Goal: Task Accomplishment & Management: Manage account settings

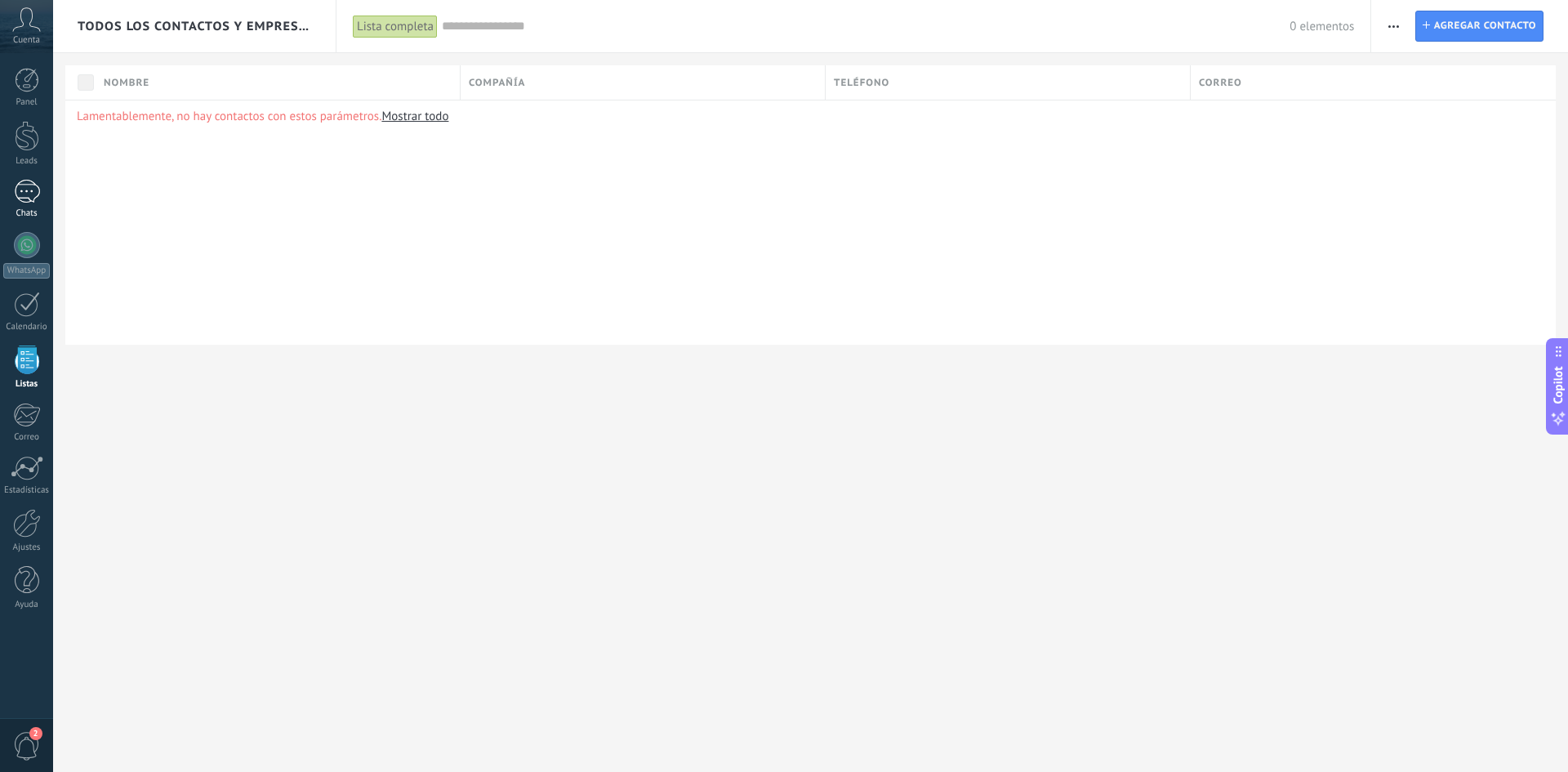
click at [25, 200] on div at bounding box center [27, 191] width 26 height 24
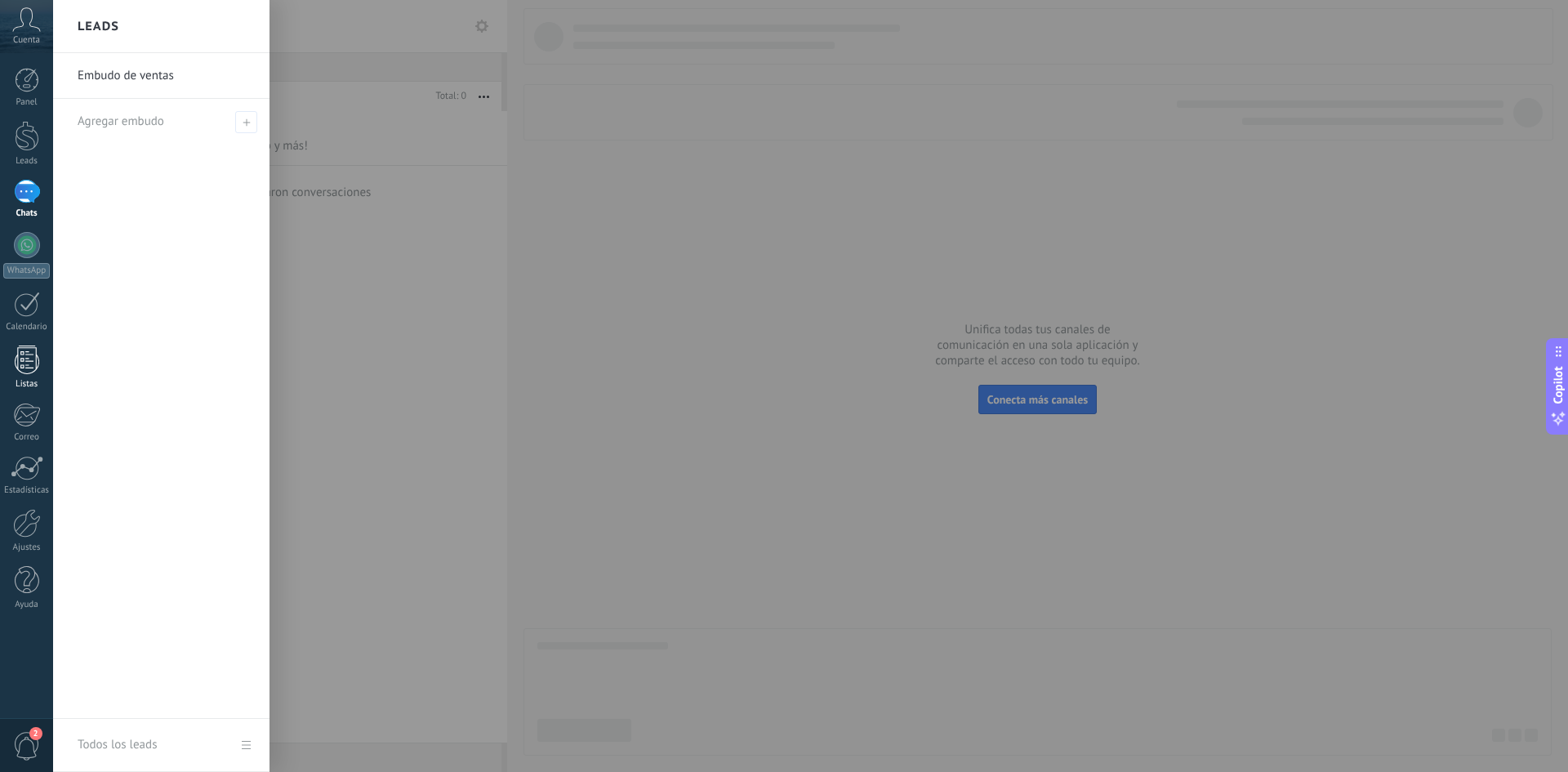
click at [25, 356] on div at bounding box center [28, 360] width 25 height 28
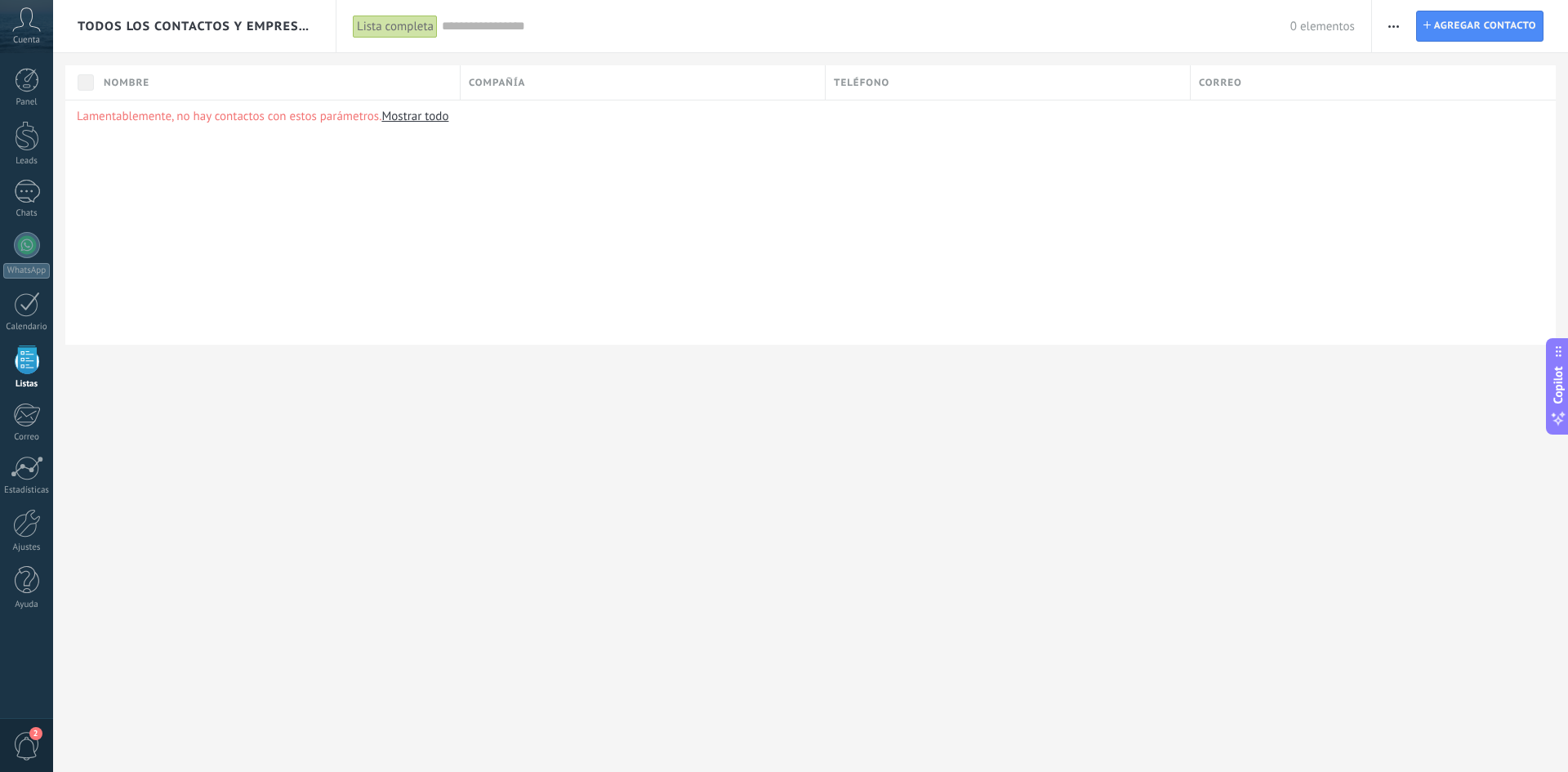
click at [436, 117] on link "Mostrar todo" at bounding box center [414, 116] width 67 height 15
click at [1403, 29] on button "button" at bounding box center [1393, 26] width 24 height 31
click at [1428, 164] on span "Importar" at bounding box center [1425, 167] width 45 height 33
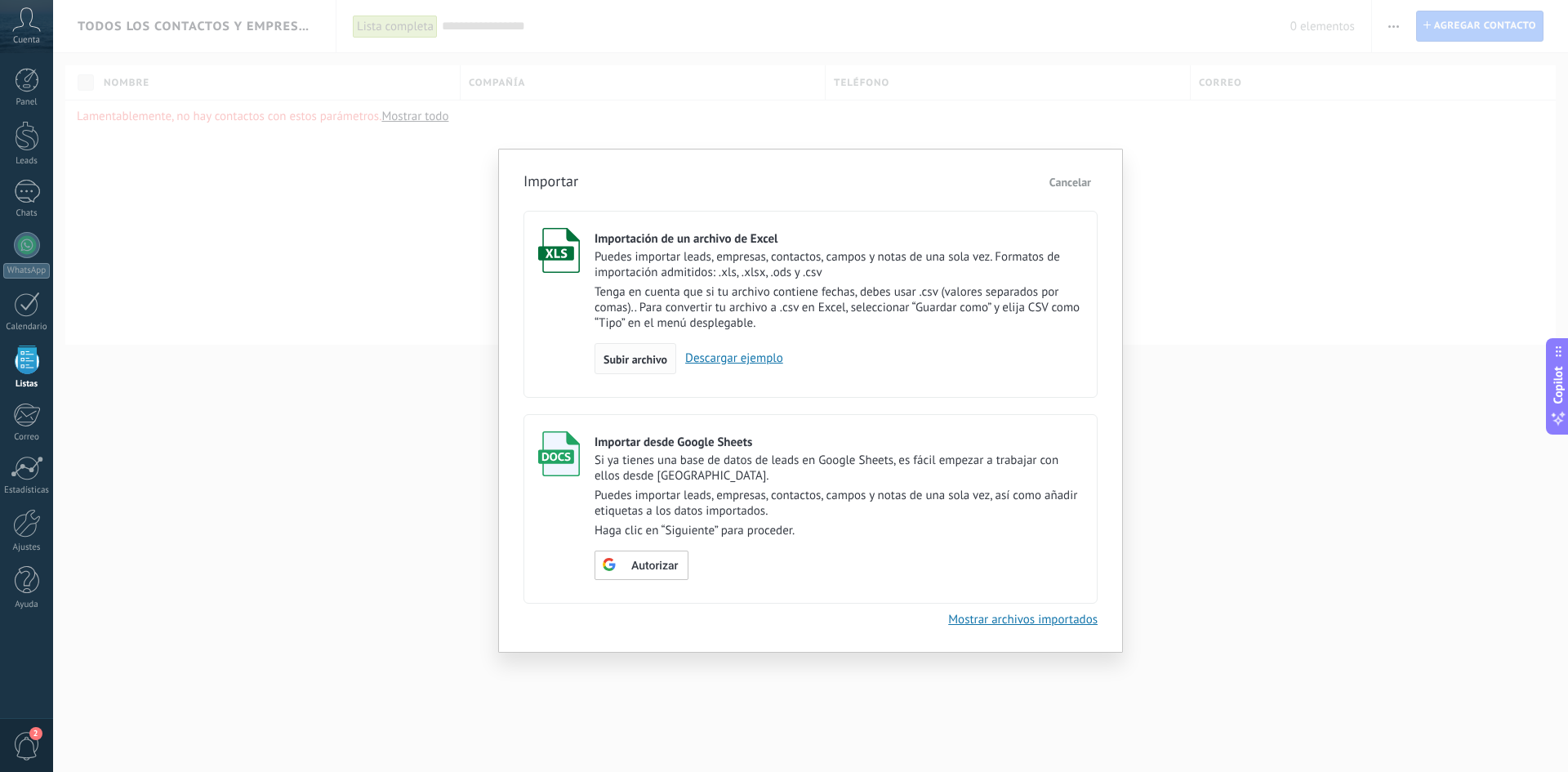
click at [636, 363] on span "Subir archivo" at bounding box center [636, 359] width 64 height 12
click at [0, 0] on input "Importación de un archivo de Excel Puedes importar leads, empresas, contactos, …" at bounding box center [0, 0] width 0 height 0
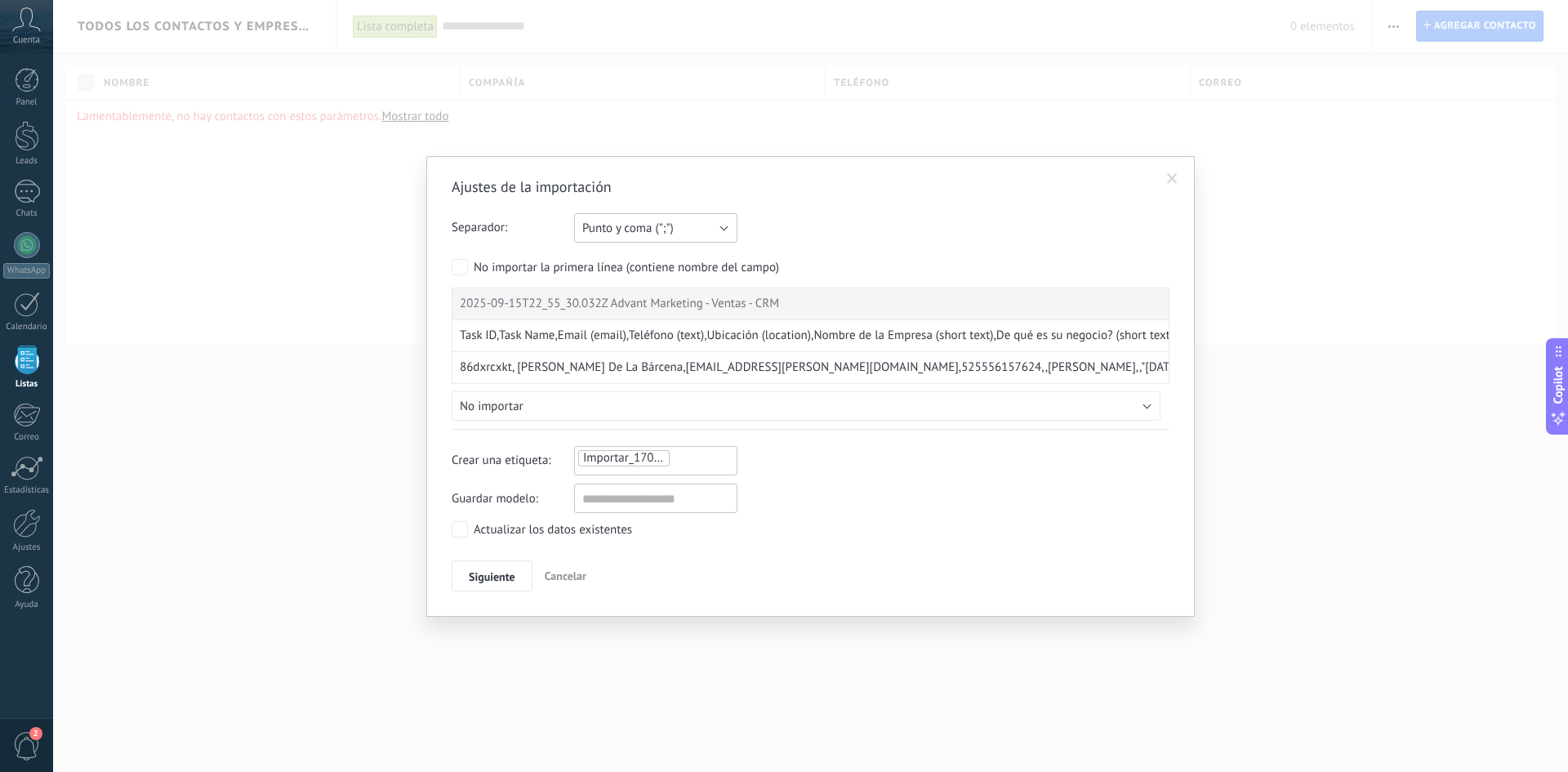
click at [706, 229] on button "Punto y coma (";")" at bounding box center [656, 228] width 164 height 29
click at [706, 229] on span "Punto y coma (";")" at bounding box center [648, 228] width 167 height 15
click at [684, 403] on button "No importar" at bounding box center [805, 406] width 708 height 29
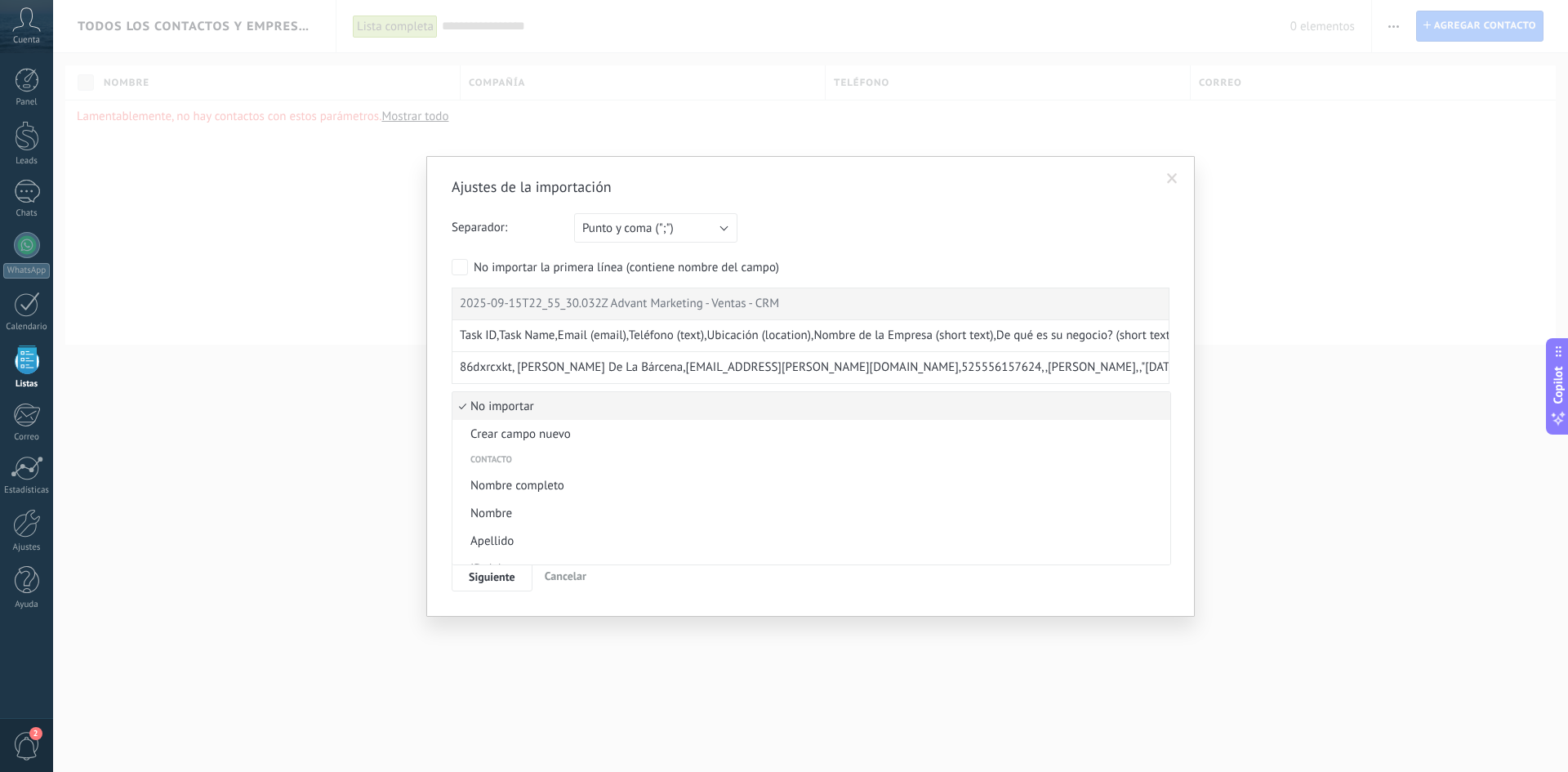
click at [684, 403] on span "No importar" at bounding box center [809, 406] width 713 height 15
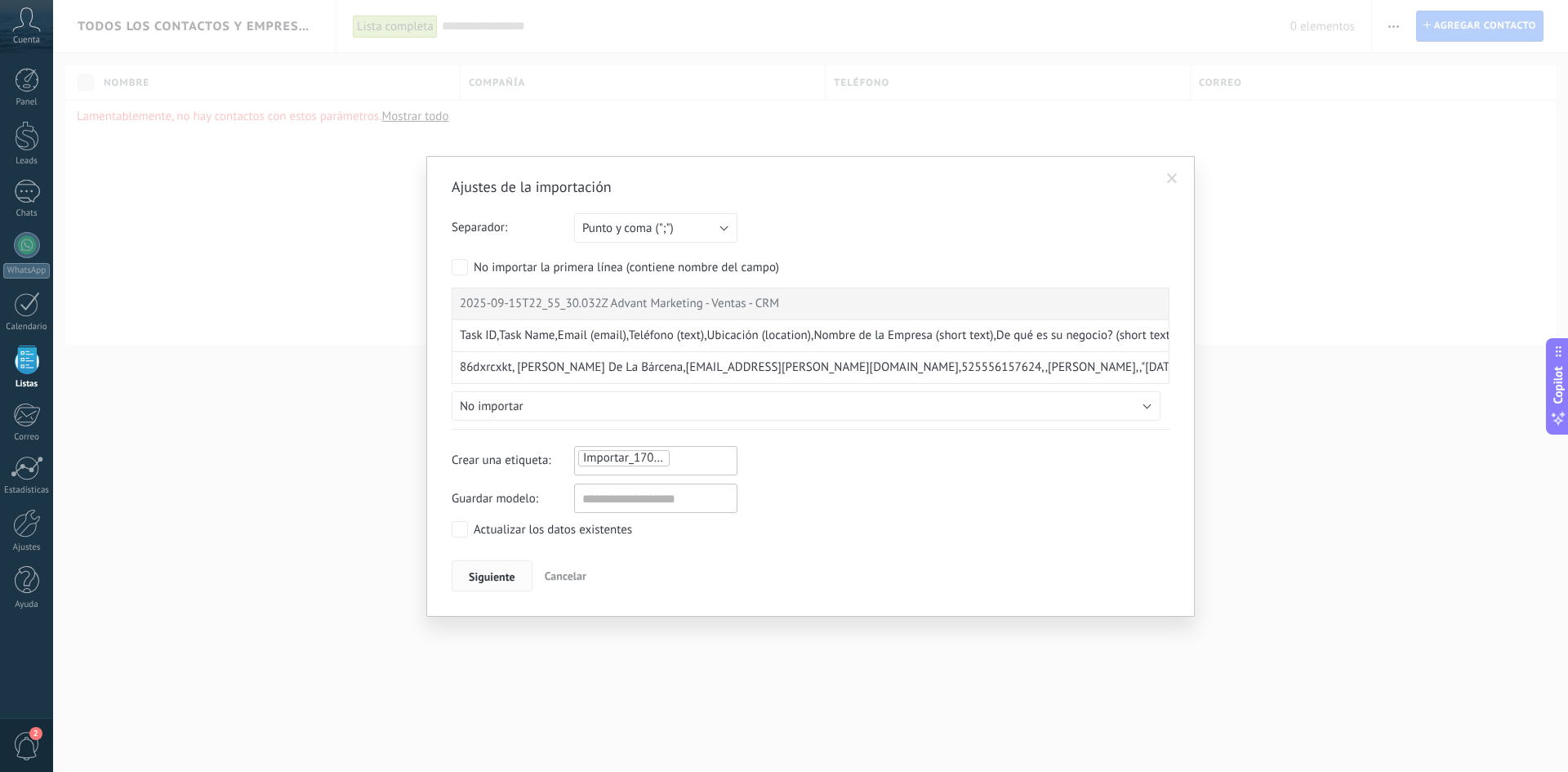
click at [488, 583] on button "Siguiente" at bounding box center [492, 575] width 81 height 31
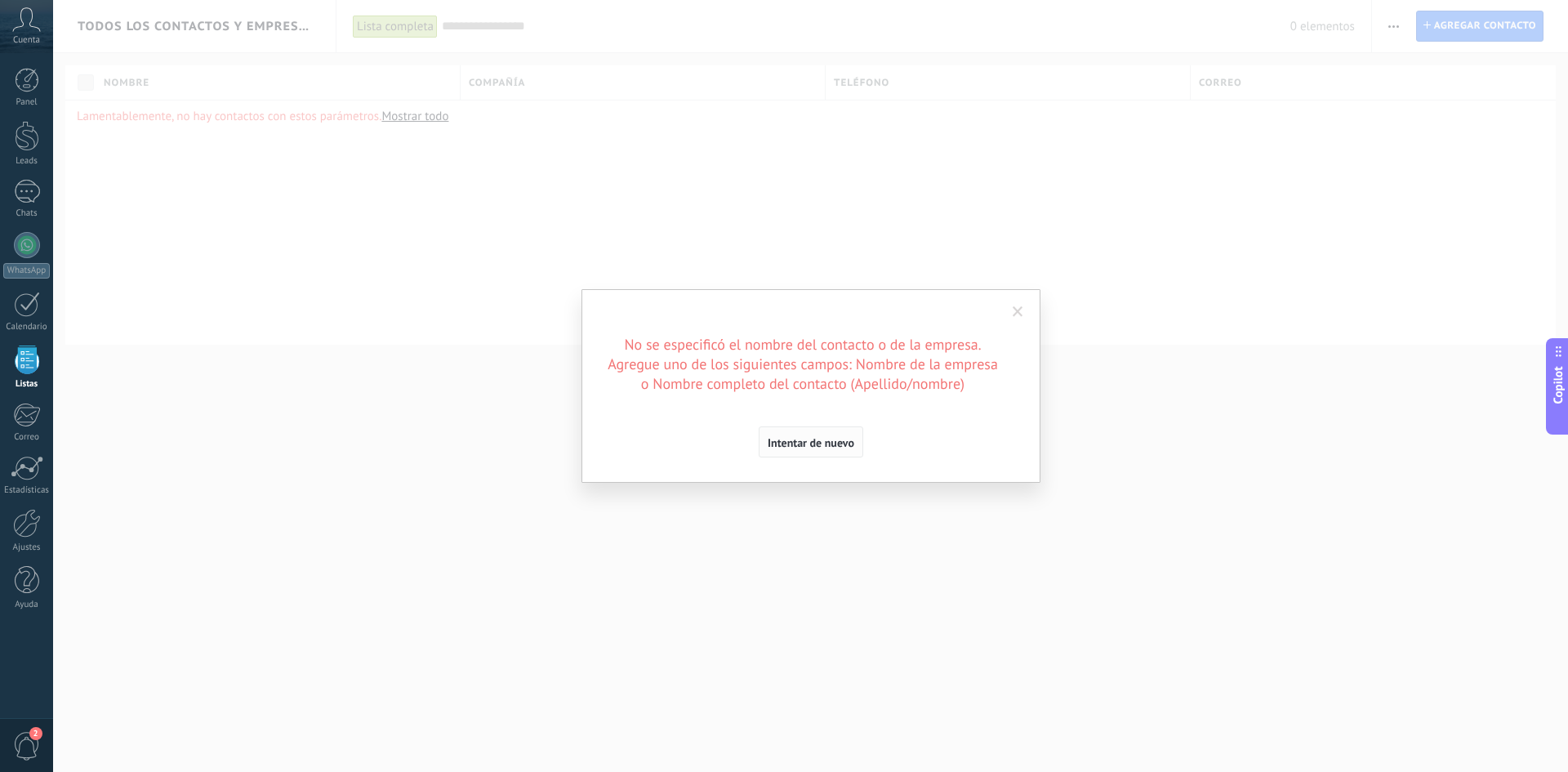
click at [820, 440] on span "Intentar de nuevo" at bounding box center [810, 442] width 86 height 12
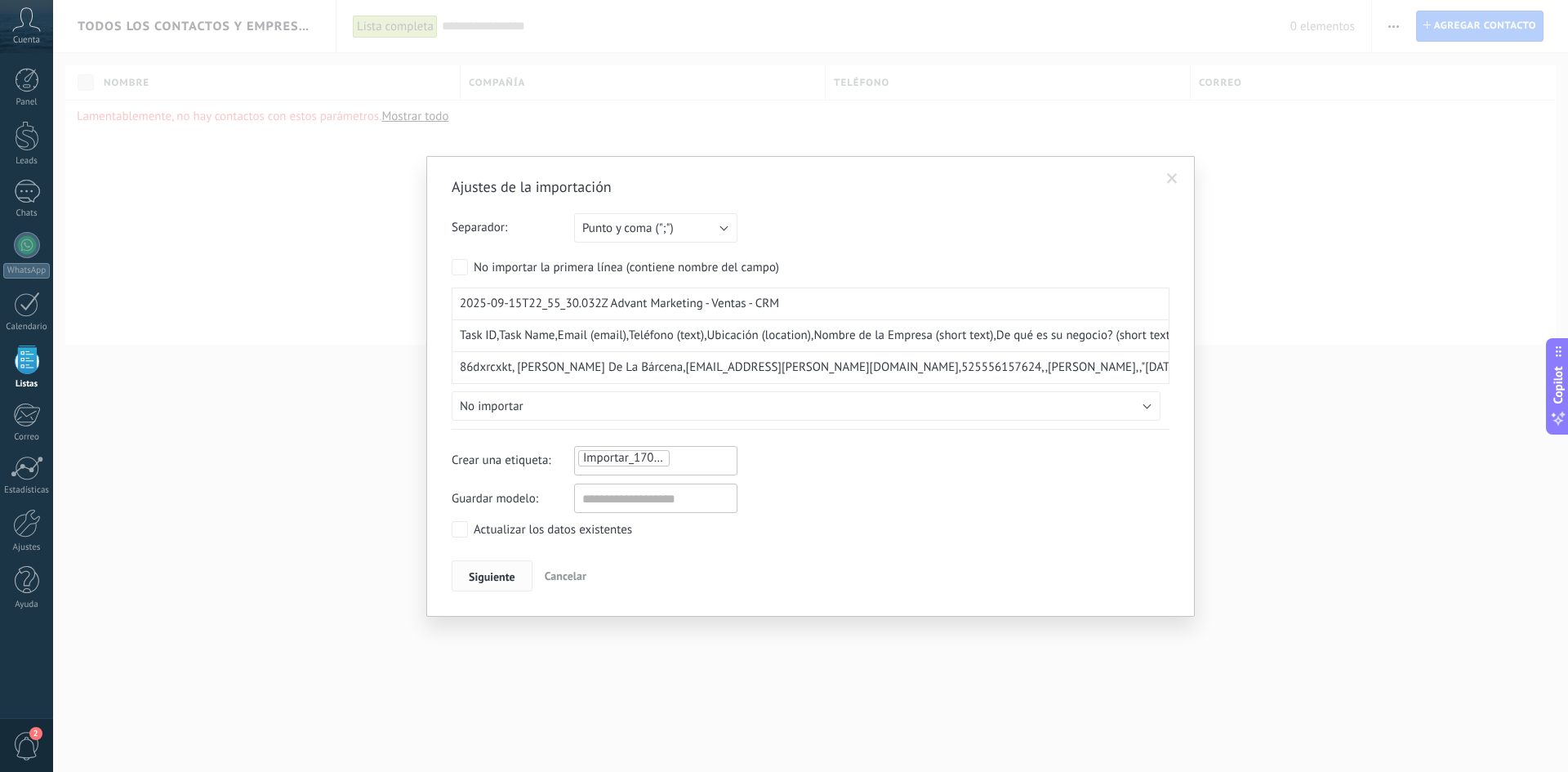
click at [492, 575] on span "Siguiente" at bounding box center [492, 576] width 46 height 12
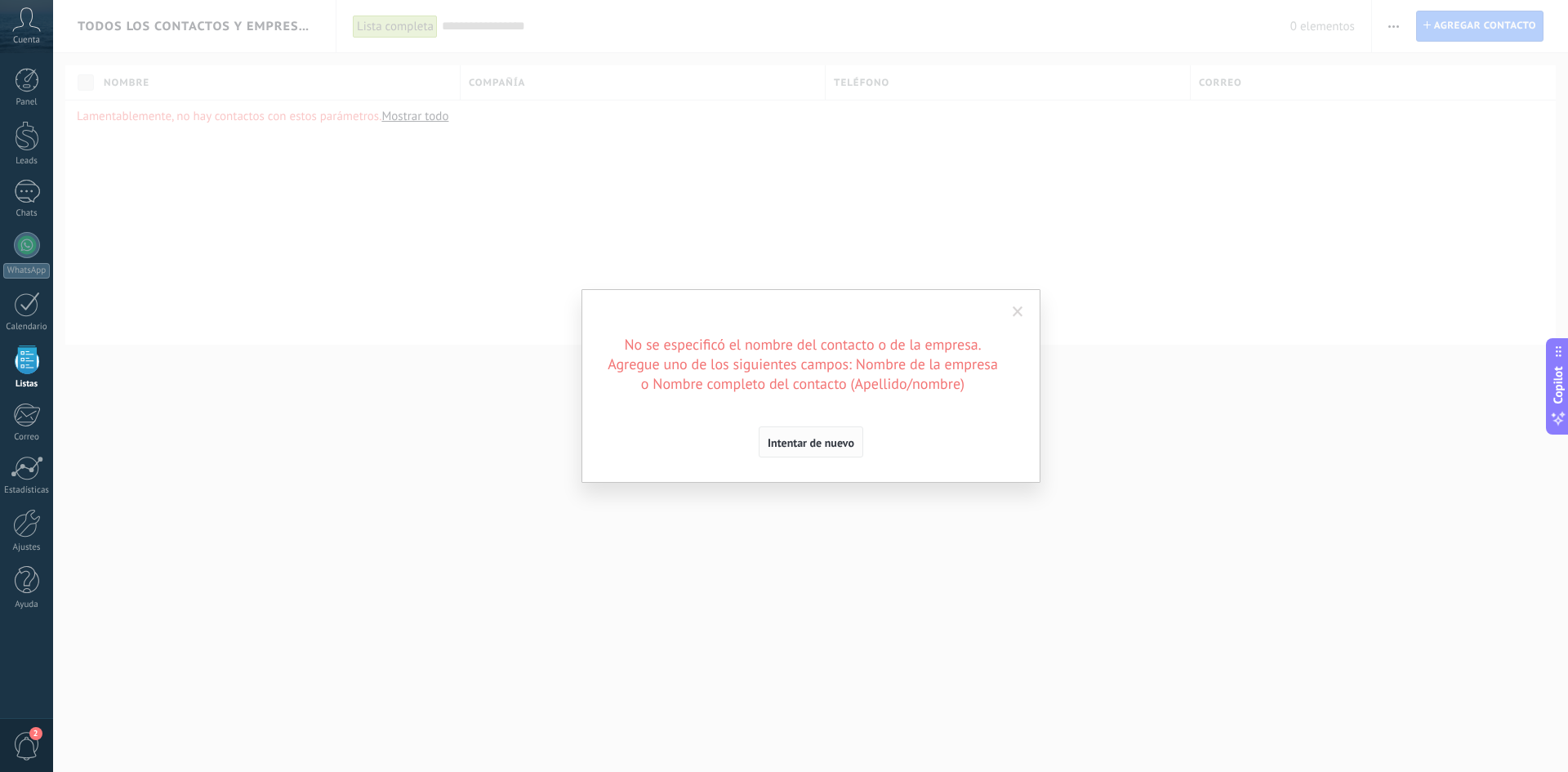
click at [784, 439] on span "Intentar de nuevo" at bounding box center [810, 442] width 86 height 12
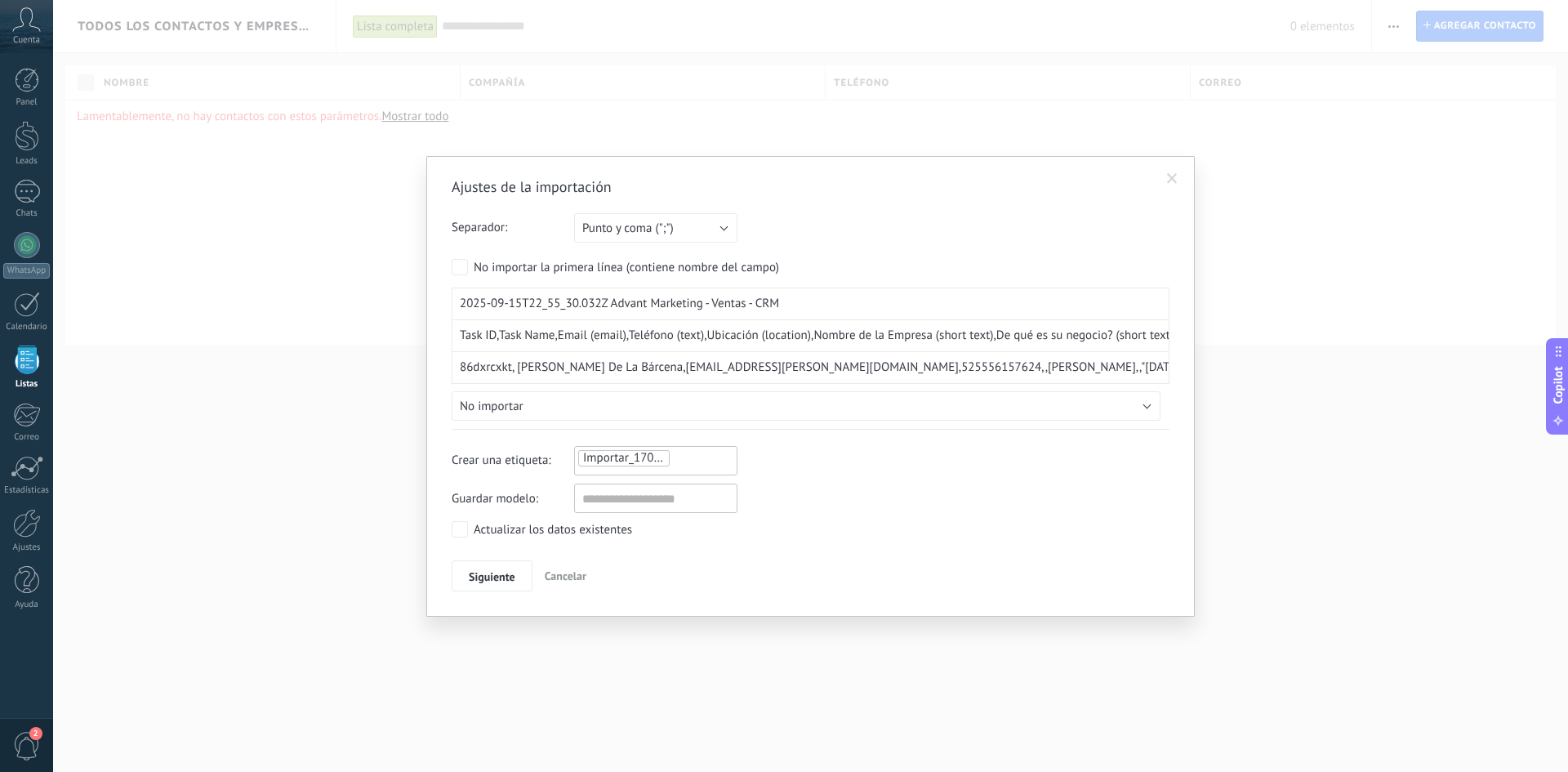
click at [586, 368] on span "86dxrcxkt, [PERSON_NAME] De La Bárcena,[EMAIL_ADDRESS][PERSON_NAME][DOMAIN_NAME…" at bounding box center [1109, 367] width 1300 height 16
click at [591, 416] on button "No importar" at bounding box center [805, 406] width 708 height 29
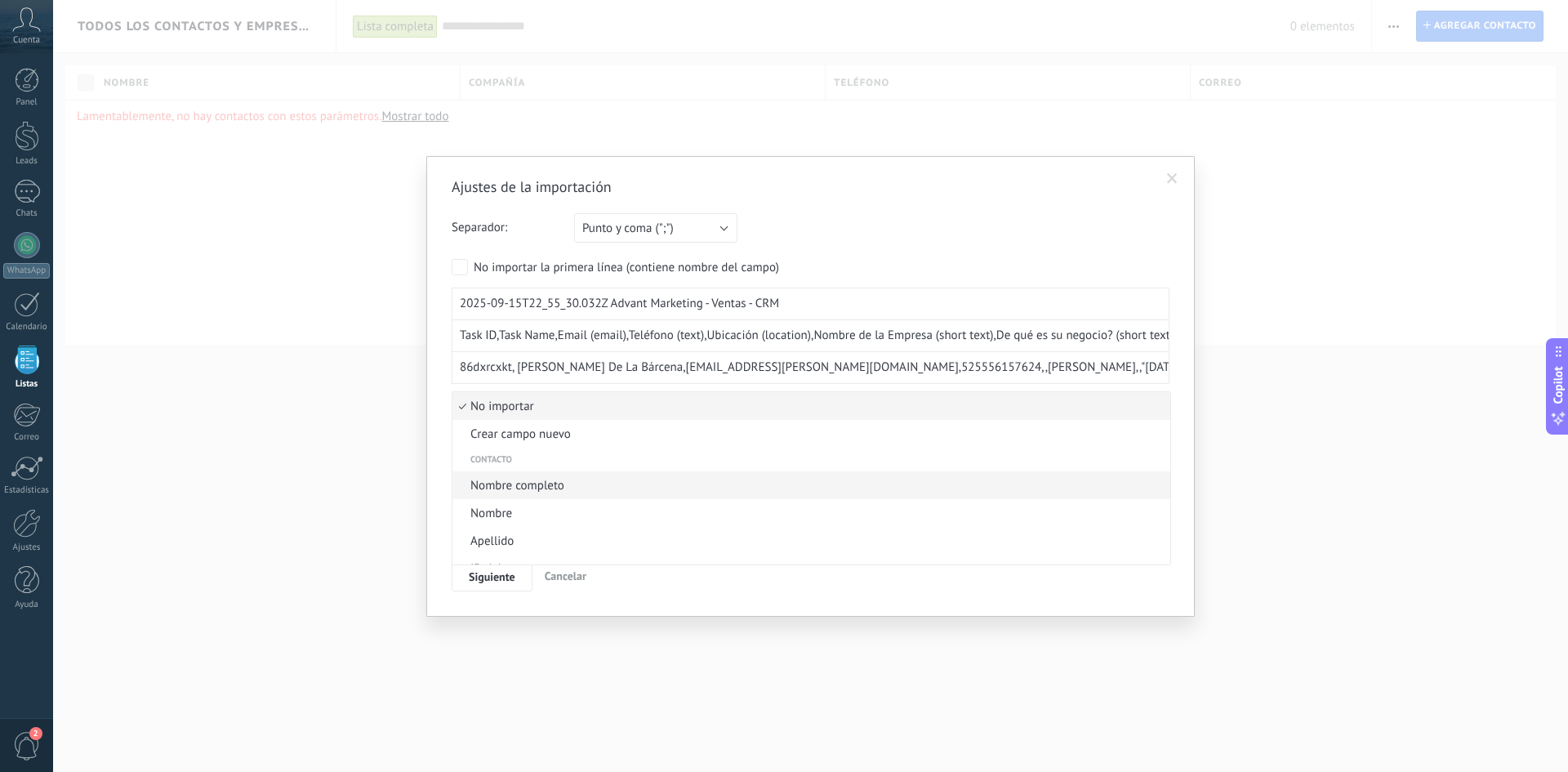
click at [566, 481] on span "Nombre completo" at bounding box center [809, 485] width 713 height 15
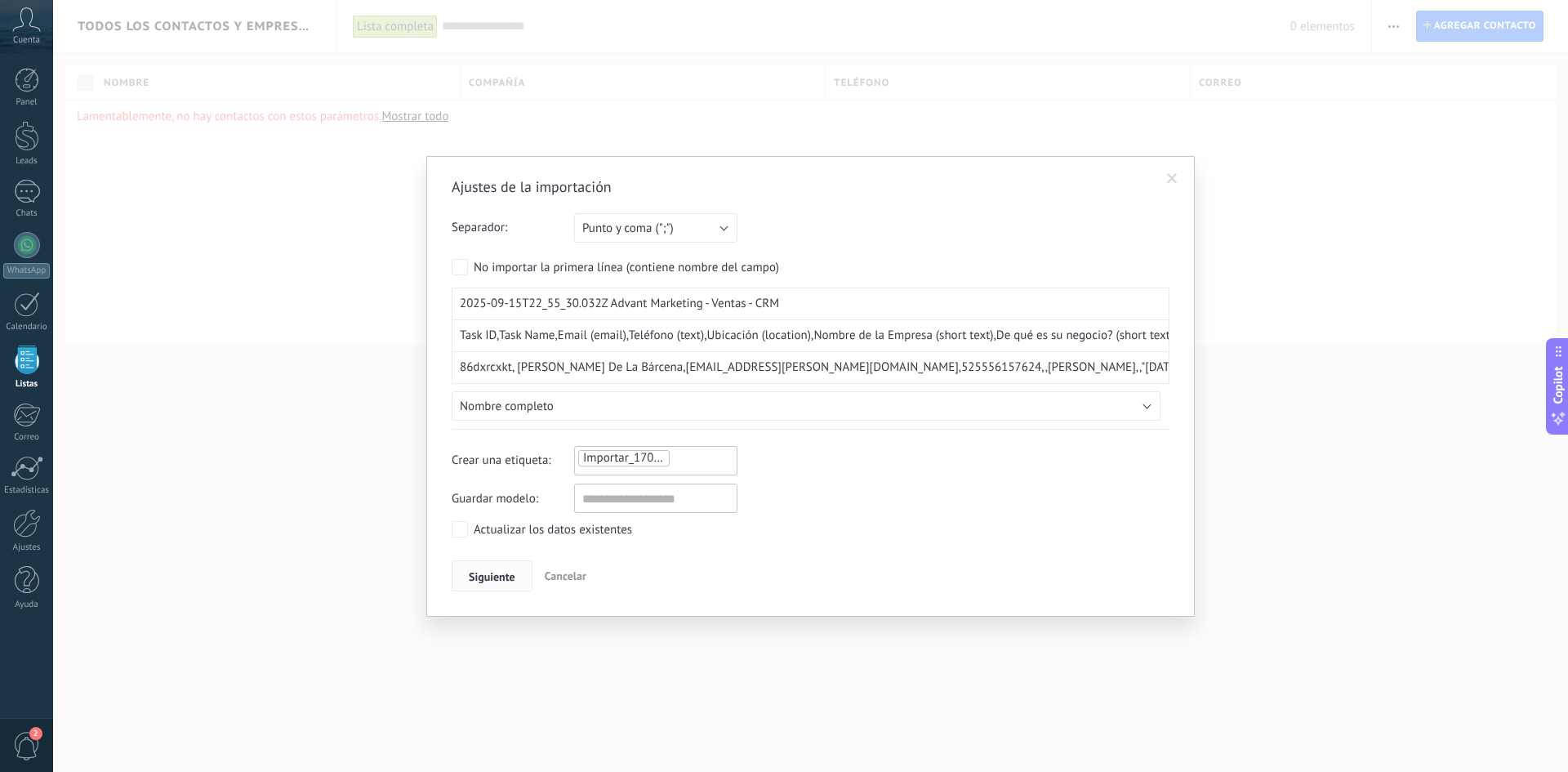
click at [490, 574] on span "Siguiente" at bounding box center [492, 576] width 46 height 12
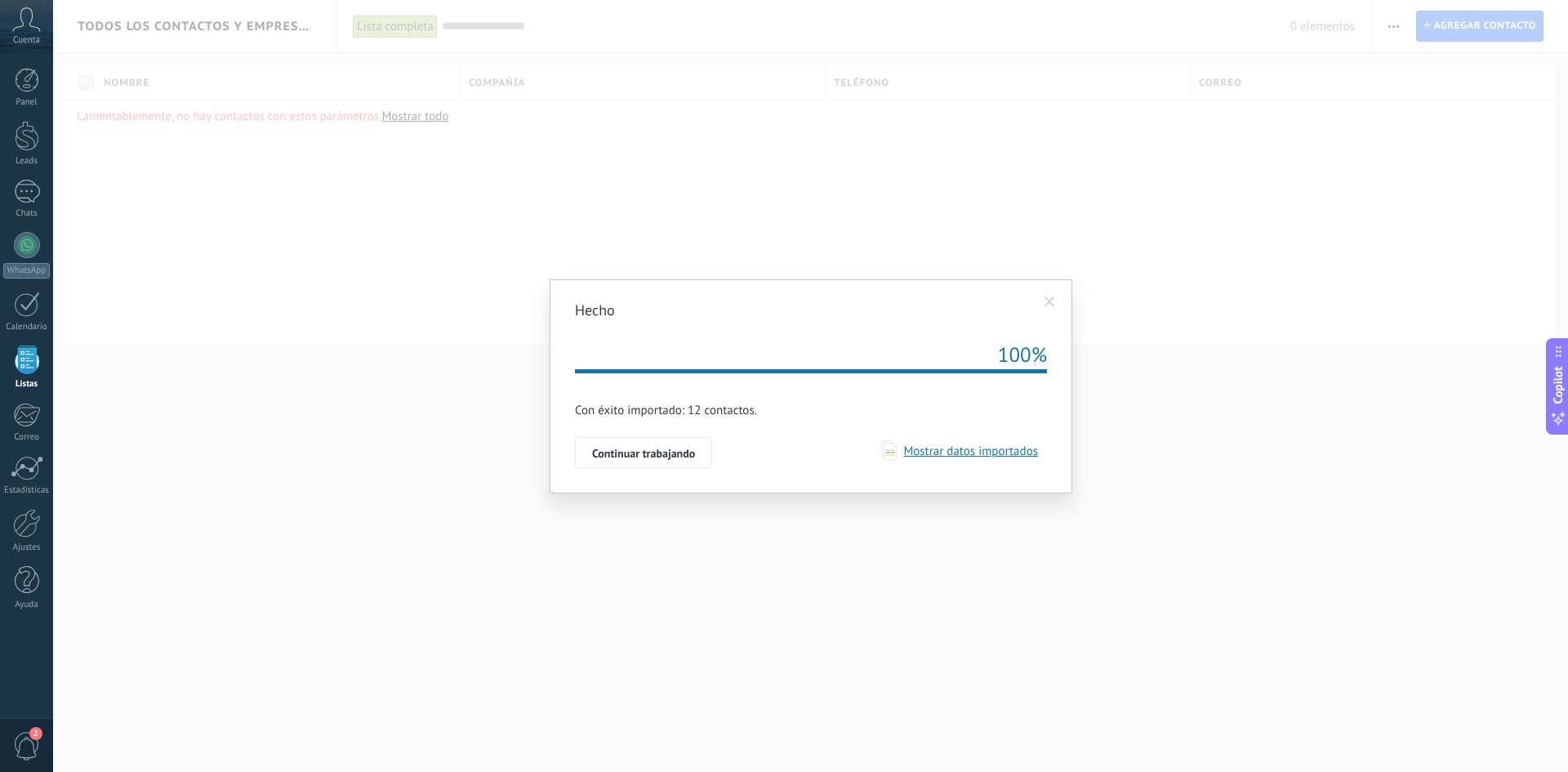
click at [984, 456] on span "Mostrar datos importados" at bounding box center [967, 451] width 141 height 15
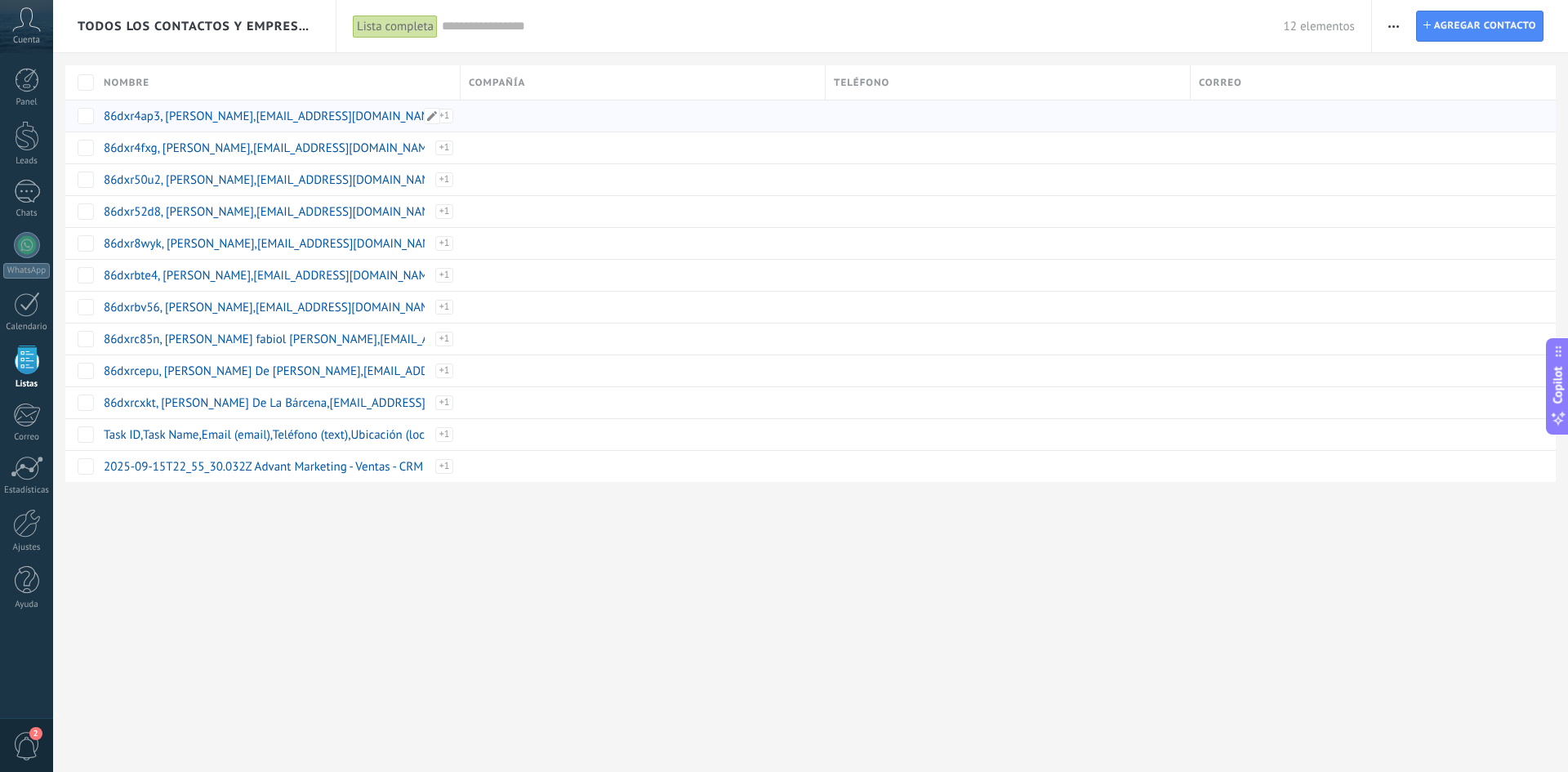
click at [446, 117] on div "Importar_17092025_1001" at bounding box center [440, 123] width 25 height 29
click at [238, 76] on div "Nombre" at bounding box center [277, 82] width 364 height 35
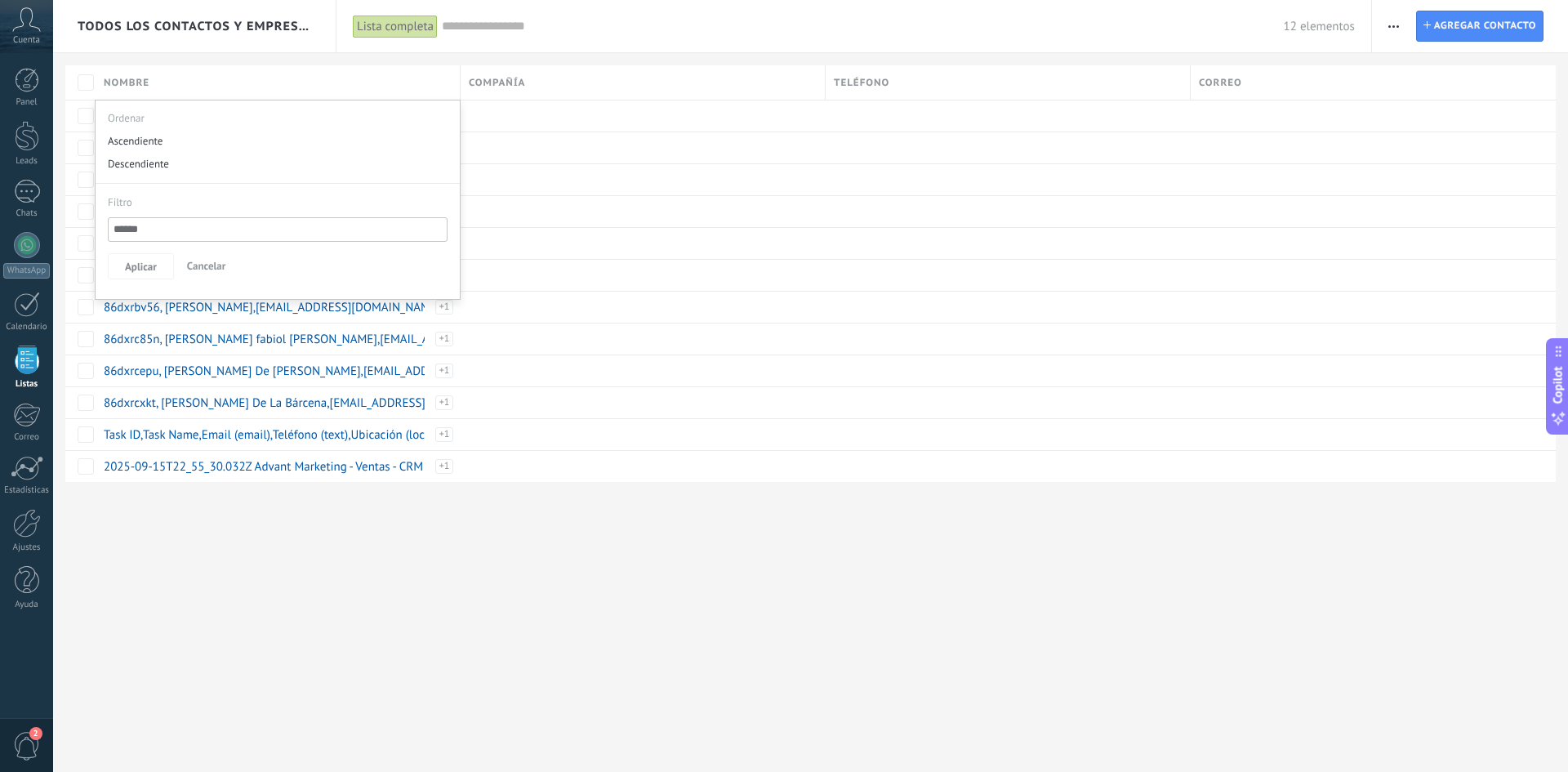
click at [205, 263] on span "Cancelar" at bounding box center [206, 266] width 39 height 14
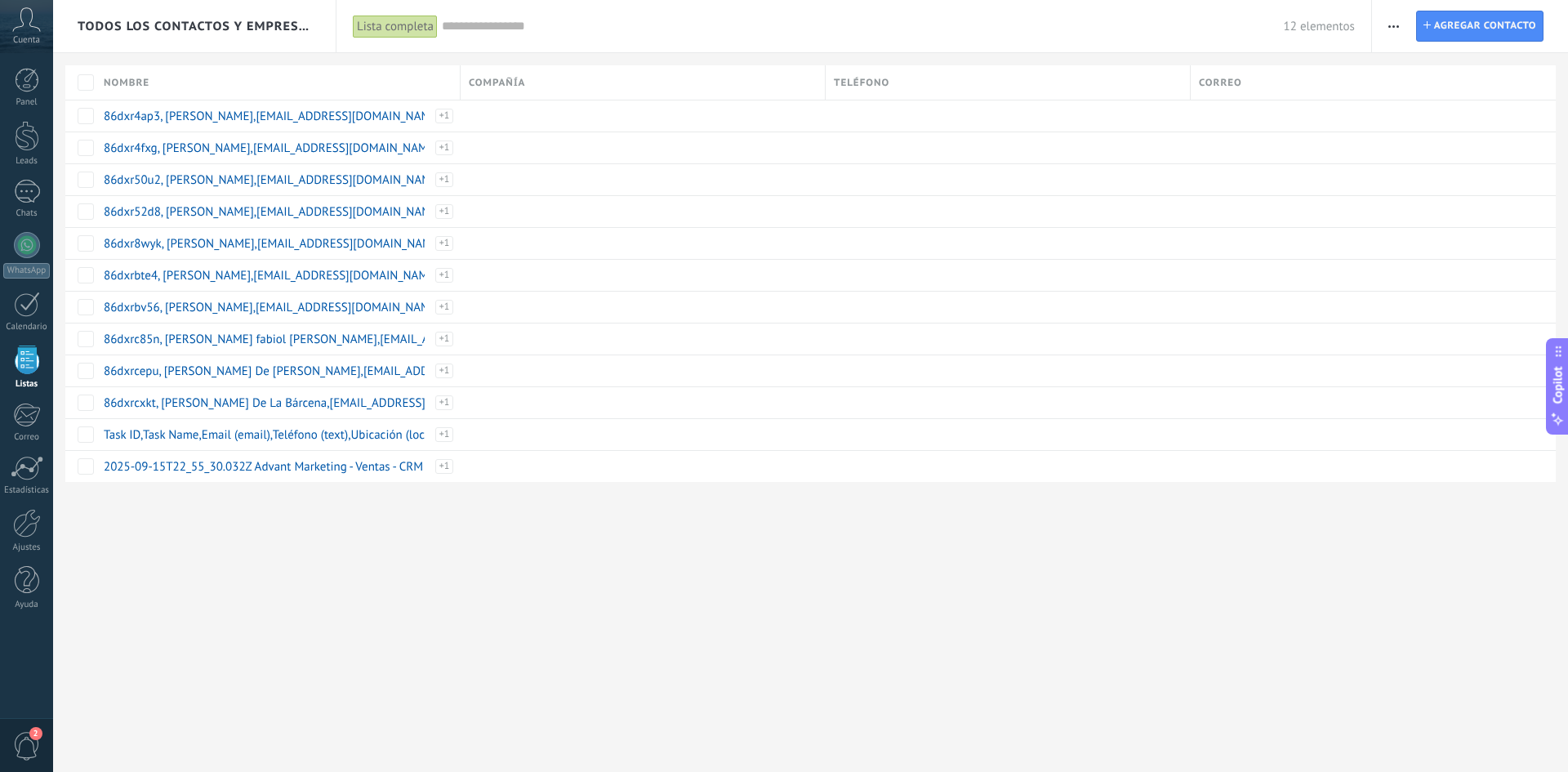
click at [1388, 24] on button "button" at bounding box center [1393, 26] width 24 height 31
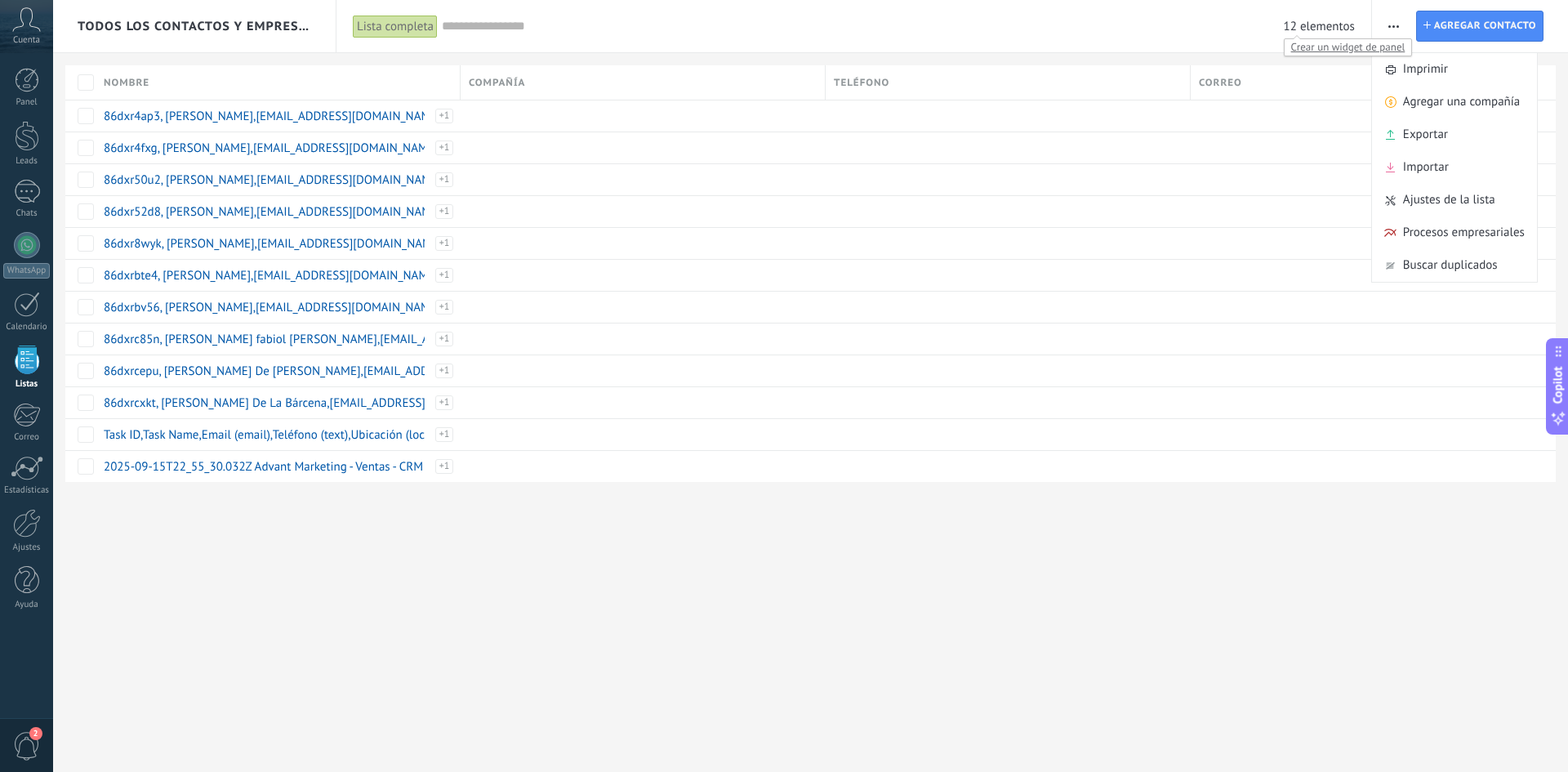
click at [1326, 13] on div "12 elementos" at bounding box center [898, 26] width 913 height 52
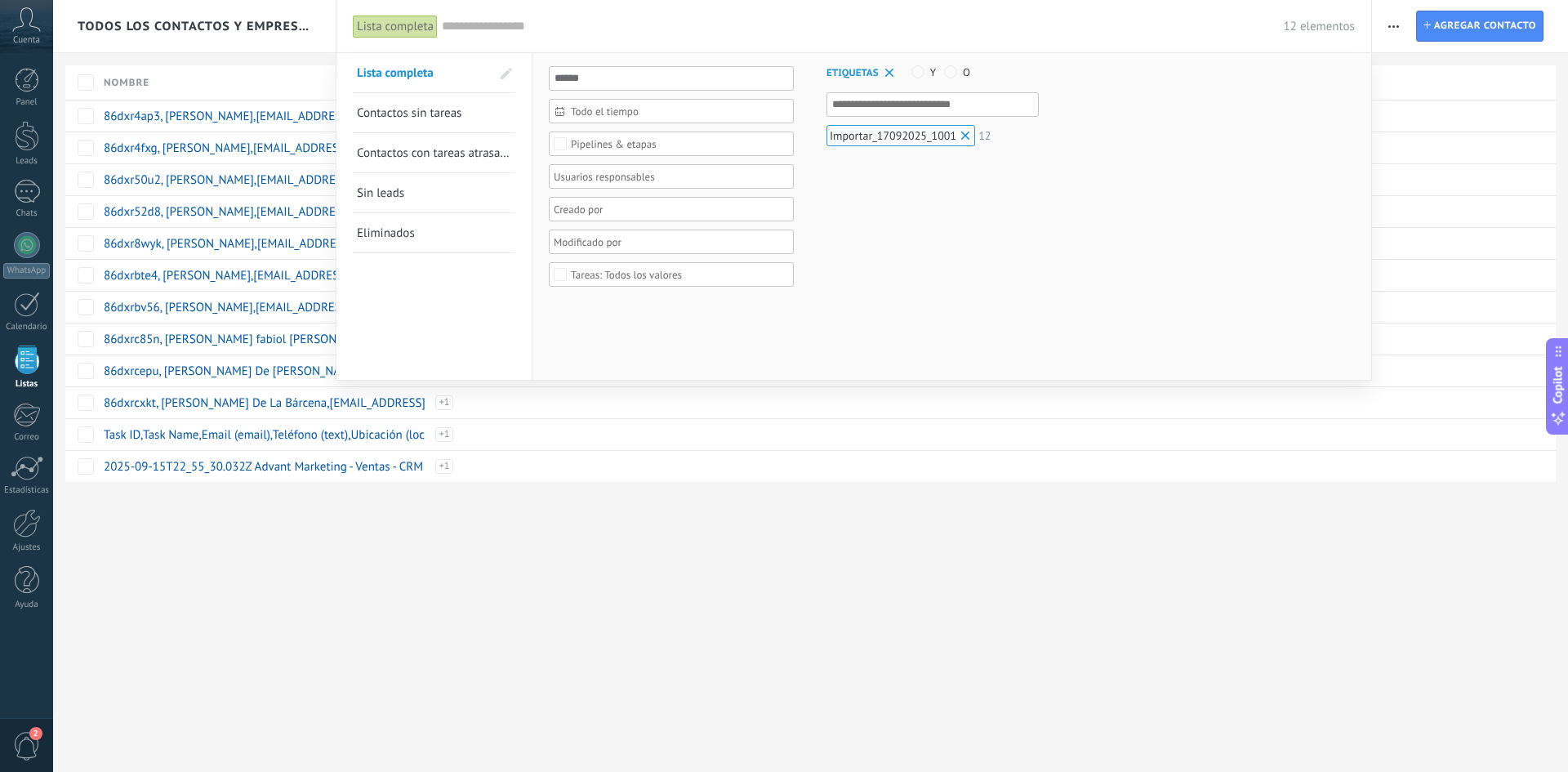
click at [266, 70] on div at bounding box center [784, 386] width 1568 height 772
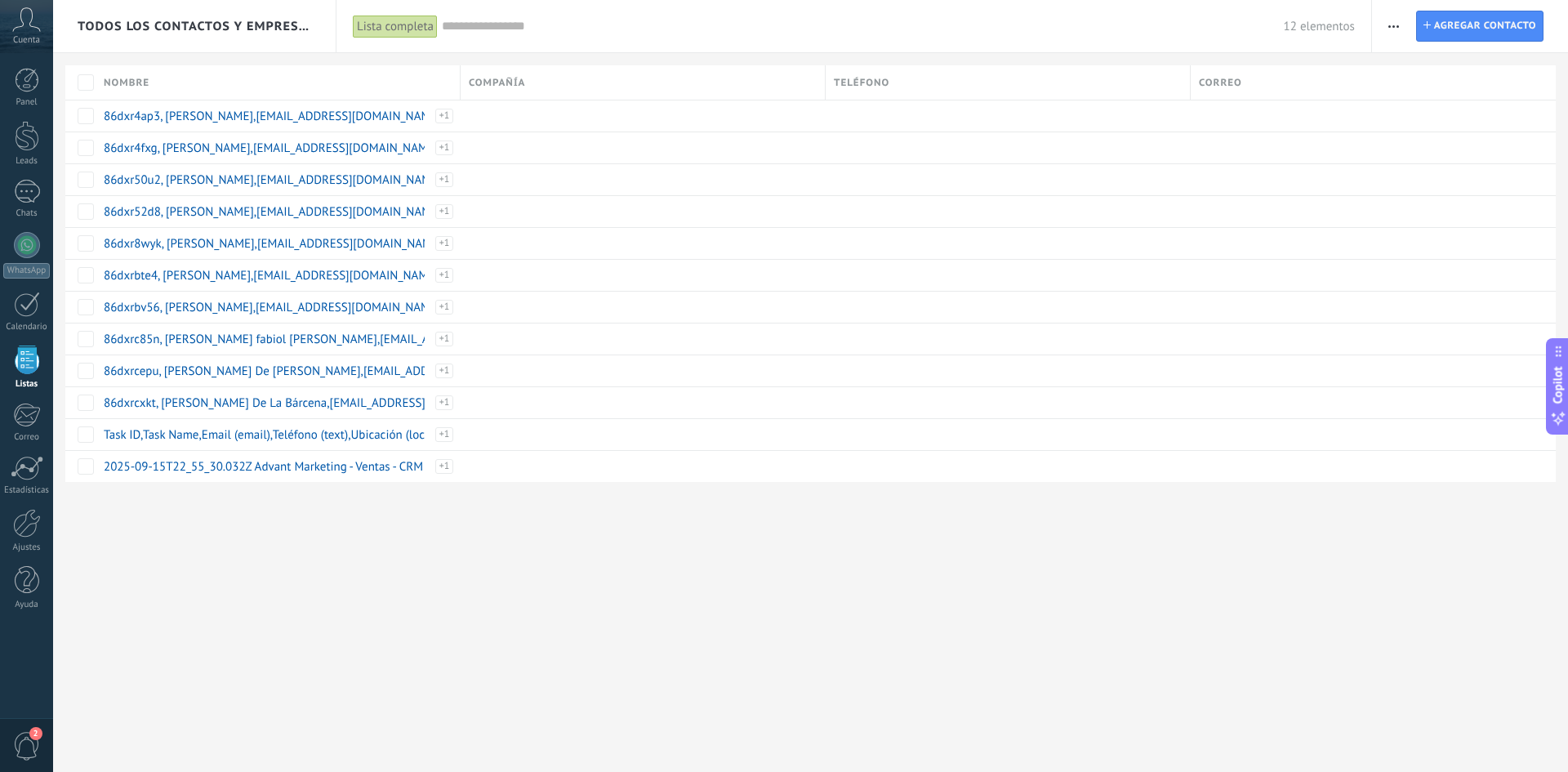
click at [1397, 27] on use "button" at bounding box center [1393, 26] width 11 height 3
click at [1437, 169] on span "Importar" at bounding box center [1425, 167] width 45 height 33
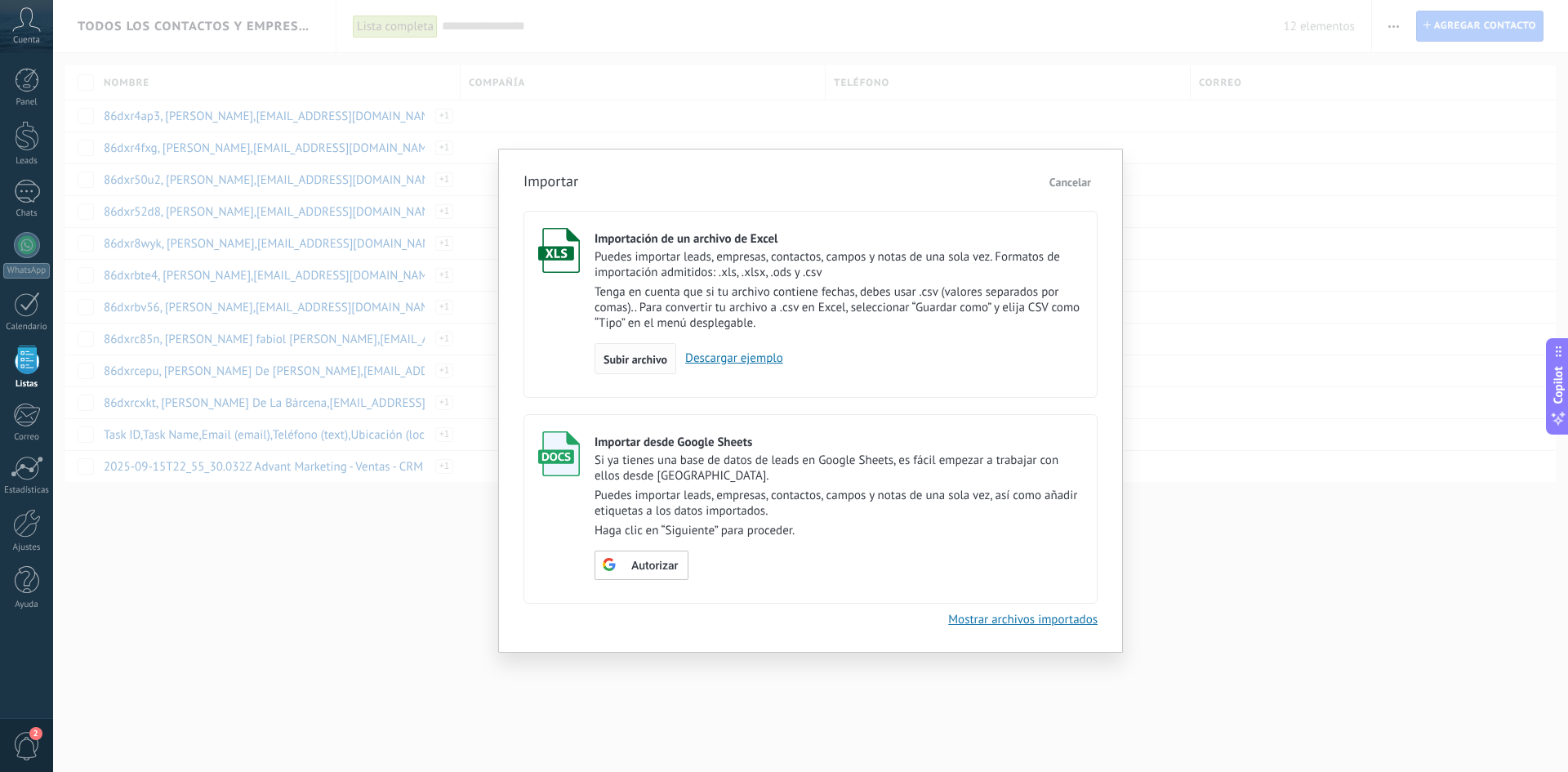
click at [665, 359] on span "Subir archivo" at bounding box center [636, 359] width 64 height 12
click at [0, 0] on input "Importación de un archivo de Excel Puedes importar leads, empresas, contactos, …" at bounding box center [0, 0] width 0 height 0
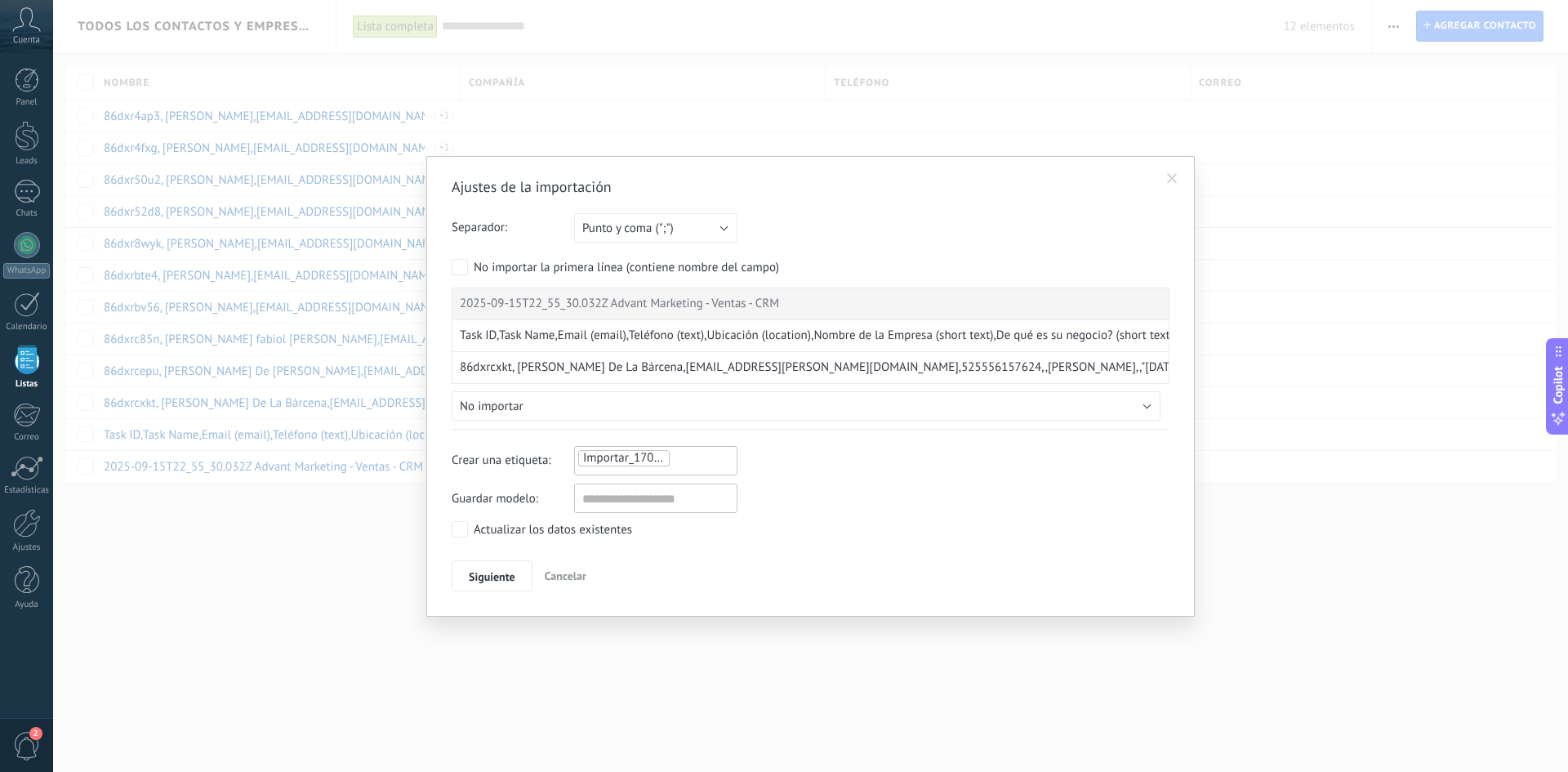
click at [523, 401] on span "No importar" at bounding box center [492, 406] width 64 height 15
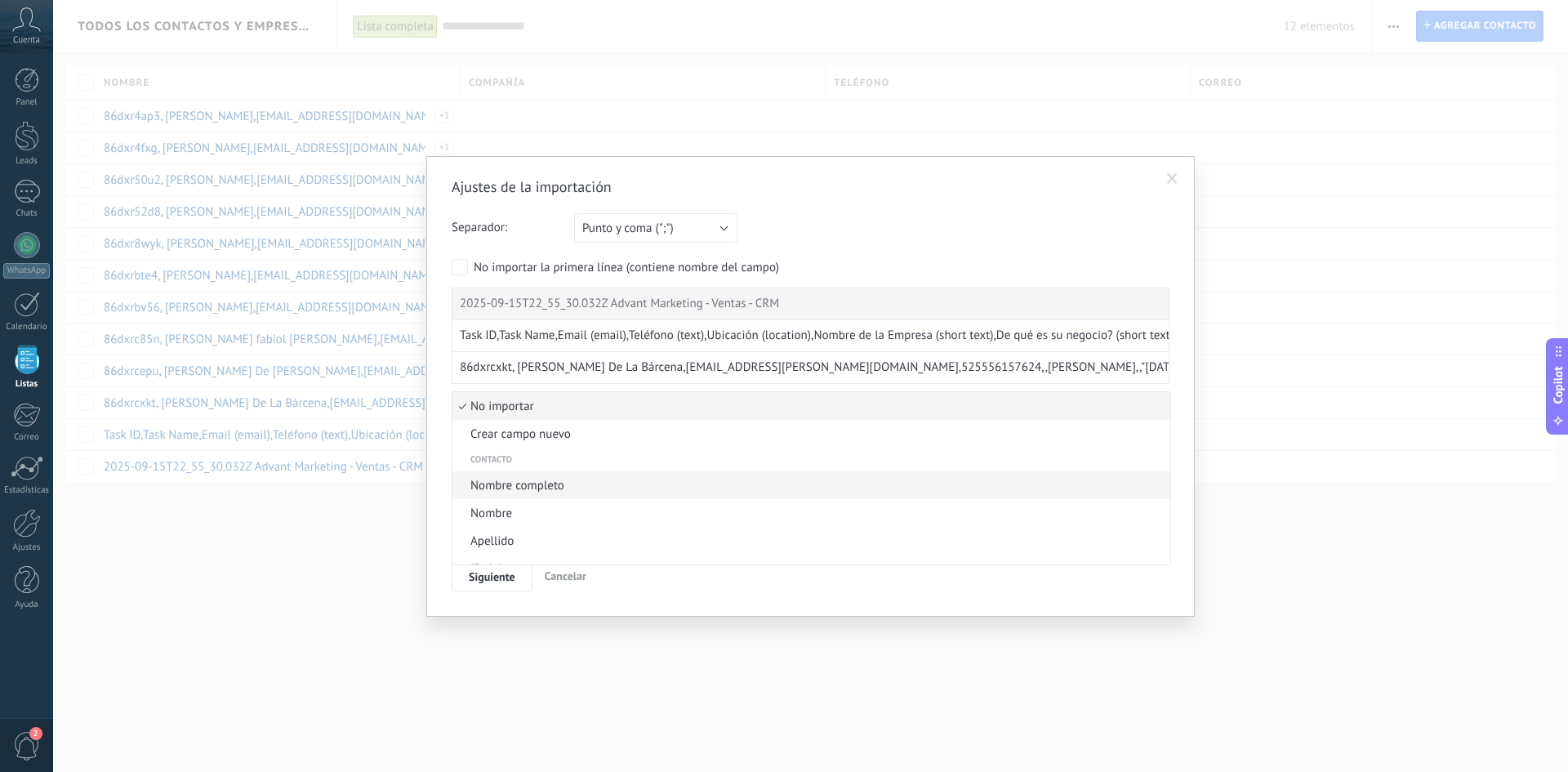
click at [538, 494] on span "Nombre completo" at bounding box center [809, 485] width 713 height 15
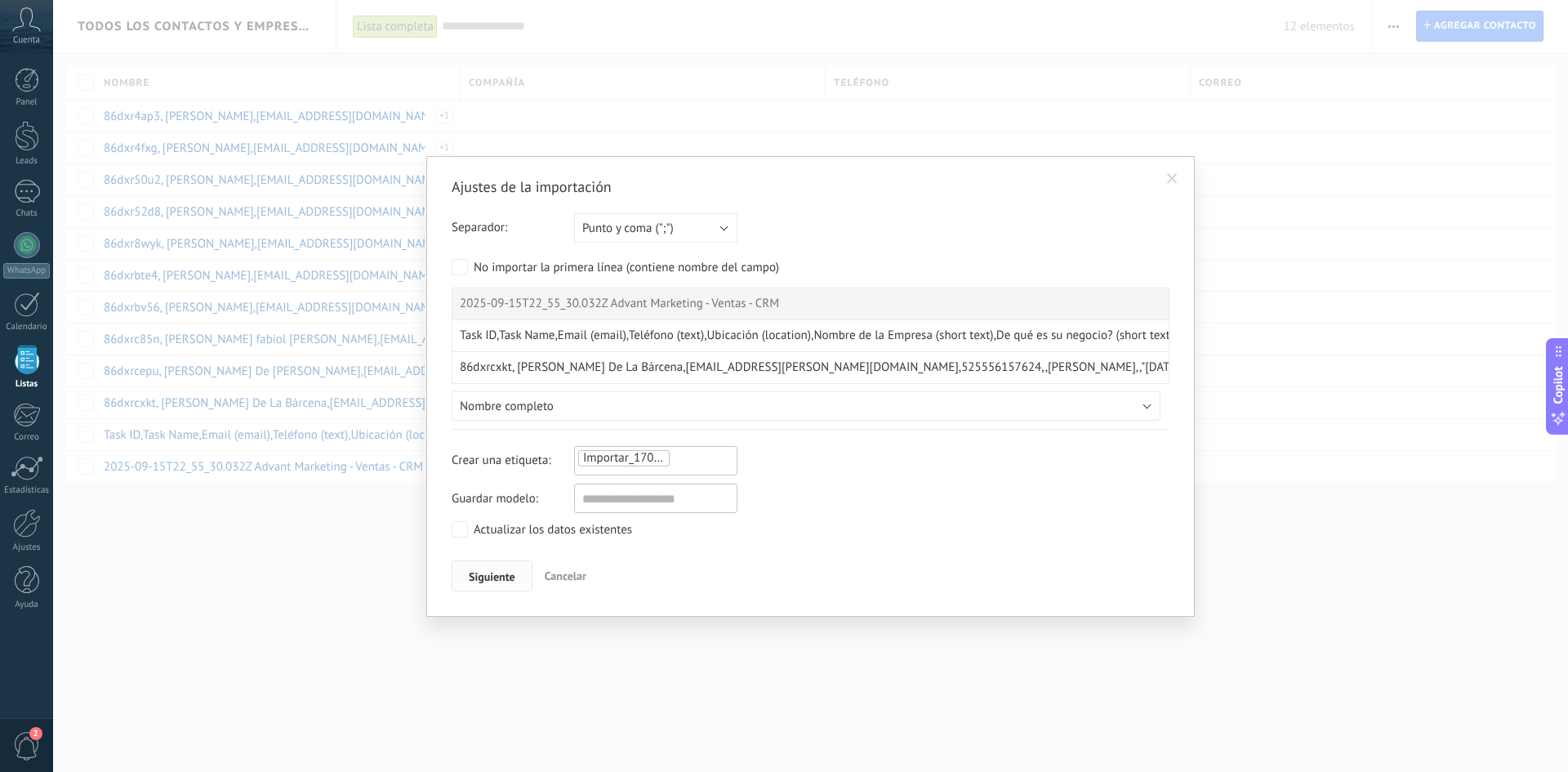
click at [501, 578] on span "Siguiente" at bounding box center [492, 576] width 46 height 12
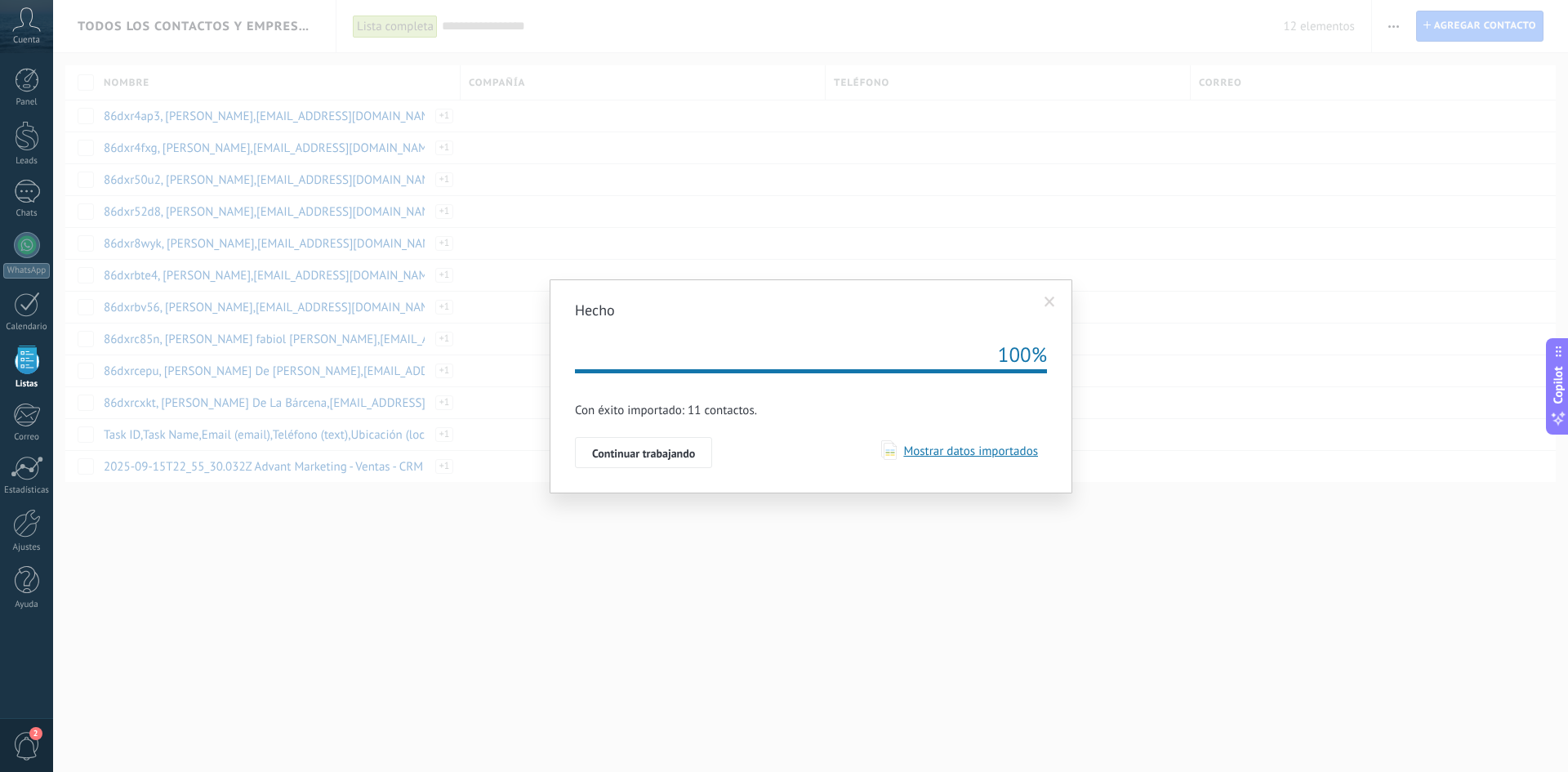
click at [954, 456] on span "Mostrar datos importados" at bounding box center [967, 451] width 141 height 15
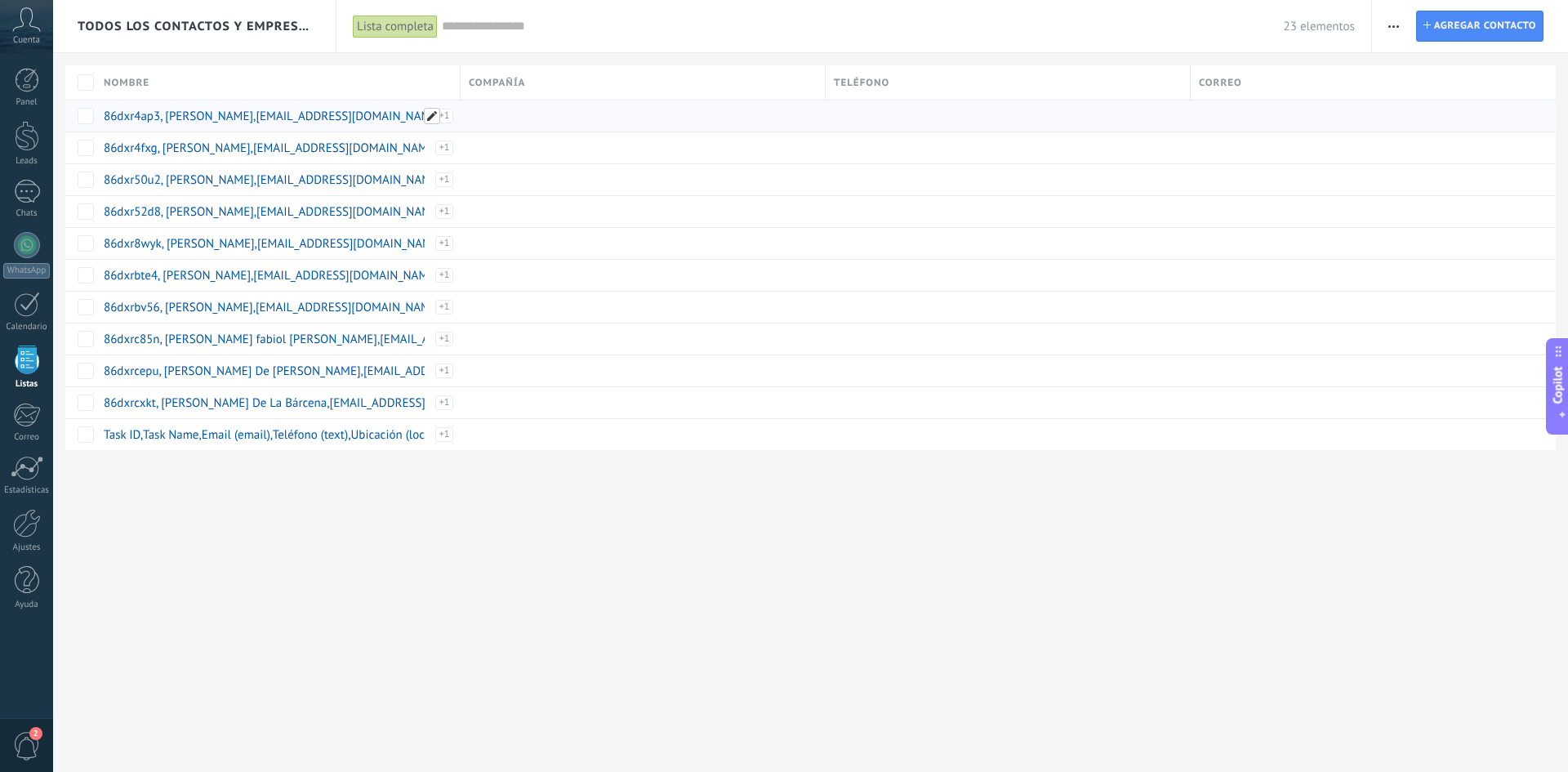
click at [433, 113] on span at bounding box center [432, 116] width 16 height 16
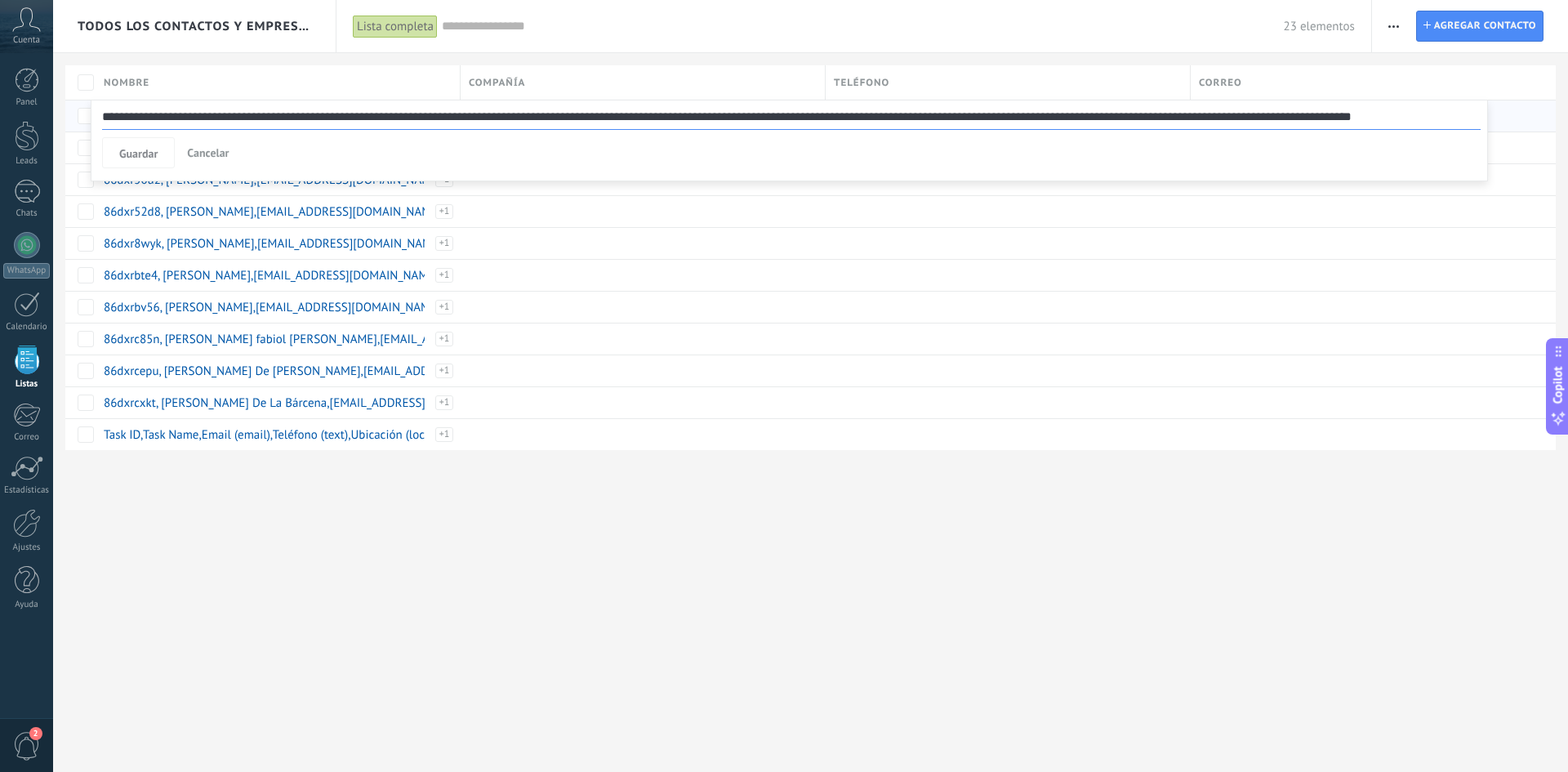
click at [202, 172] on div "**********" at bounding box center [789, 141] width 1397 height 82
click at [236, 516] on div "Todos los contactos y empresas Lista completa Aplicar 23 elementos Lista comple…" at bounding box center [811, 386] width 1515 height 772
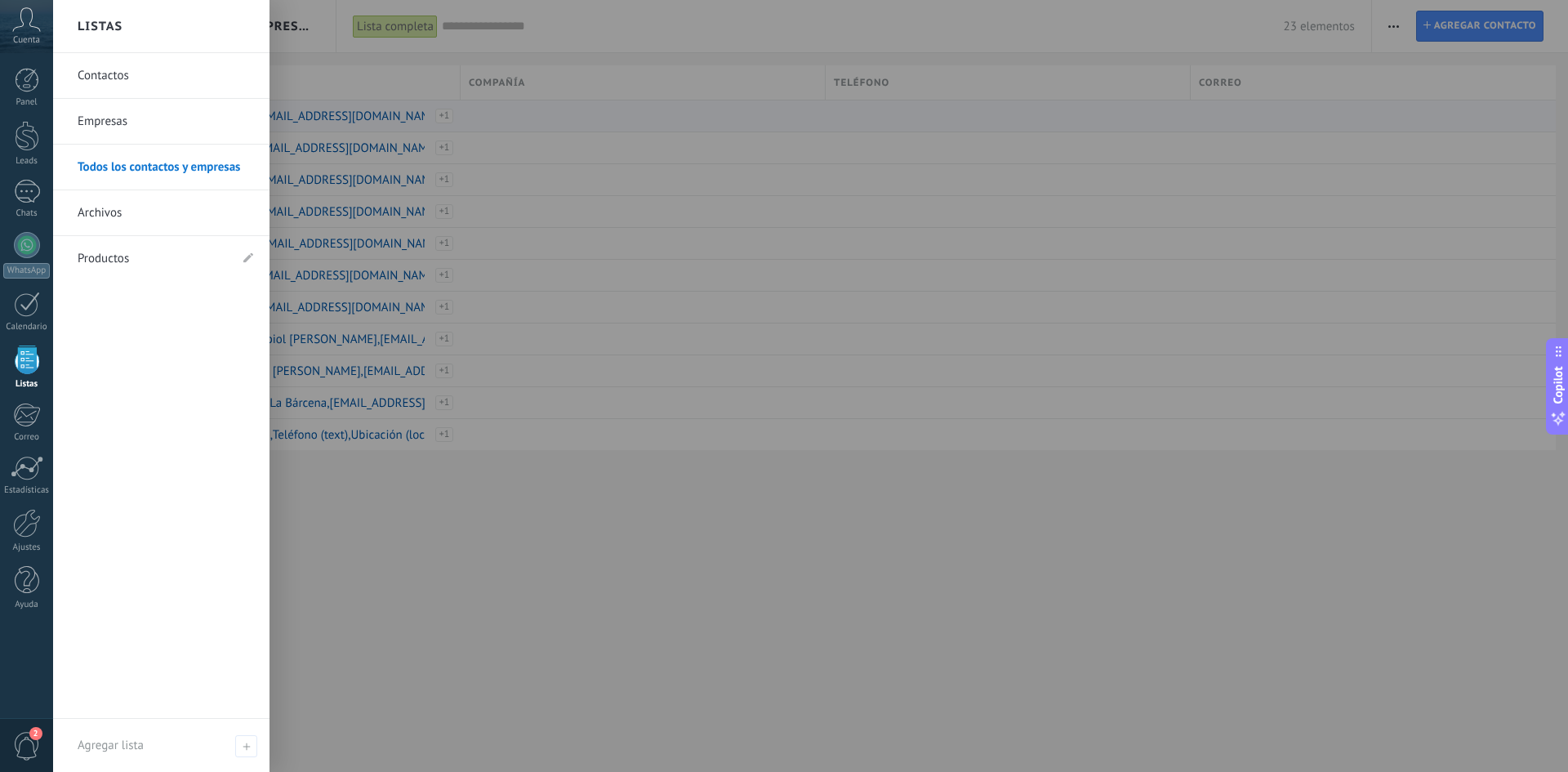
click at [27, 358] on div at bounding box center [28, 360] width 25 height 28
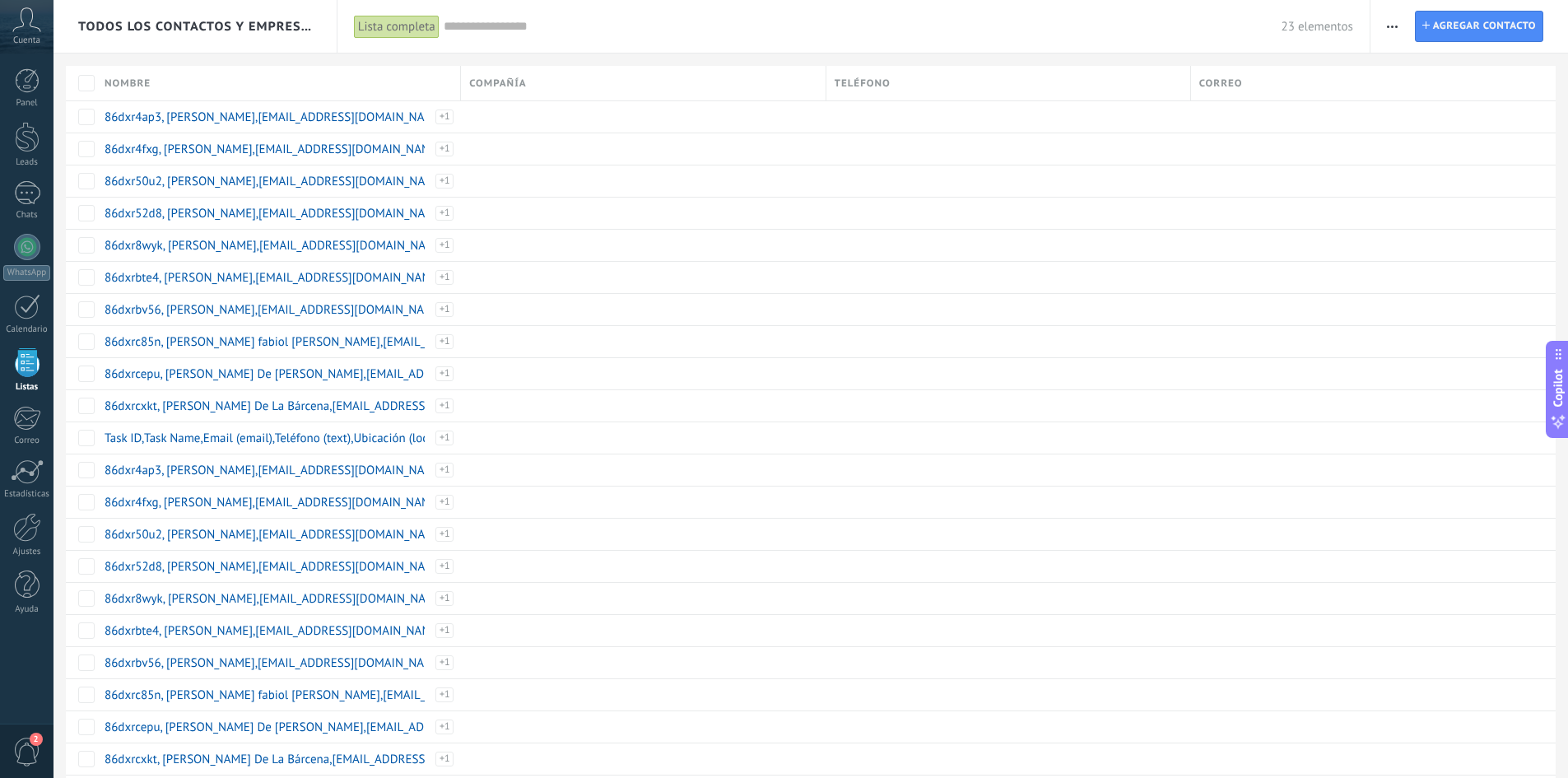
click at [1398, 28] on span "button" at bounding box center [1392, 26] width 11 height 31
click at [1434, 264] on span "Buscar duplicados" at bounding box center [1449, 267] width 96 height 33
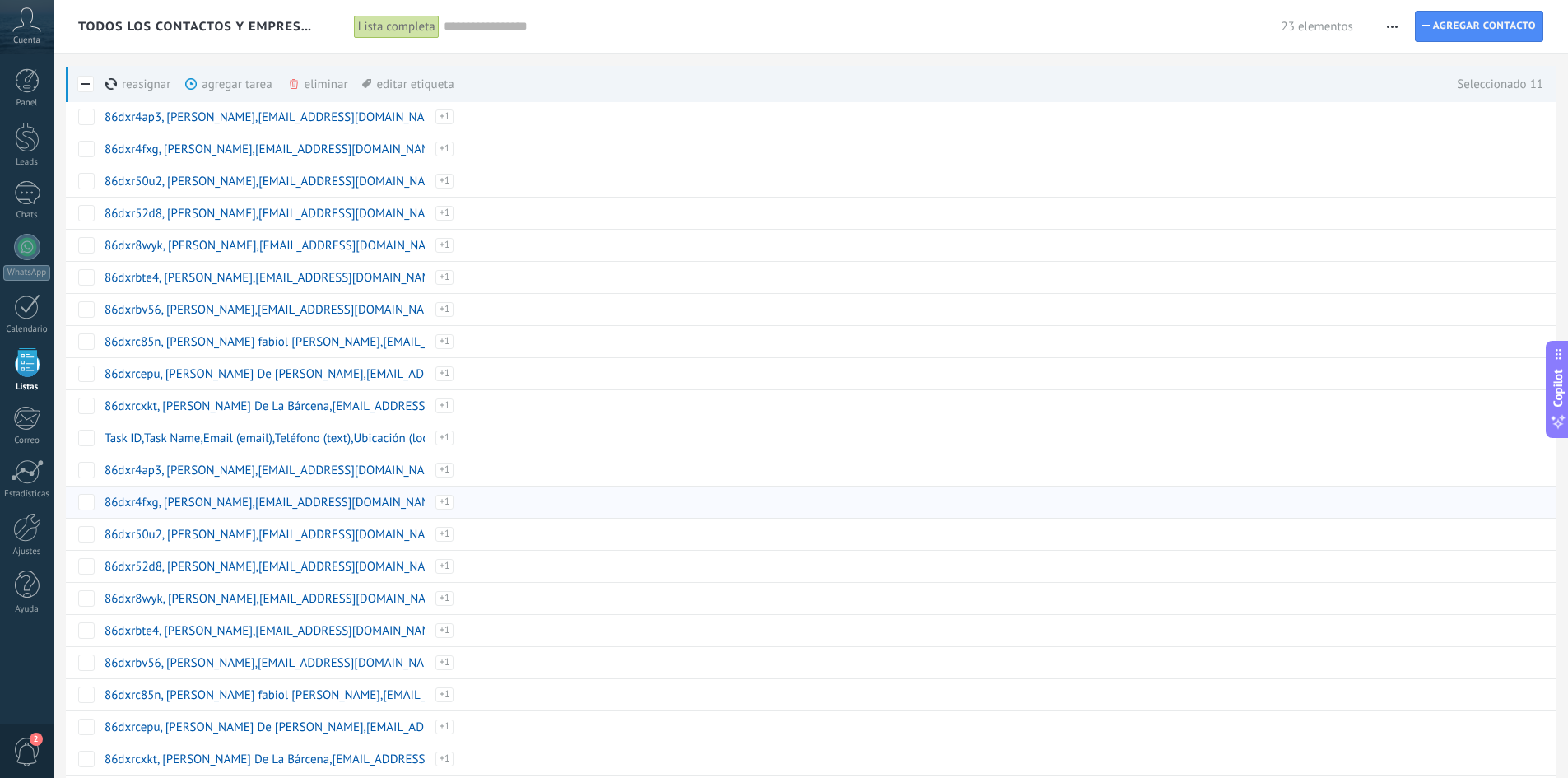
click at [89, 487] on div at bounding box center [81, 502] width 30 height 32
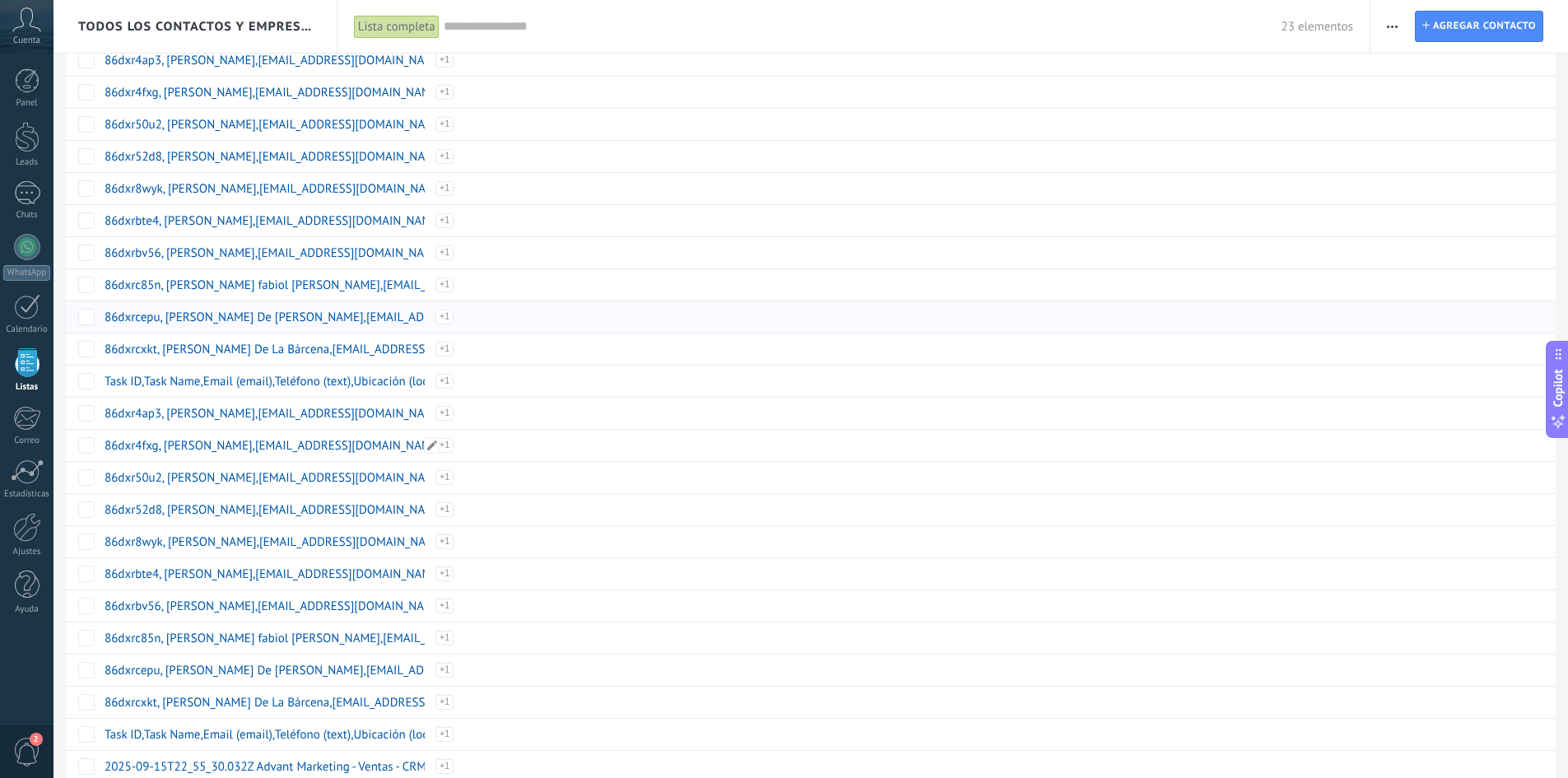
scroll to position [115, 0]
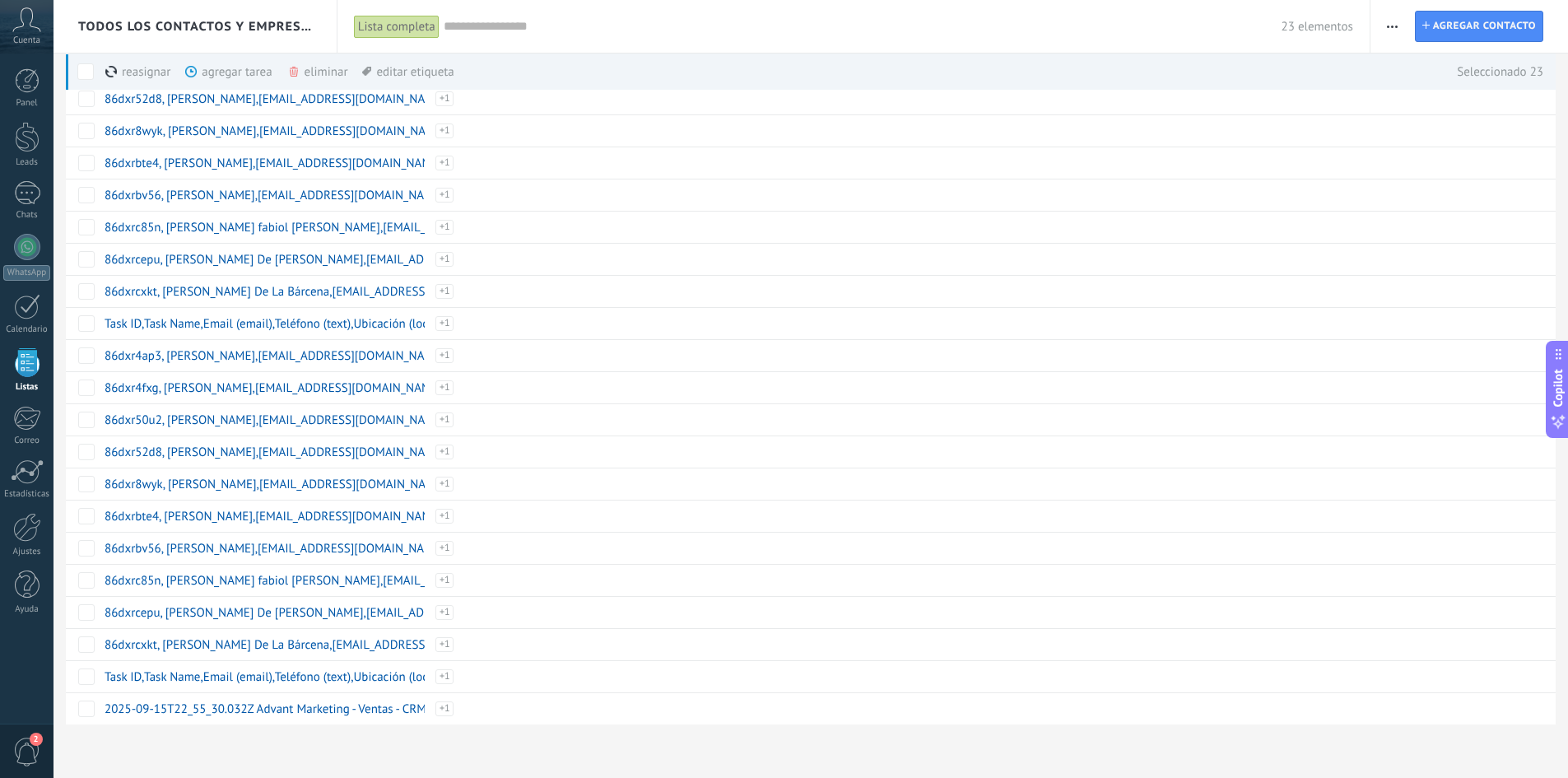
click at [300, 69] on div "eliminar màs" at bounding box center [346, 72] width 116 height 36
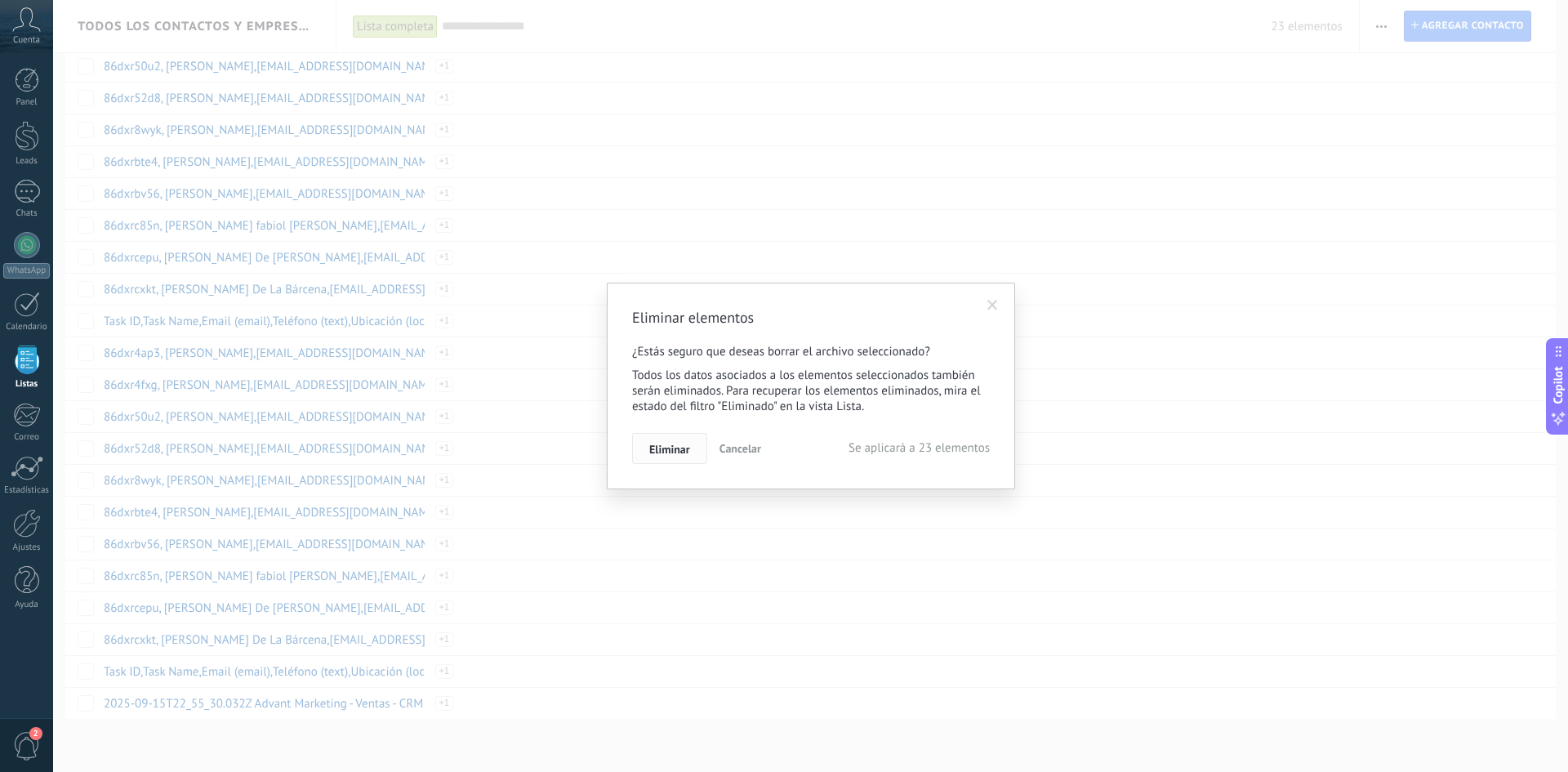
click at [675, 448] on span "Eliminar" at bounding box center [669, 449] width 41 height 12
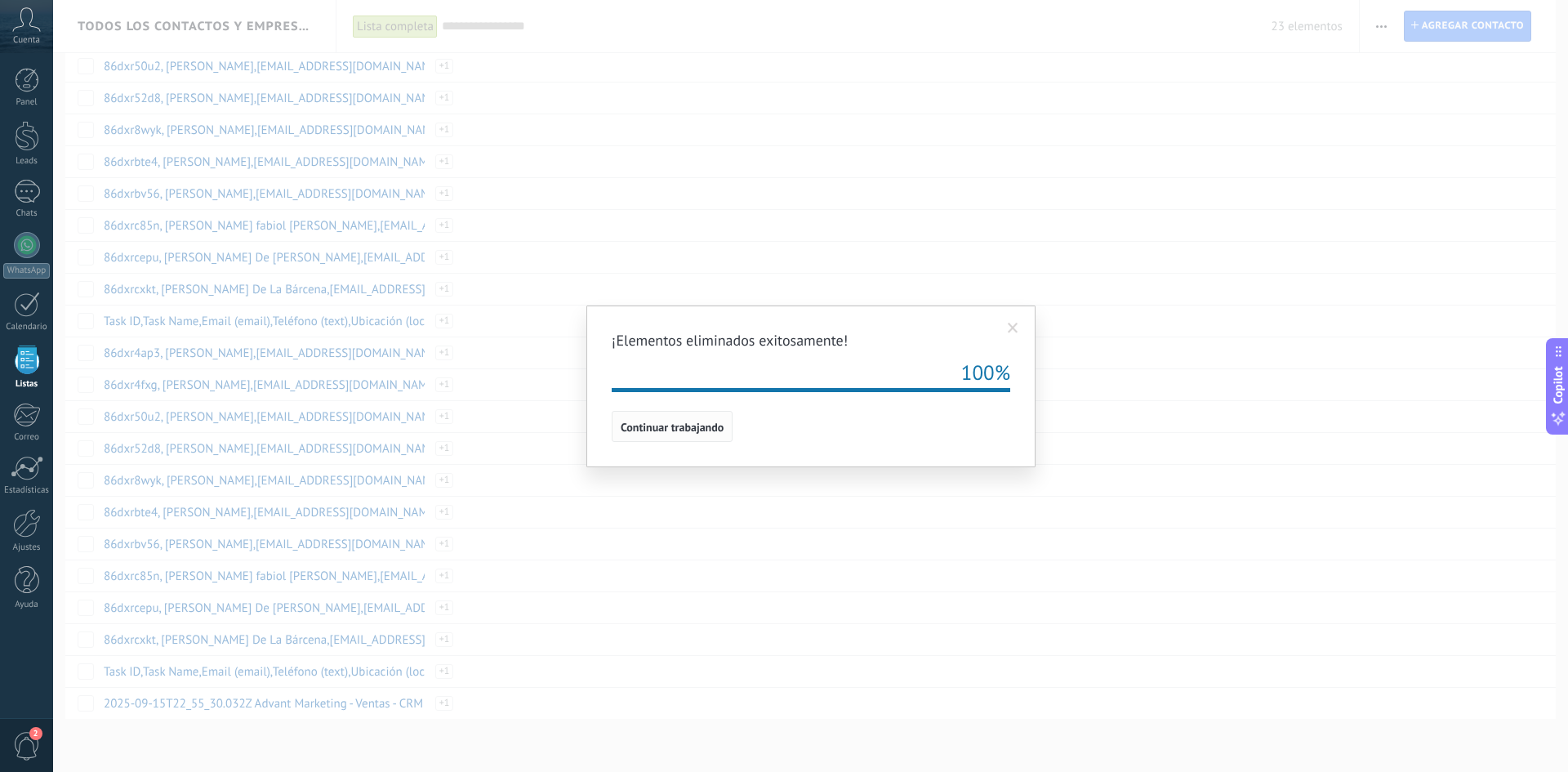
click at [706, 436] on button "Continuar trabajando" at bounding box center [672, 426] width 121 height 31
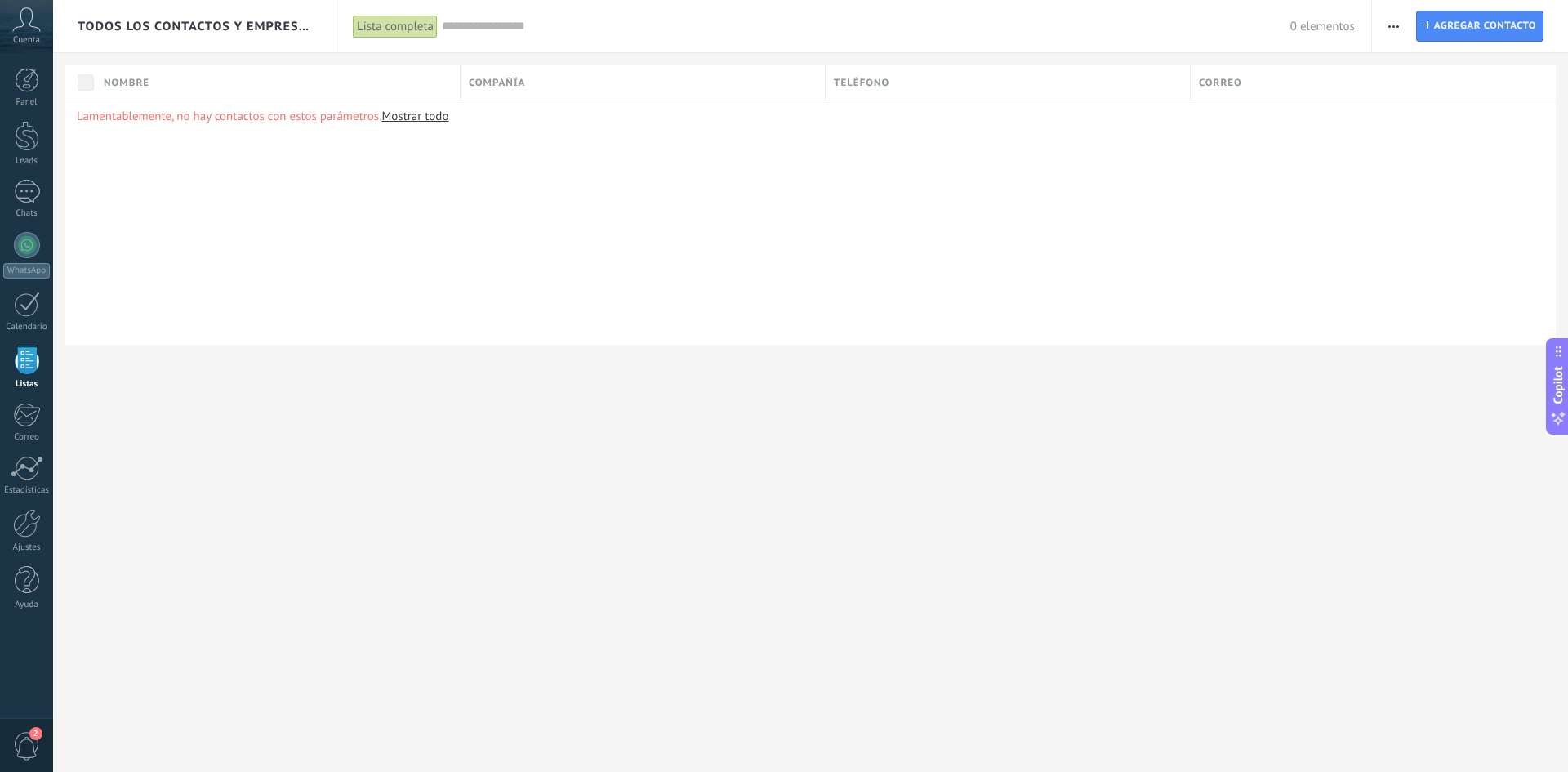
click at [1399, 24] on button "button" at bounding box center [1393, 26] width 24 height 31
click at [1452, 160] on div "Importar" at bounding box center [1454, 167] width 165 height 33
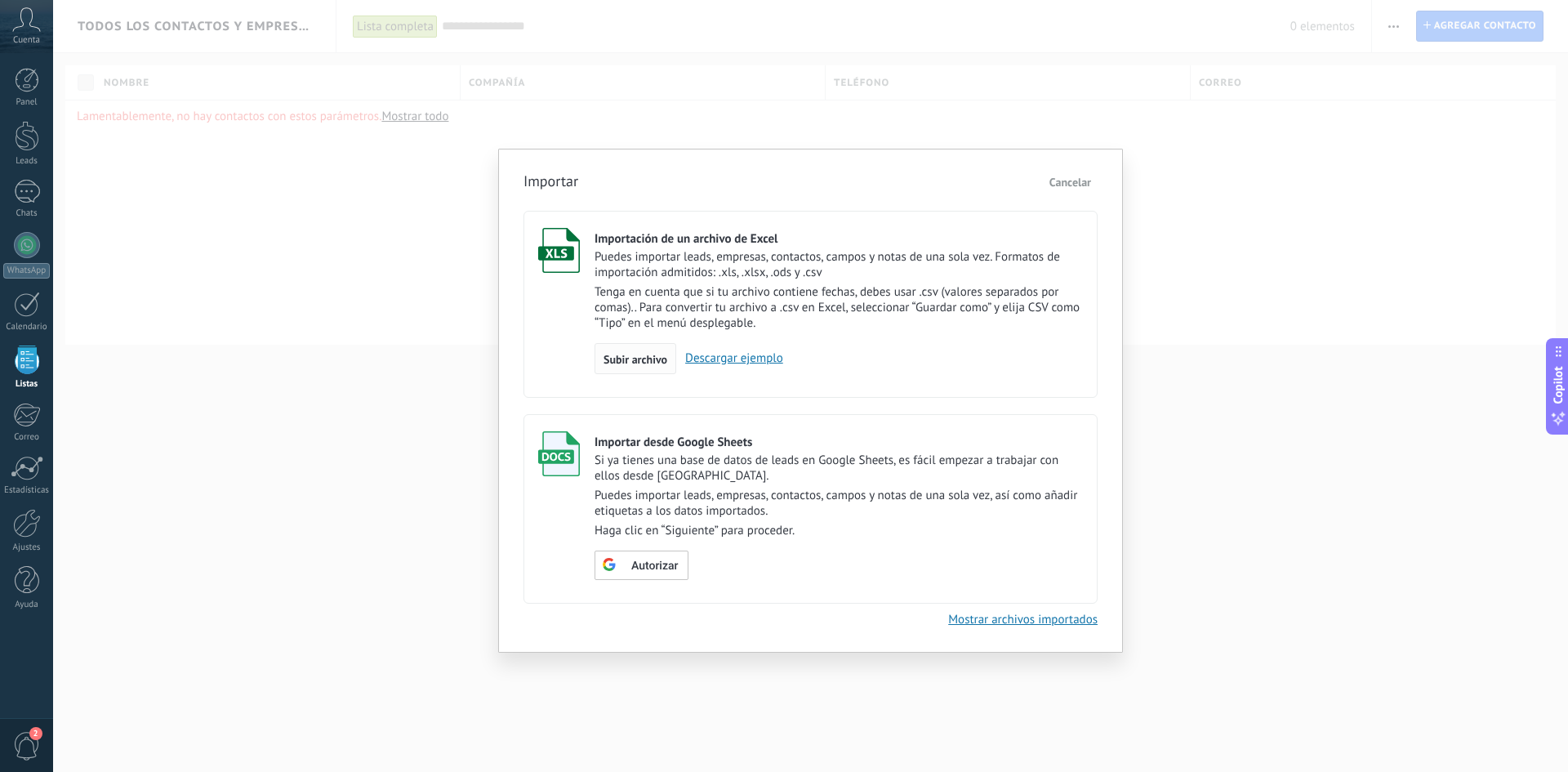
click at [627, 358] on span "Subir archivo" at bounding box center [636, 359] width 64 height 12
click at [0, 0] on input "Importación de un archivo de Excel Puedes importar leads, empresas, contactos, …" at bounding box center [0, 0] width 0 height 0
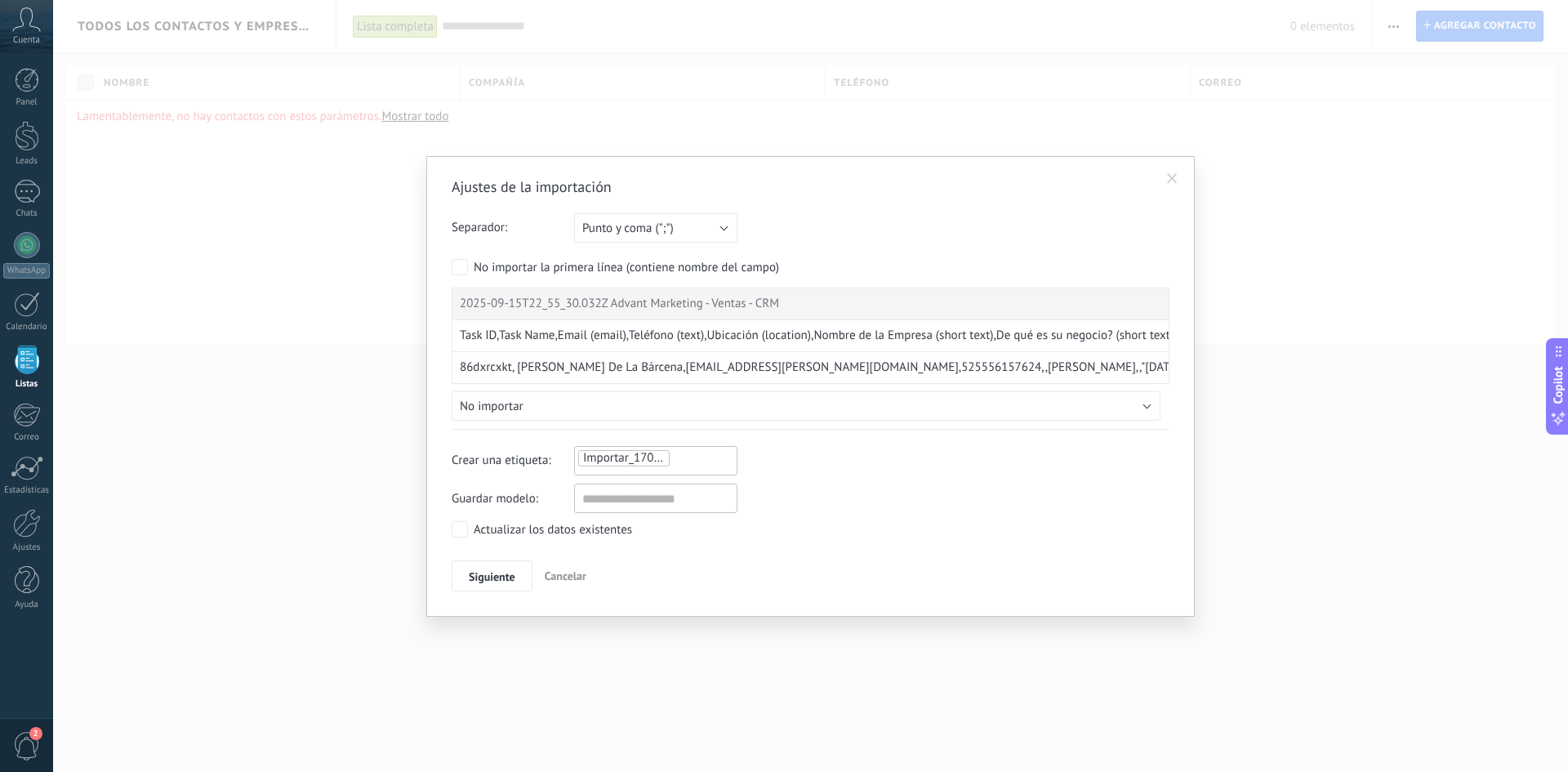
click at [496, 580] on span "Siguiente" at bounding box center [492, 576] width 46 height 12
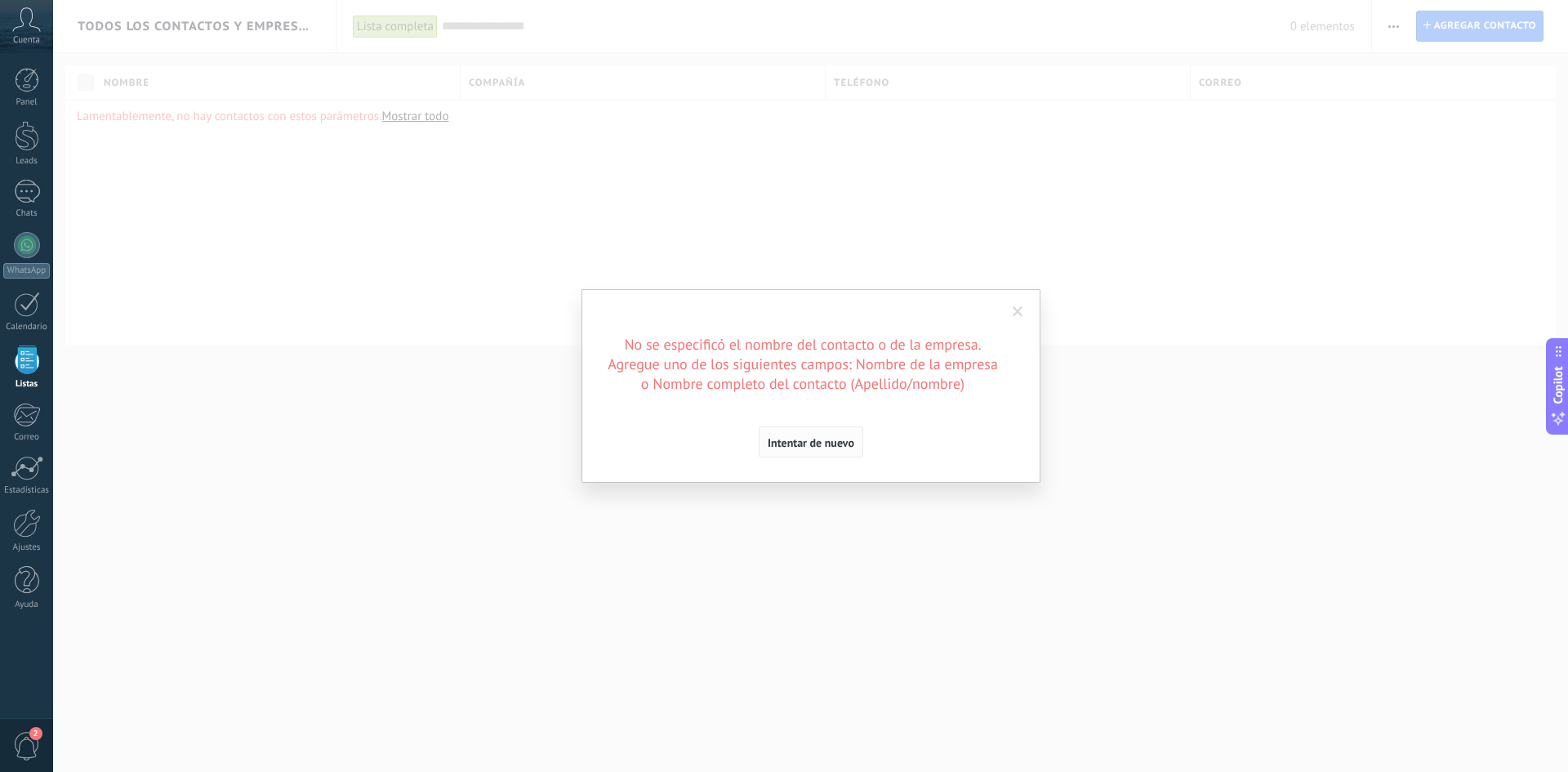
click at [816, 446] on span "Intentar de nuevo" at bounding box center [810, 442] width 86 height 12
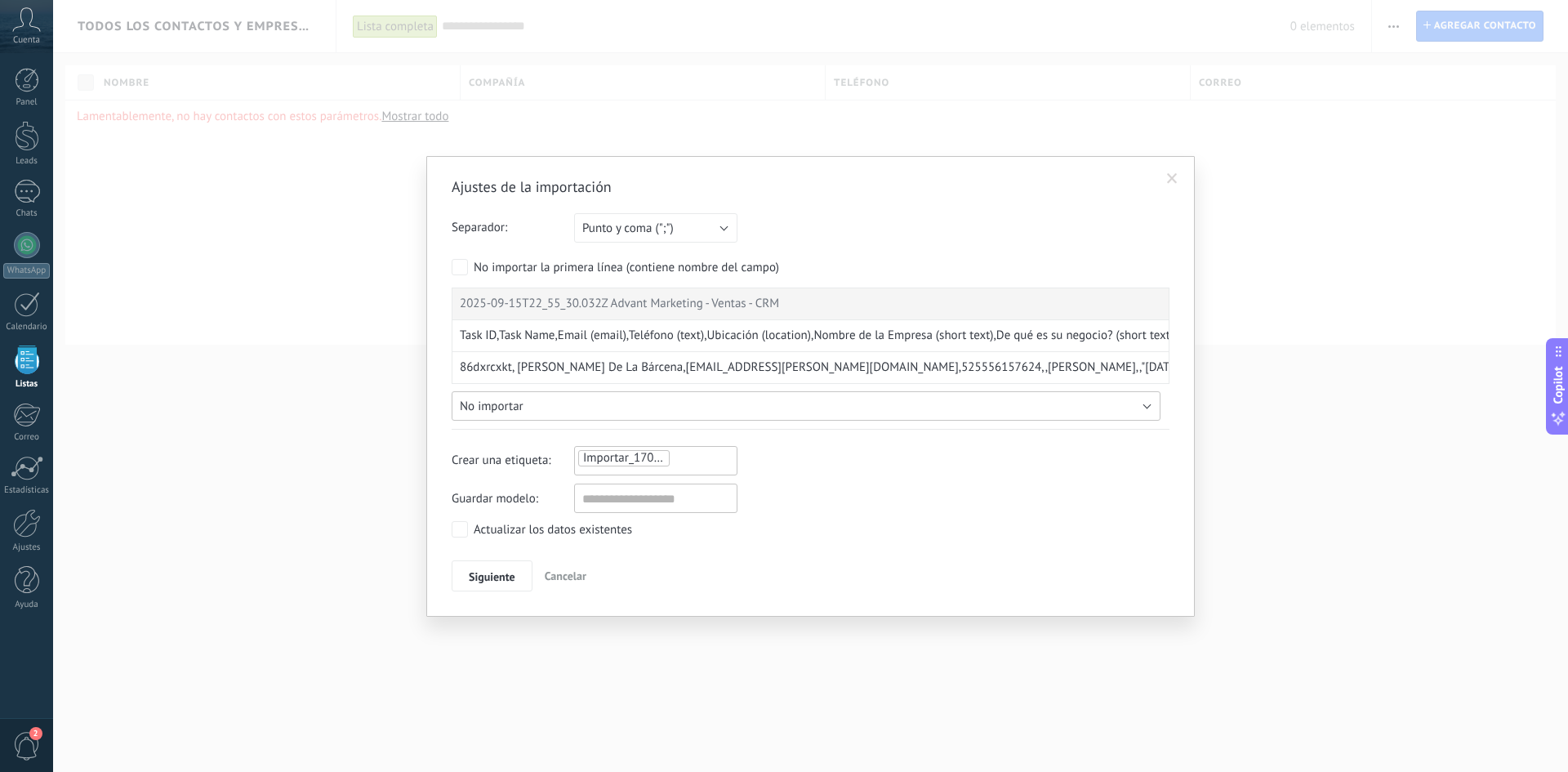
click at [579, 414] on button "No importar" at bounding box center [805, 406] width 708 height 29
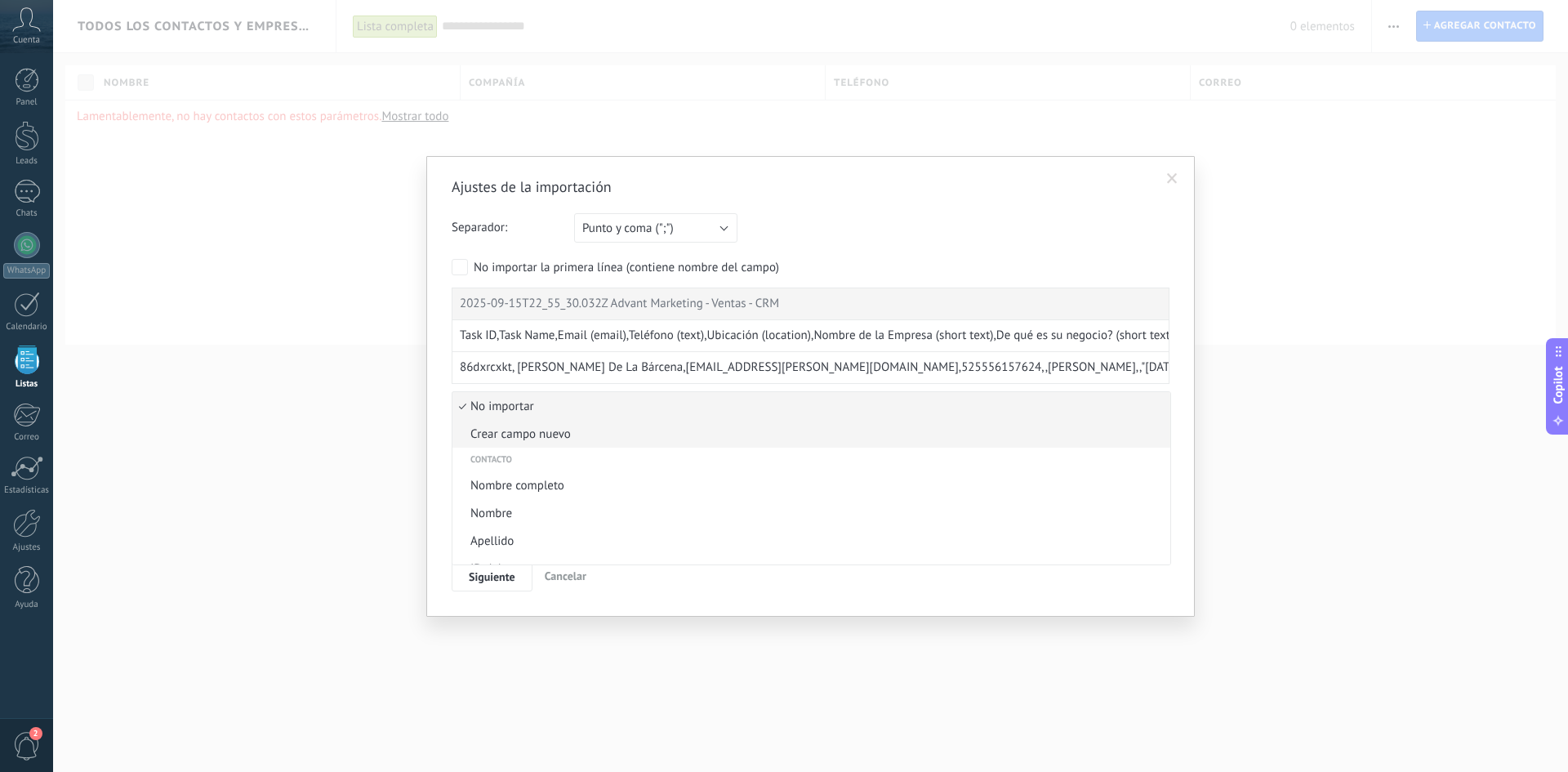
click at [604, 429] on span "Crear campo nuevo" at bounding box center [809, 433] width 713 height 15
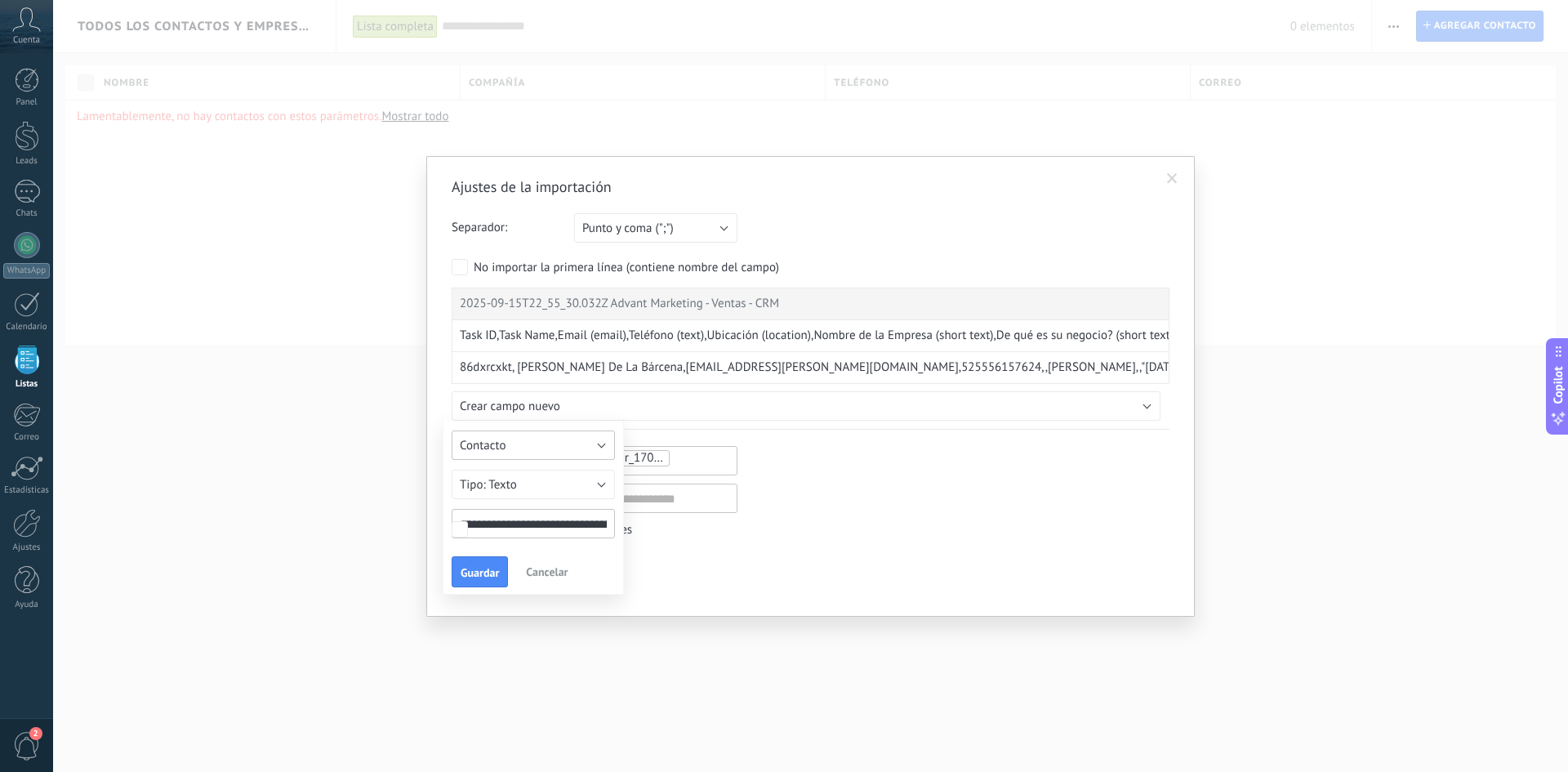
click at [575, 450] on button "Contacto" at bounding box center [533, 445] width 164 height 29
click at [572, 466] on span "Lead" at bounding box center [525, 473] width 167 height 15
click at [569, 487] on button "Texto" at bounding box center [533, 484] width 164 height 29
click at [574, 512] on span "Tax ID" at bounding box center [525, 516] width 167 height 15
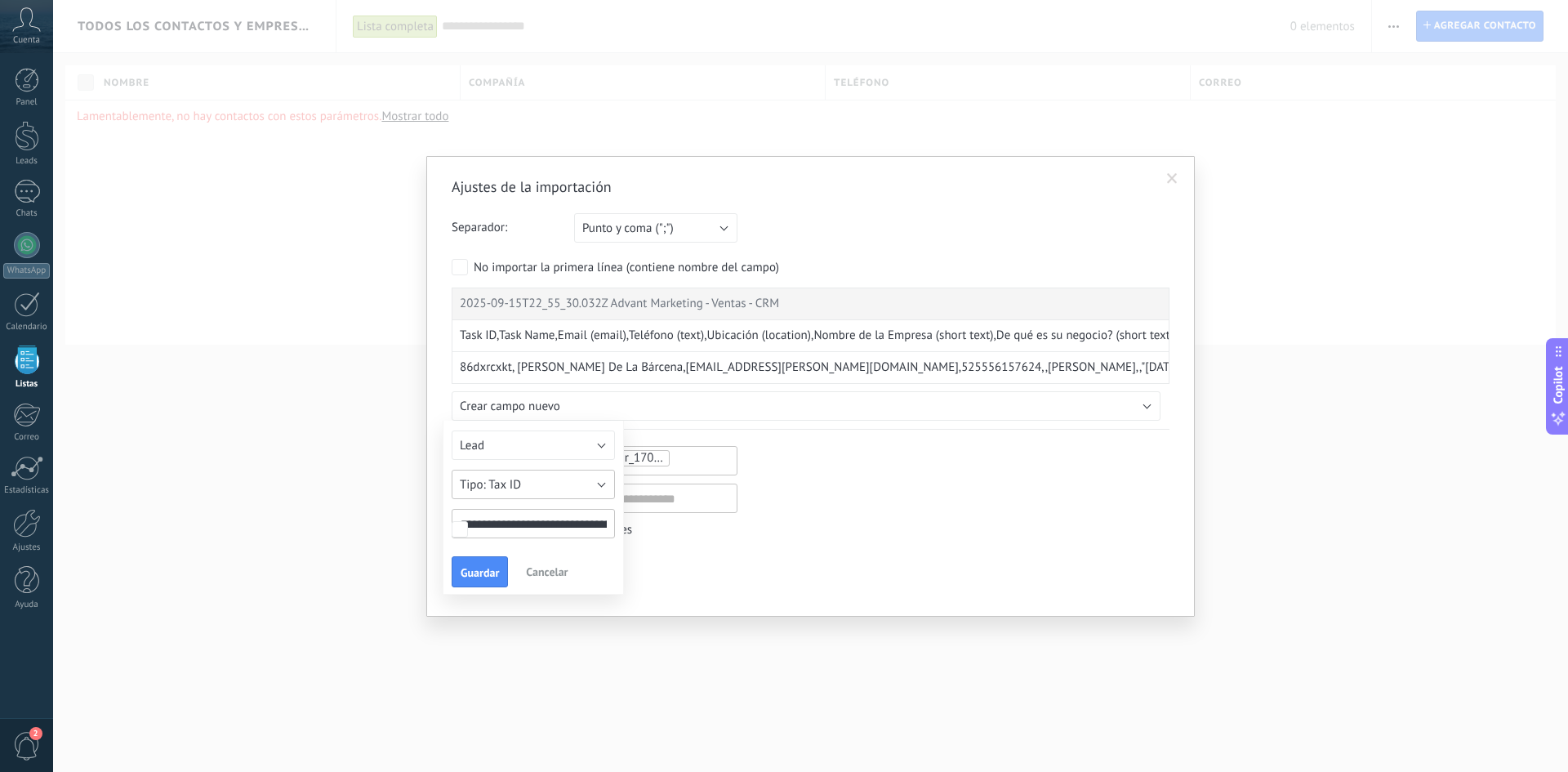
click at [595, 478] on button "Tax ID" at bounding box center [533, 484] width 164 height 29
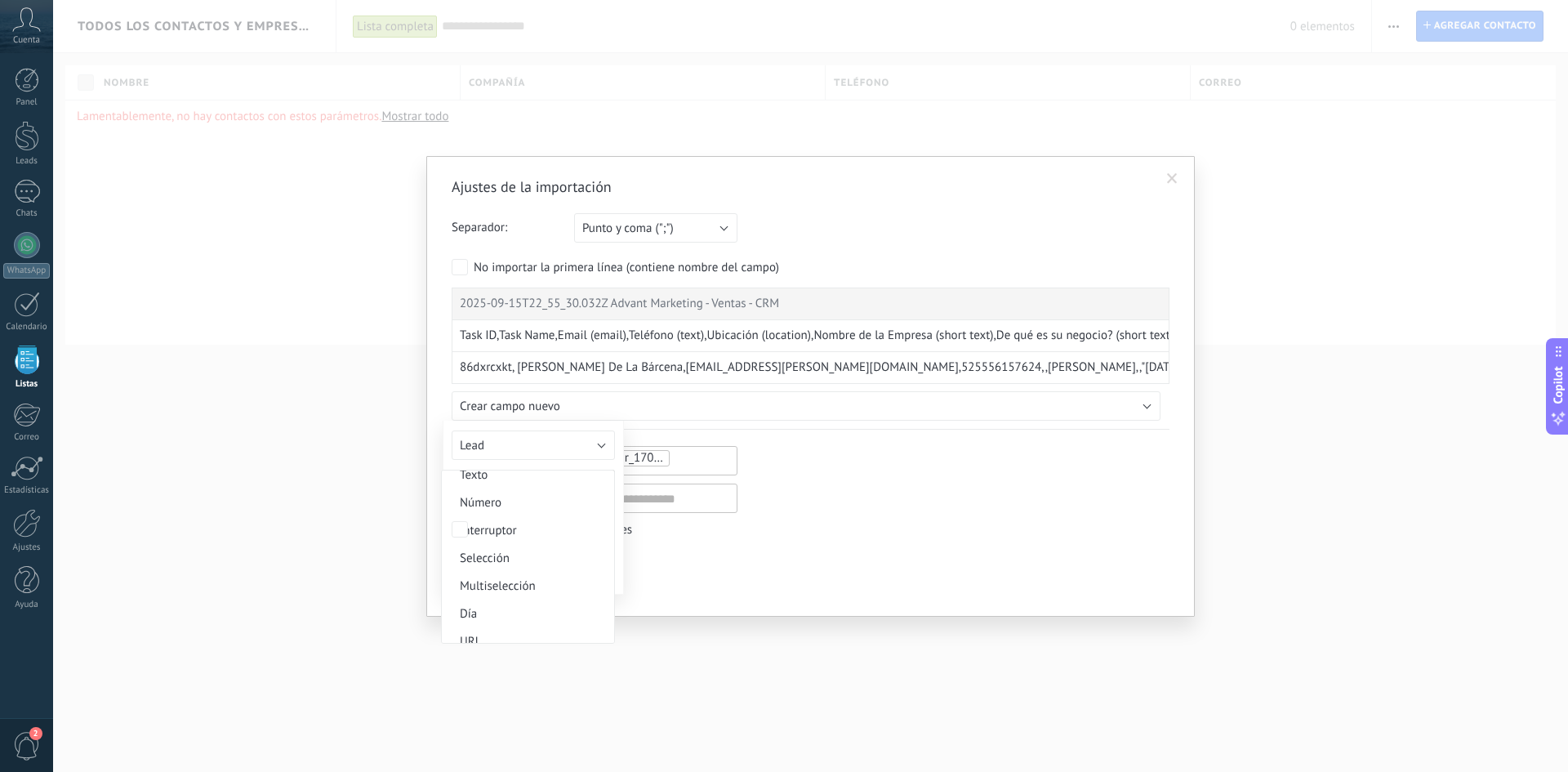
scroll to position [0, 0]
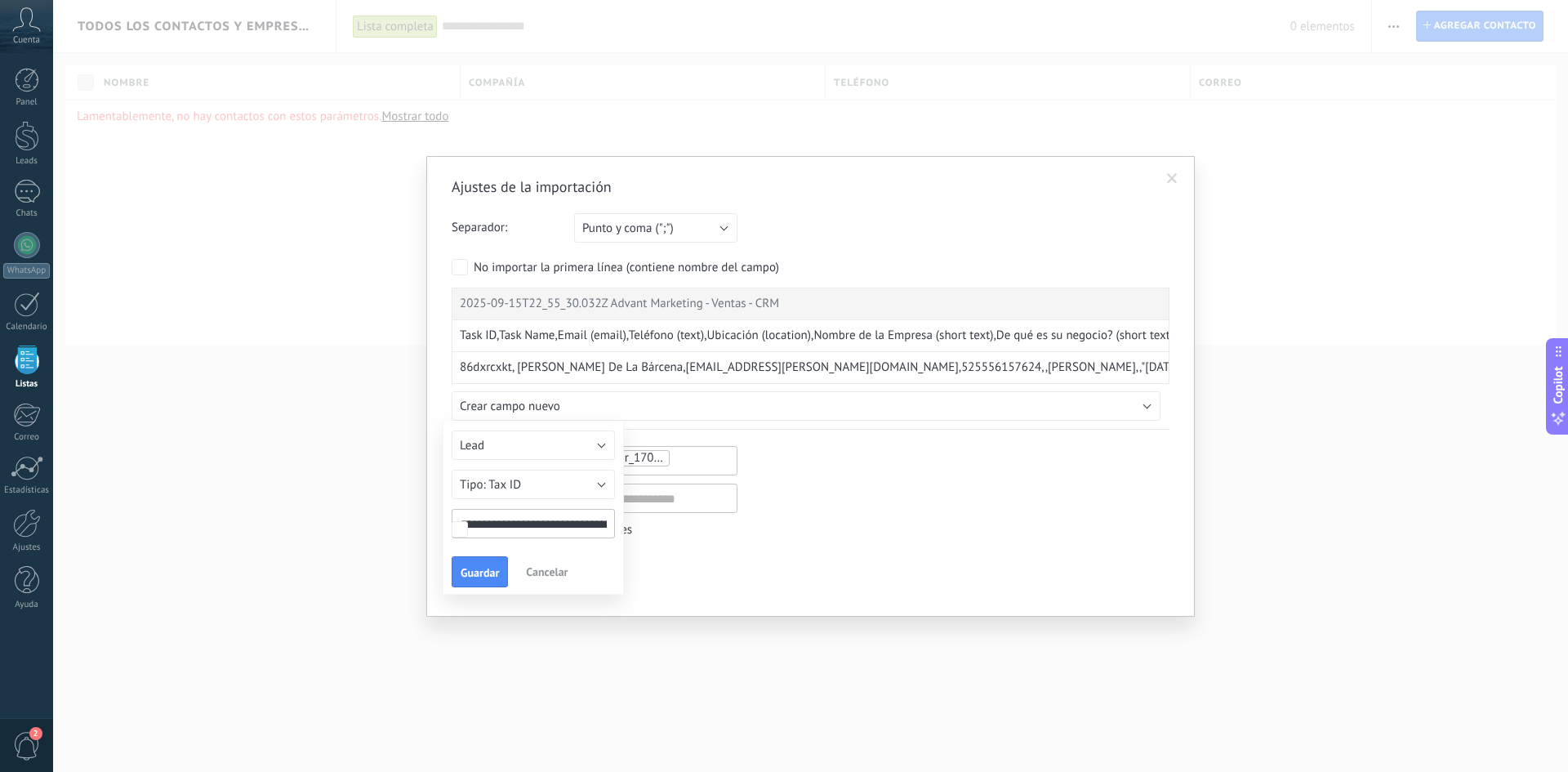
click at [602, 396] on div at bounding box center [810, 358] width 717 height 142
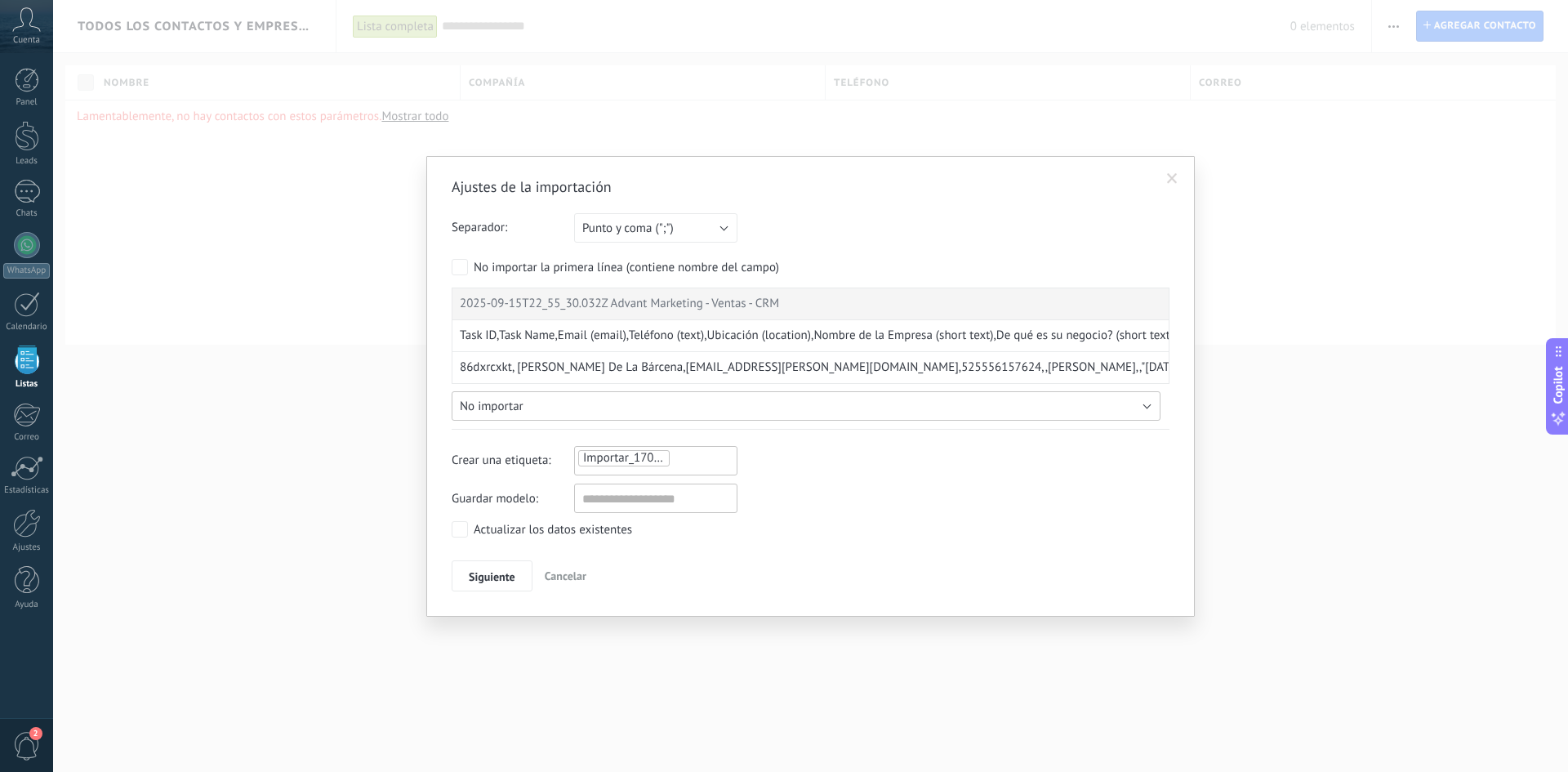
click at [596, 406] on button "No importar" at bounding box center [805, 406] width 708 height 29
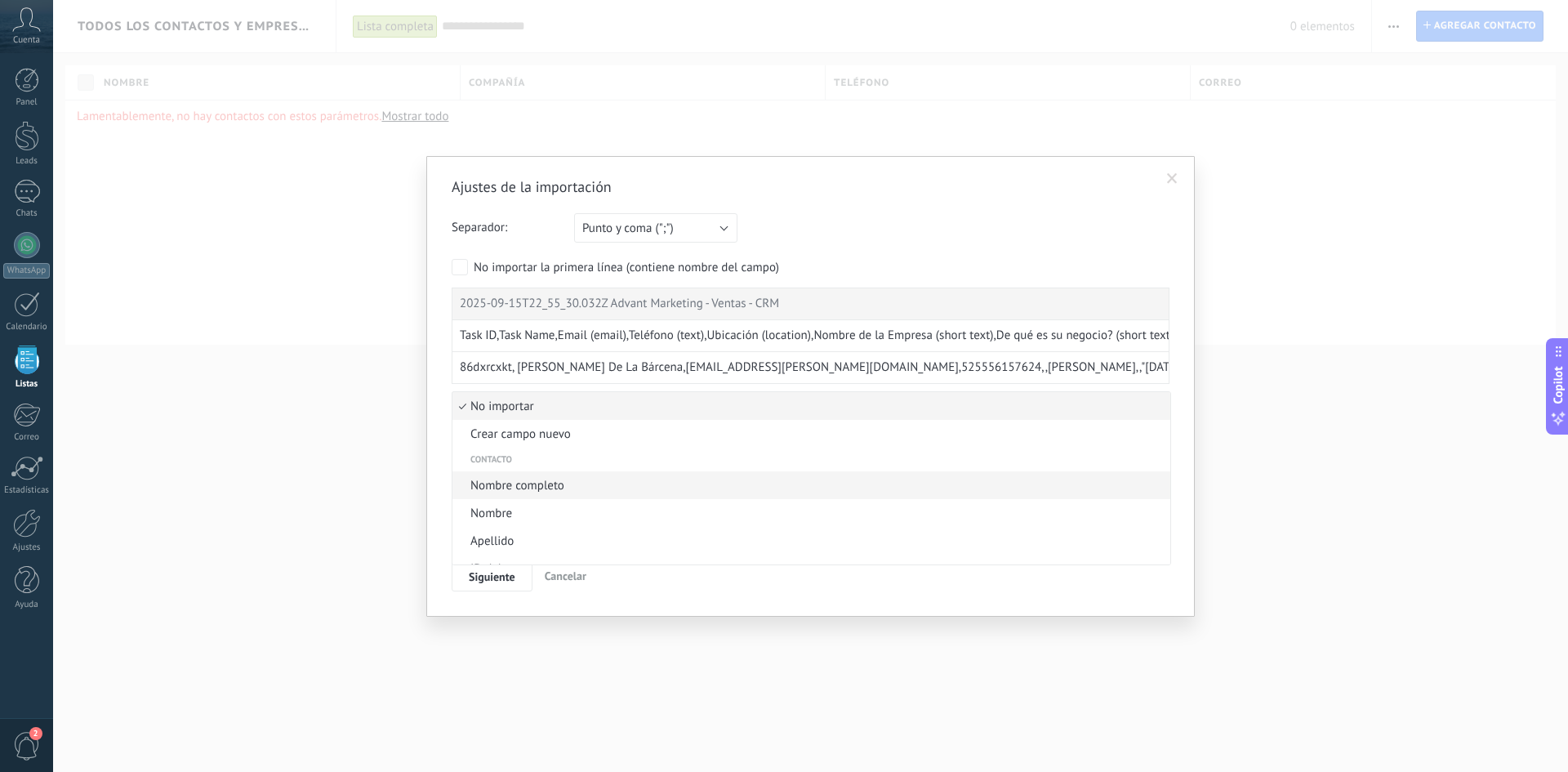
click at [556, 491] on span "Nombre completo" at bounding box center [809, 485] width 713 height 15
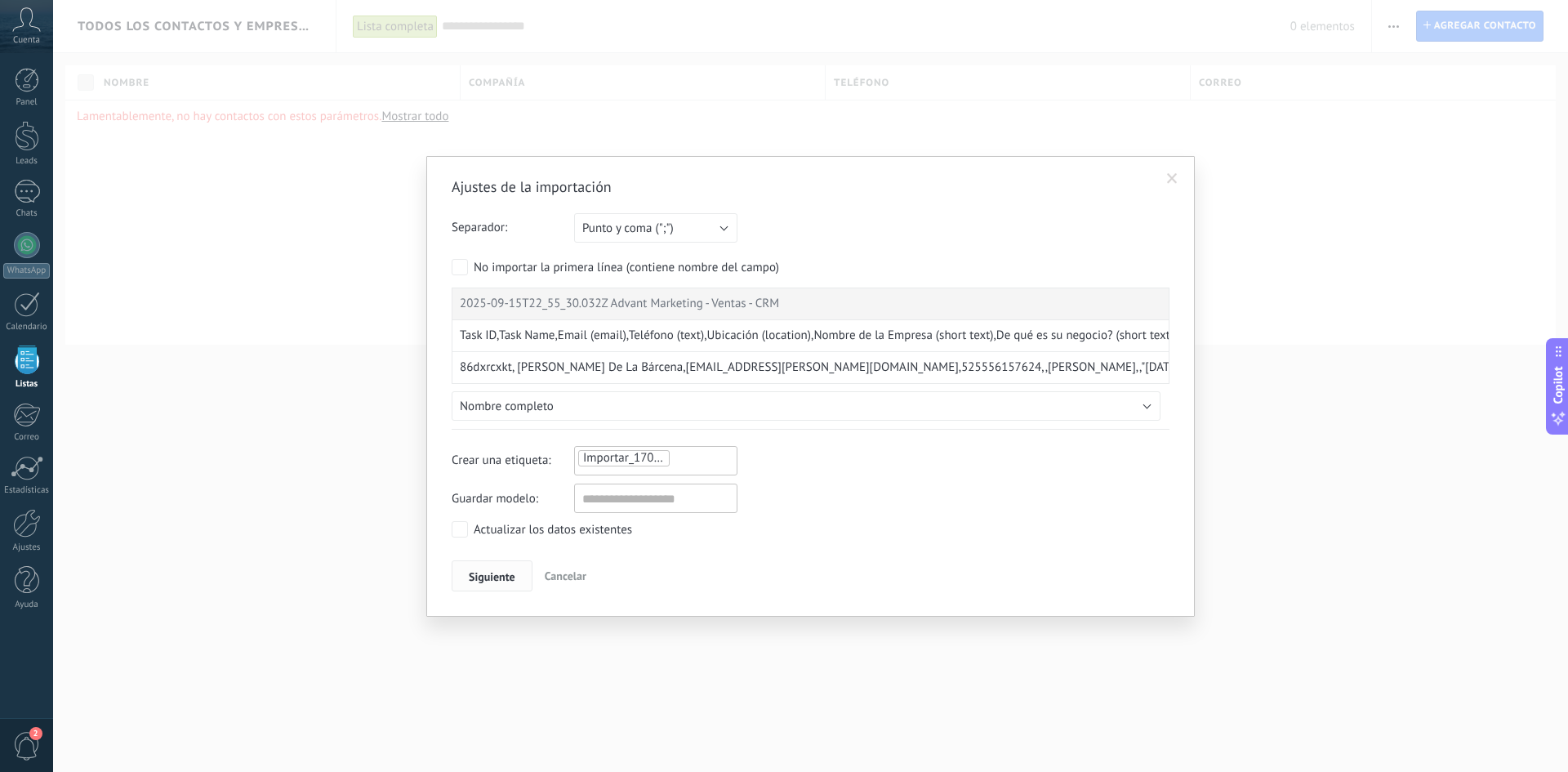
click at [511, 574] on span "Siguiente" at bounding box center [492, 576] width 46 height 12
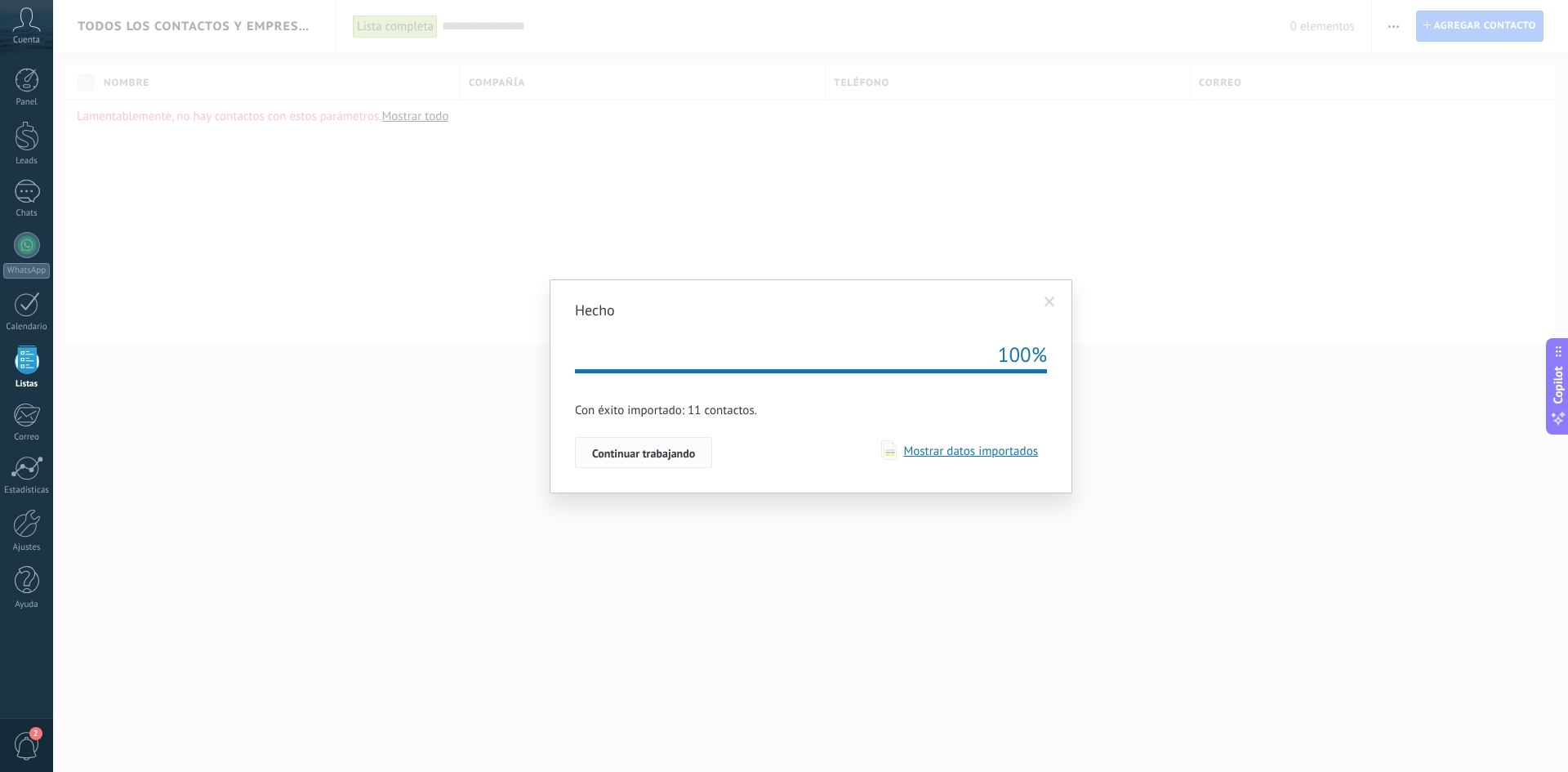
click at [656, 459] on span "Continuar trabajando" at bounding box center [644, 453] width 103 height 12
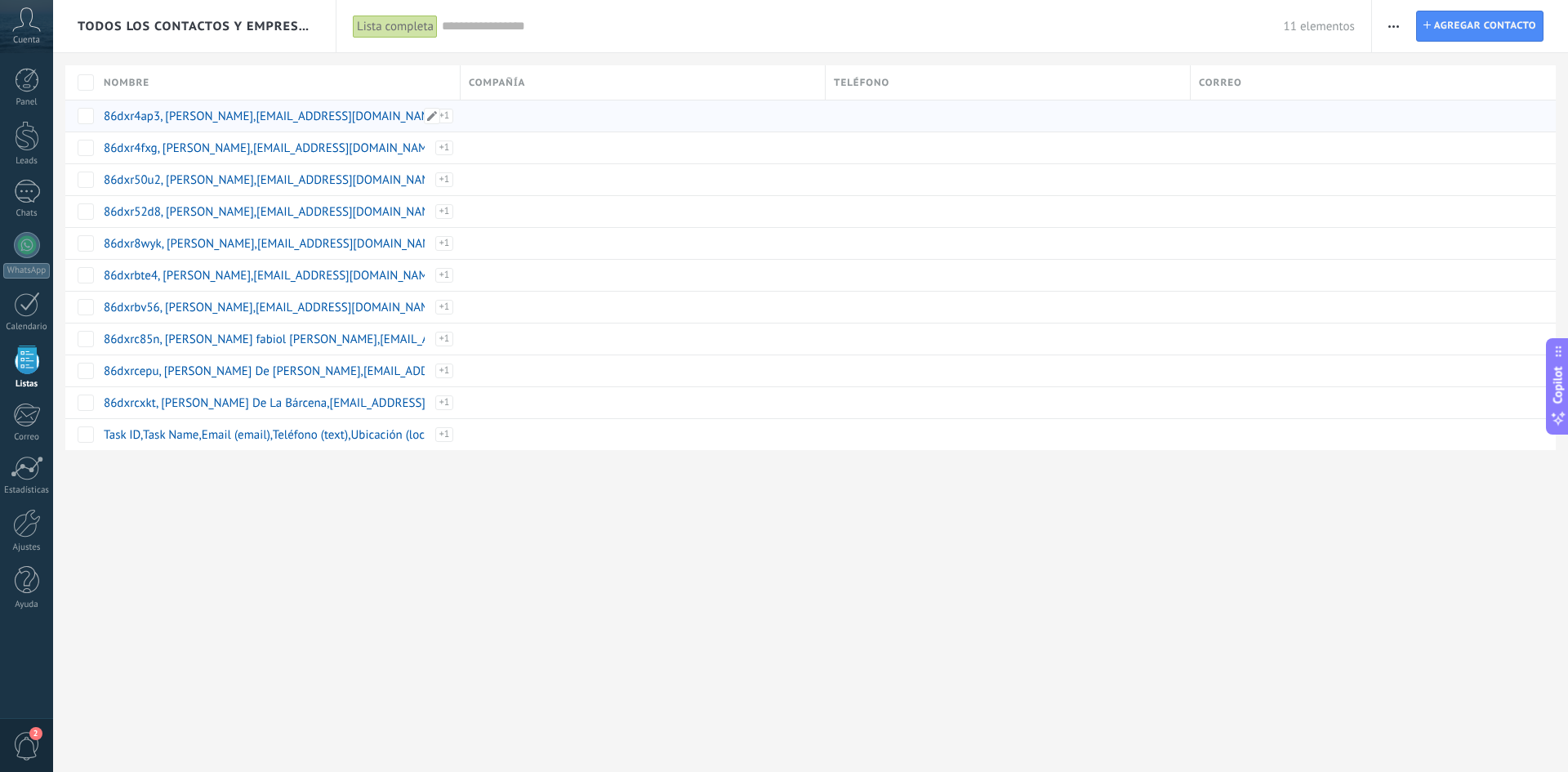
click at [226, 110] on link "86dxr4ap3, [PERSON_NAME],[EMAIL_ADDRESS][DOMAIN_NAME],1134596,,Sin mombre,,"[DA…" at bounding box center [688, 116] width 1169 height 15
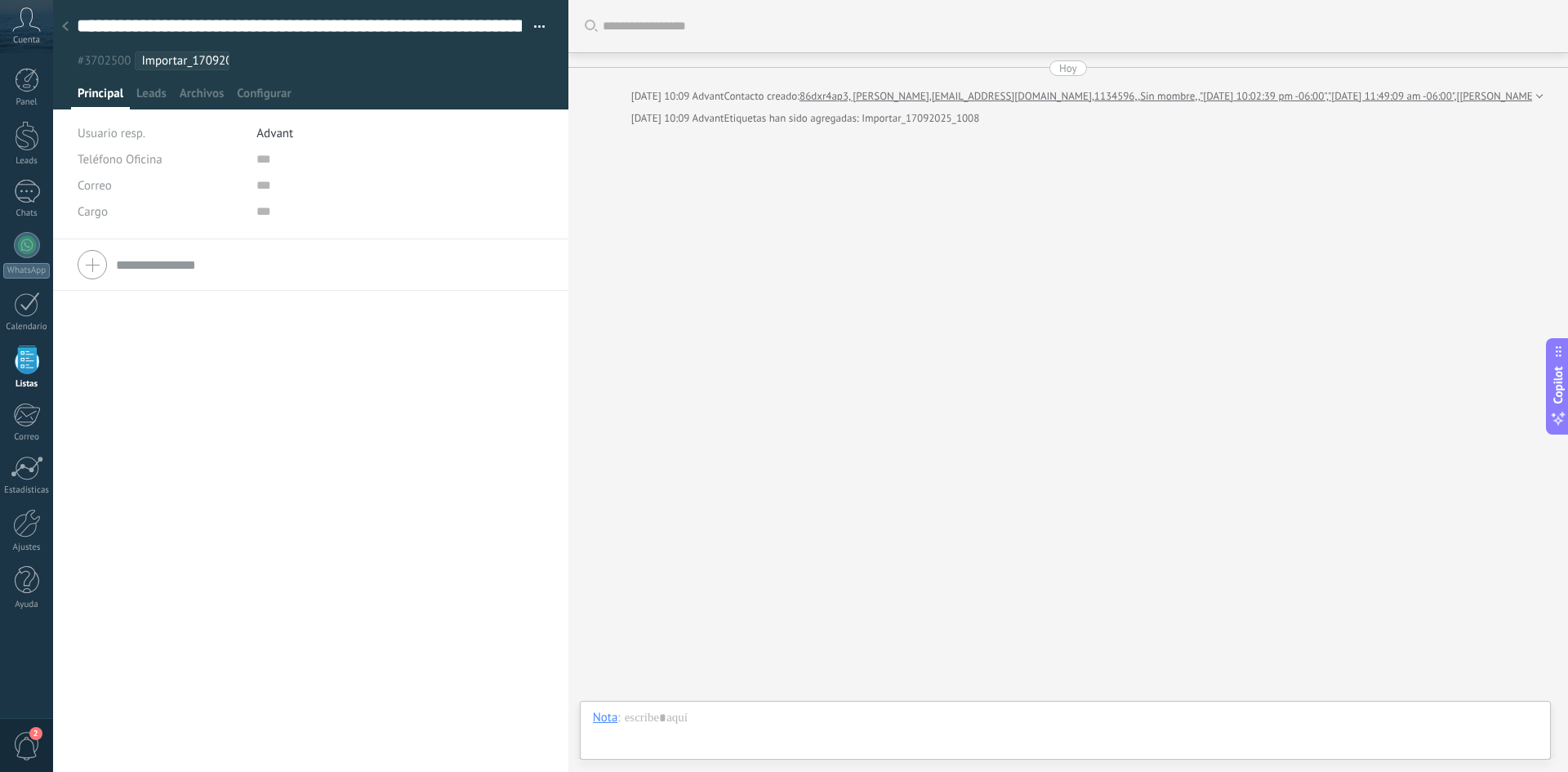
click at [644, 283] on div "Buscar Carga más [DATE] [DATE] 10:09 Advant Contacto creado: 86dxr4ap3, [PERSON…" at bounding box center [1068, 386] width 999 height 772
click at [31, 145] on div at bounding box center [28, 136] width 25 height 30
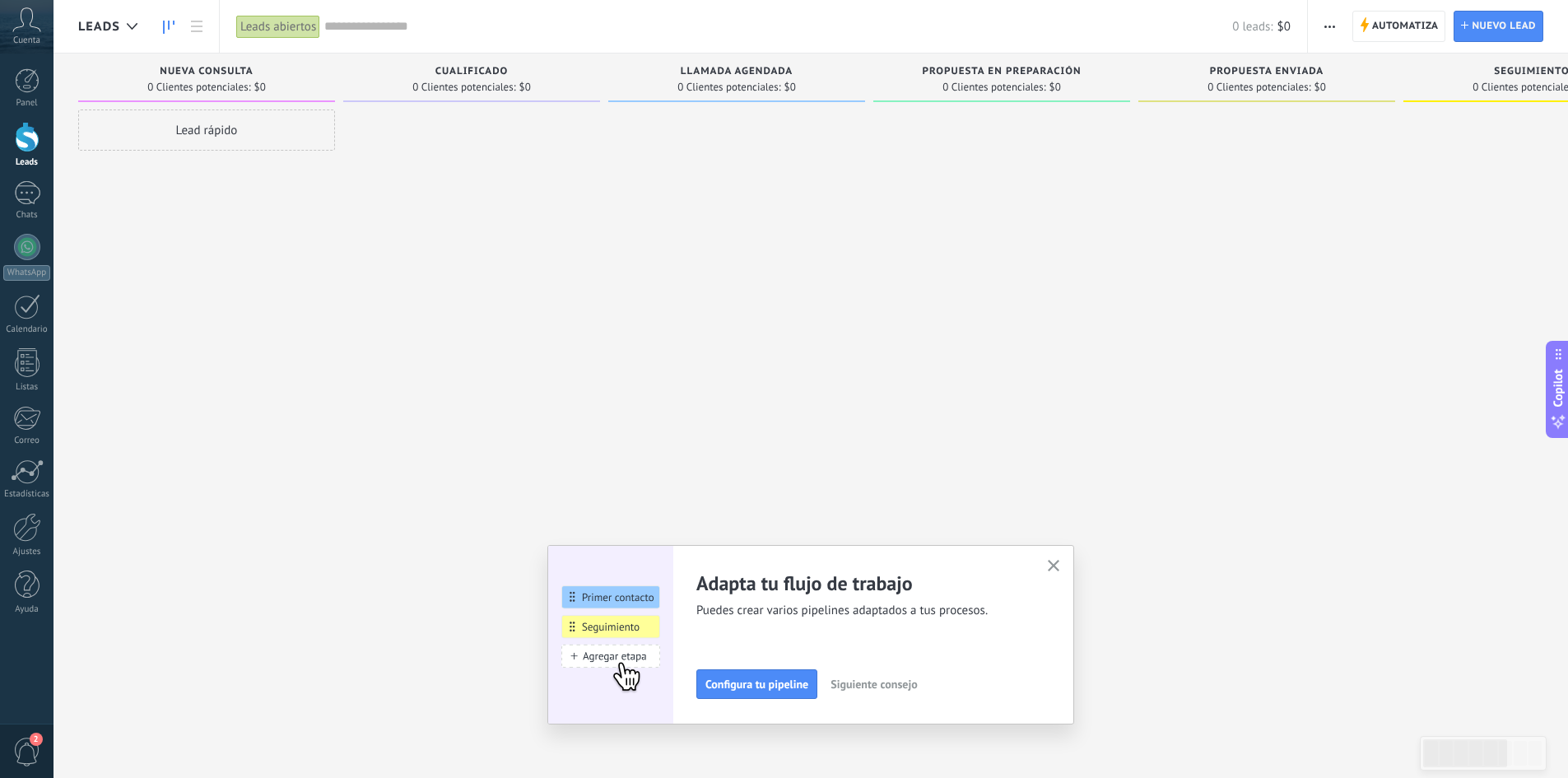
click at [1057, 565] on use "button" at bounding box center [1054, 566] width 13 height 13
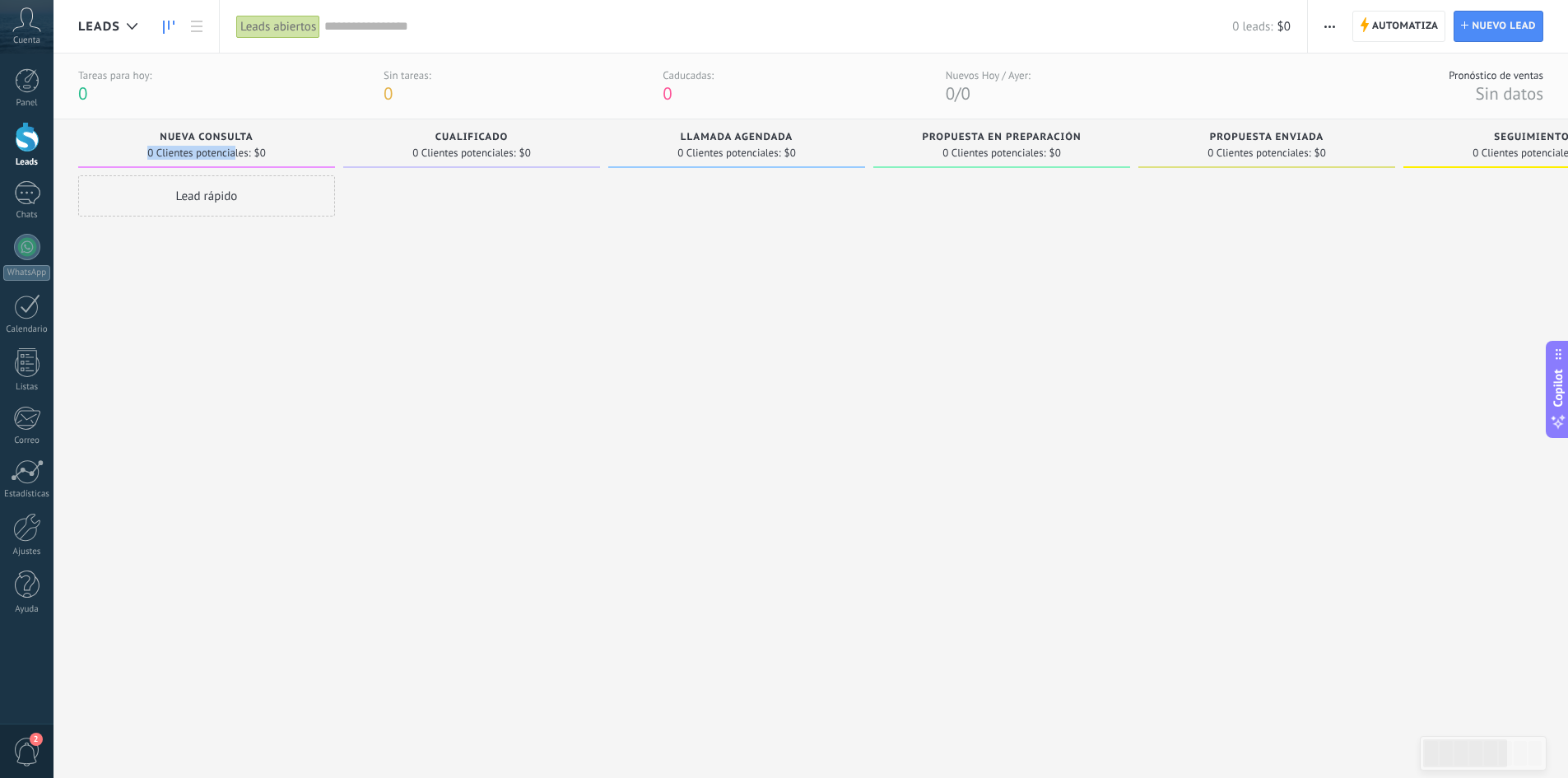
drag, startPoint x: 234, startPoint y: 148, endPoint x: 325, endPoint y: 143, distance: 91.1
click at [325, 143] on div "Nueva consulta 0 Clientes potenciales: $0" at bounding box center [206, 143] width 257 height 48
drag, startPoint x: 293, startPoint y: 136, endPoint x: 530, endPoint y: 135, distance: 237.0
click at [530, 135] on div "Leads Entrantes Solicitudes: 0 0 0 0 0 0 0 0 0 Nueva consulta 0 Clientes potenc…" at bounding box center [1146, 428] width 2136 height 619
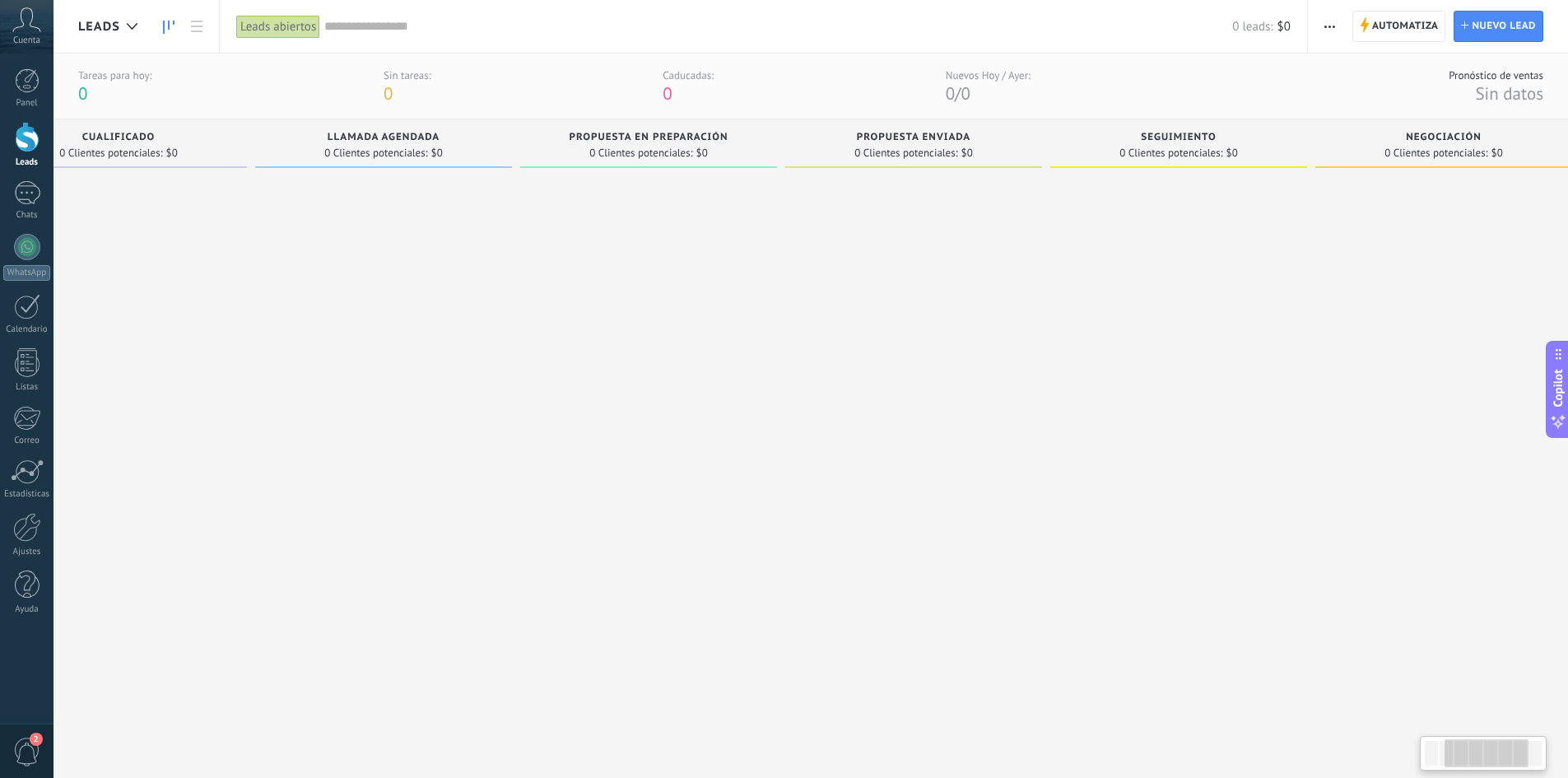
scroll to position [0, 381]
drag, startPoint x: 573, startPoint y: 144, endPoint x: 192, endPoint y: 155, distance: 381.2
click at [192, 155] on div "Cualificado 0 Clientes potenciales: $0" at bounding box center [90, 143] width 257 height 48
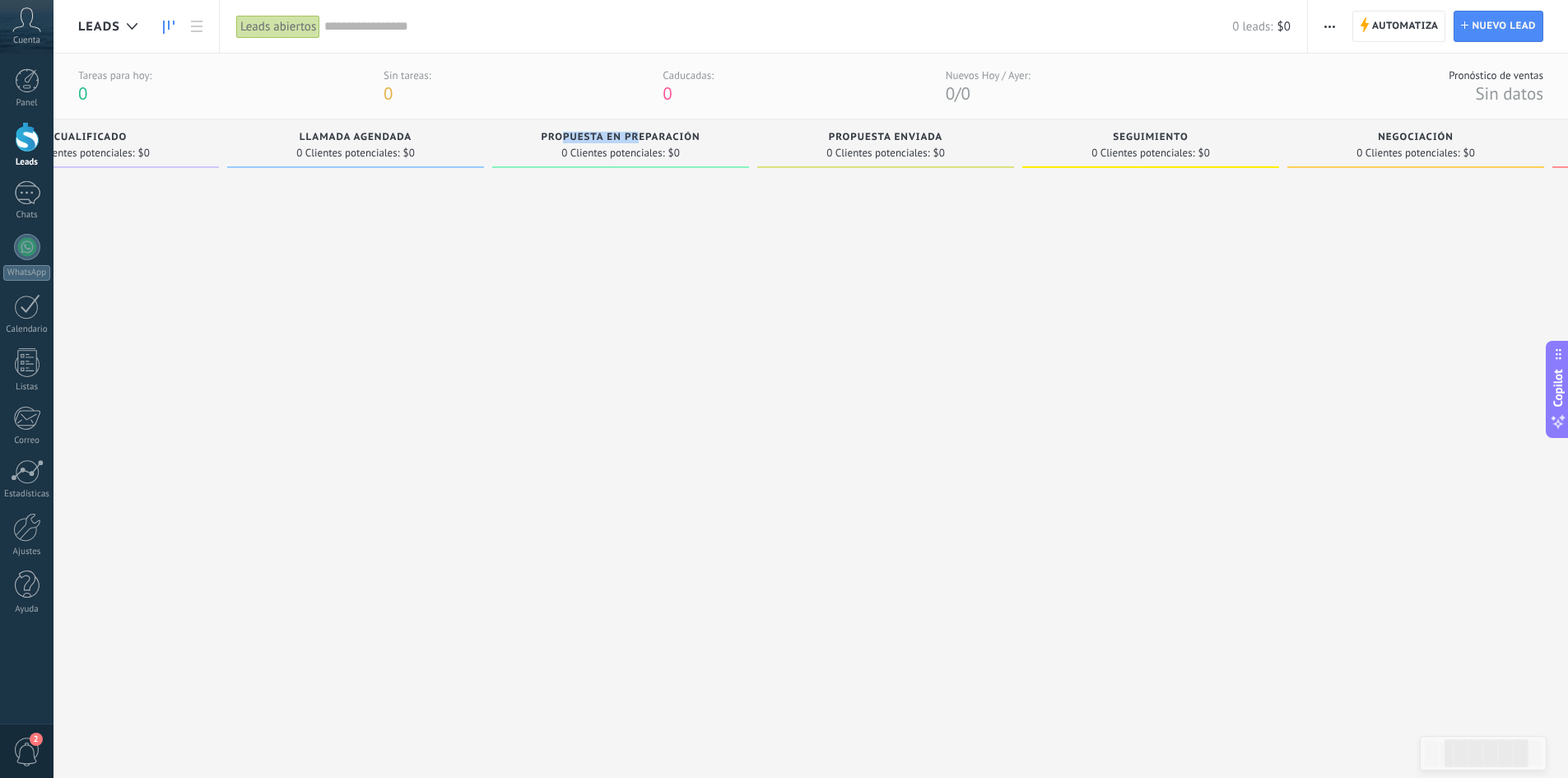
drag, startPoint x: 640, startPoint y: 137, endPoint x: 511, endPoint y: 141, distance: 129.1
click at [526, 140] on div "Propuesta en preparación" at bounding box center [620, 139] width 240 height 14
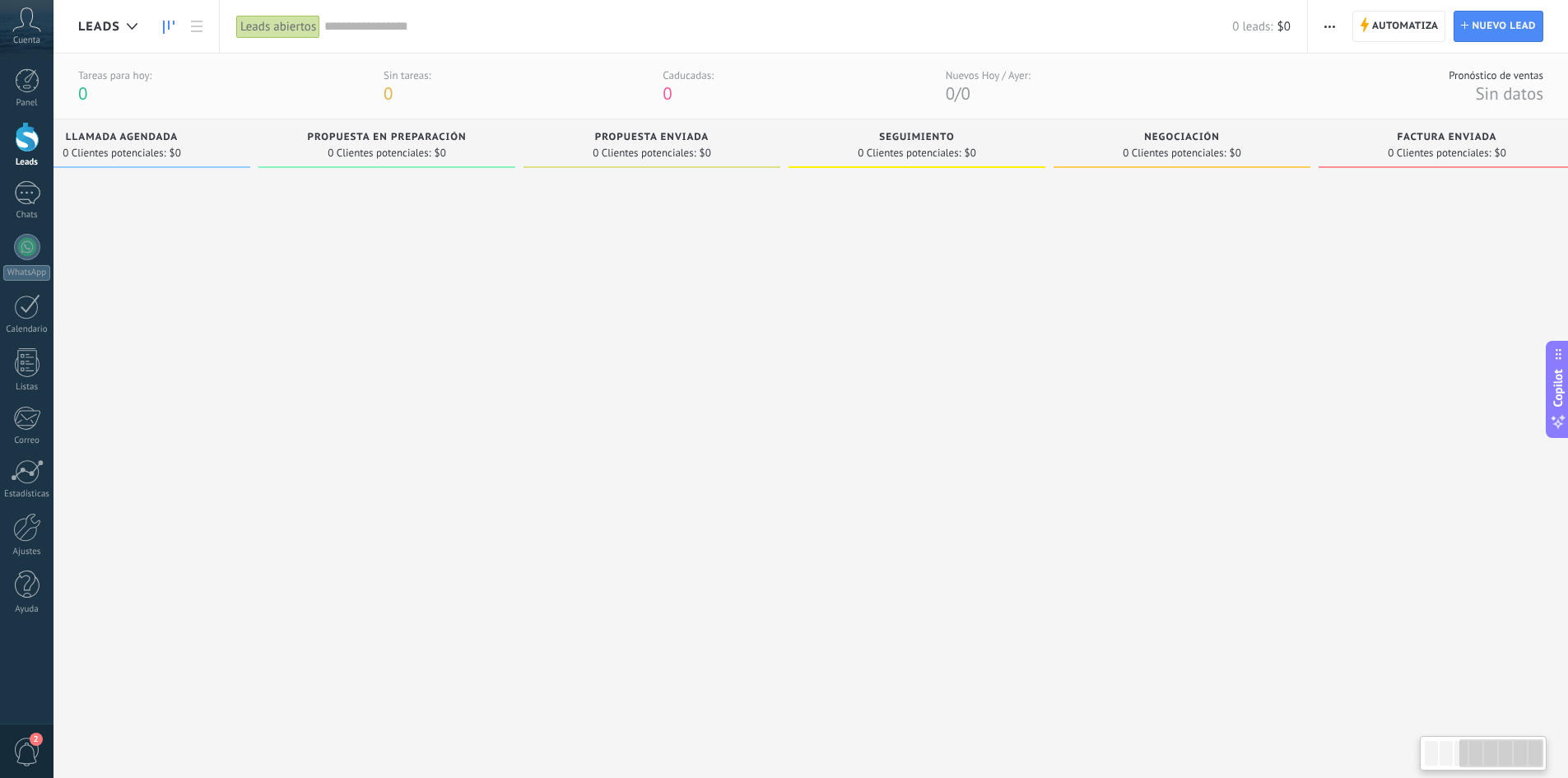
scroll to position [0, 647]
drag, startPoint x: 722, startPoint y: 157, endPoint x: 194, endPoint y: 161, distance: 528.0
click at [194, 161] on div "Leads Entrantes Solicitudes: 0 0 0 0 0 0 0 0 0 Nueva consulta 0 Clientes potenc…" at bounding box center [499, 428] width 2136 height 619
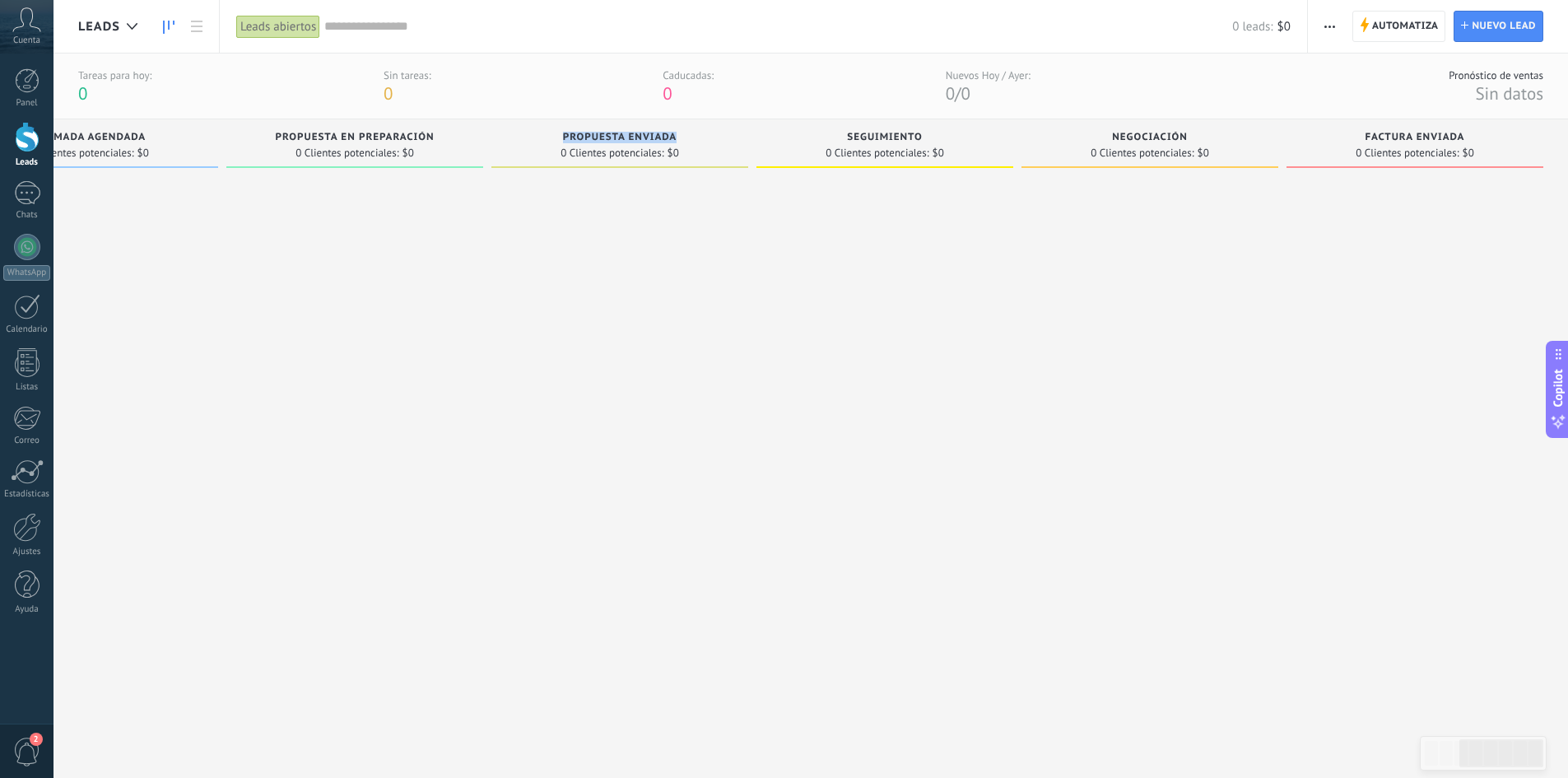
drag, startPoint x: 413, startPoint y: 149, endPoint x: 495, endPoint y: 151, distance: 82.0
click at [495, 151] on div "Leads Entrantes Solicitudes: 0 0 0 0 0 0 0 0 0 Nueva consulta 0 Clientes potenc…" at bounding box center [499, 428] width 2136 height 619
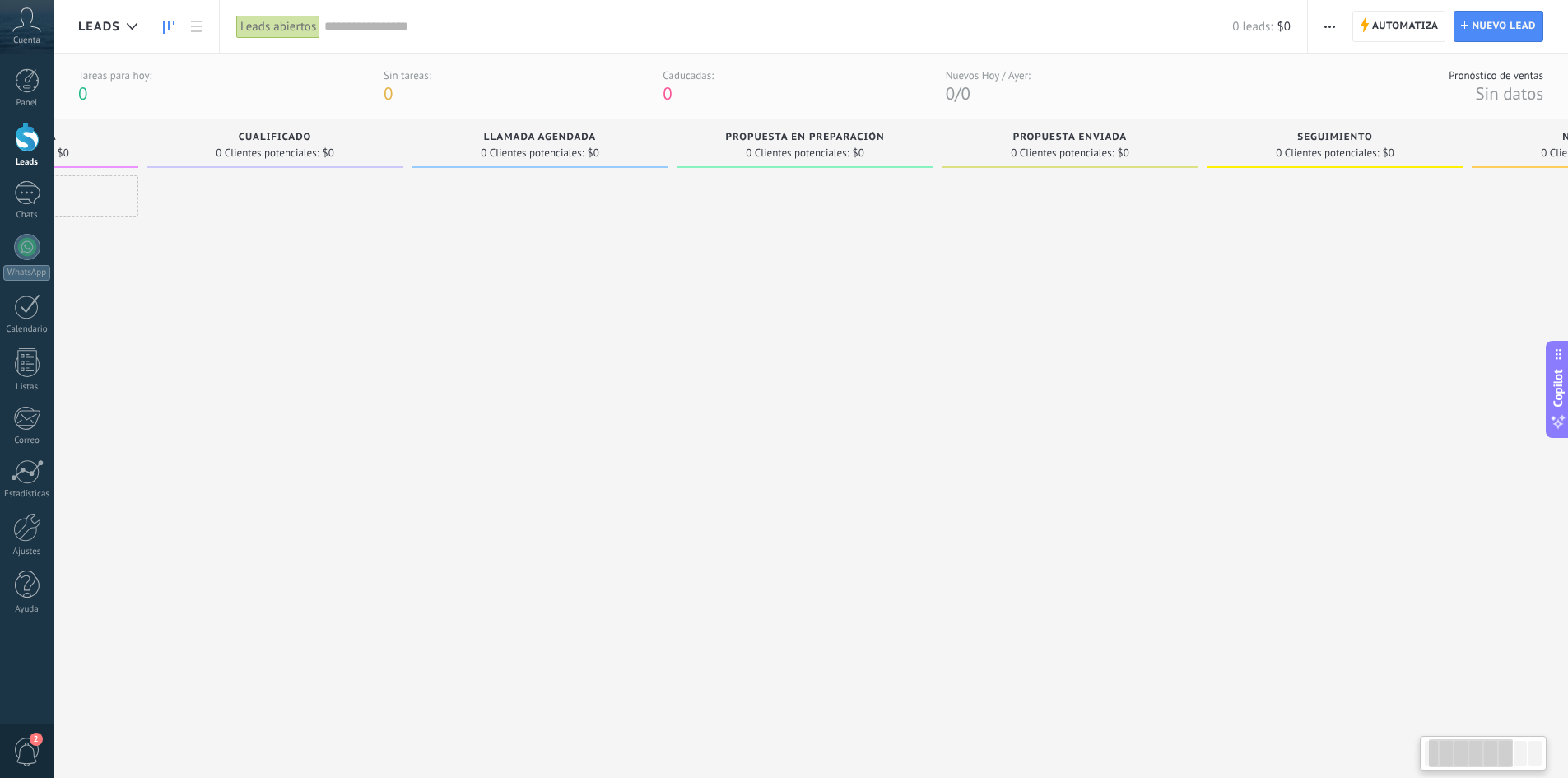
scroll to position [0, 0]
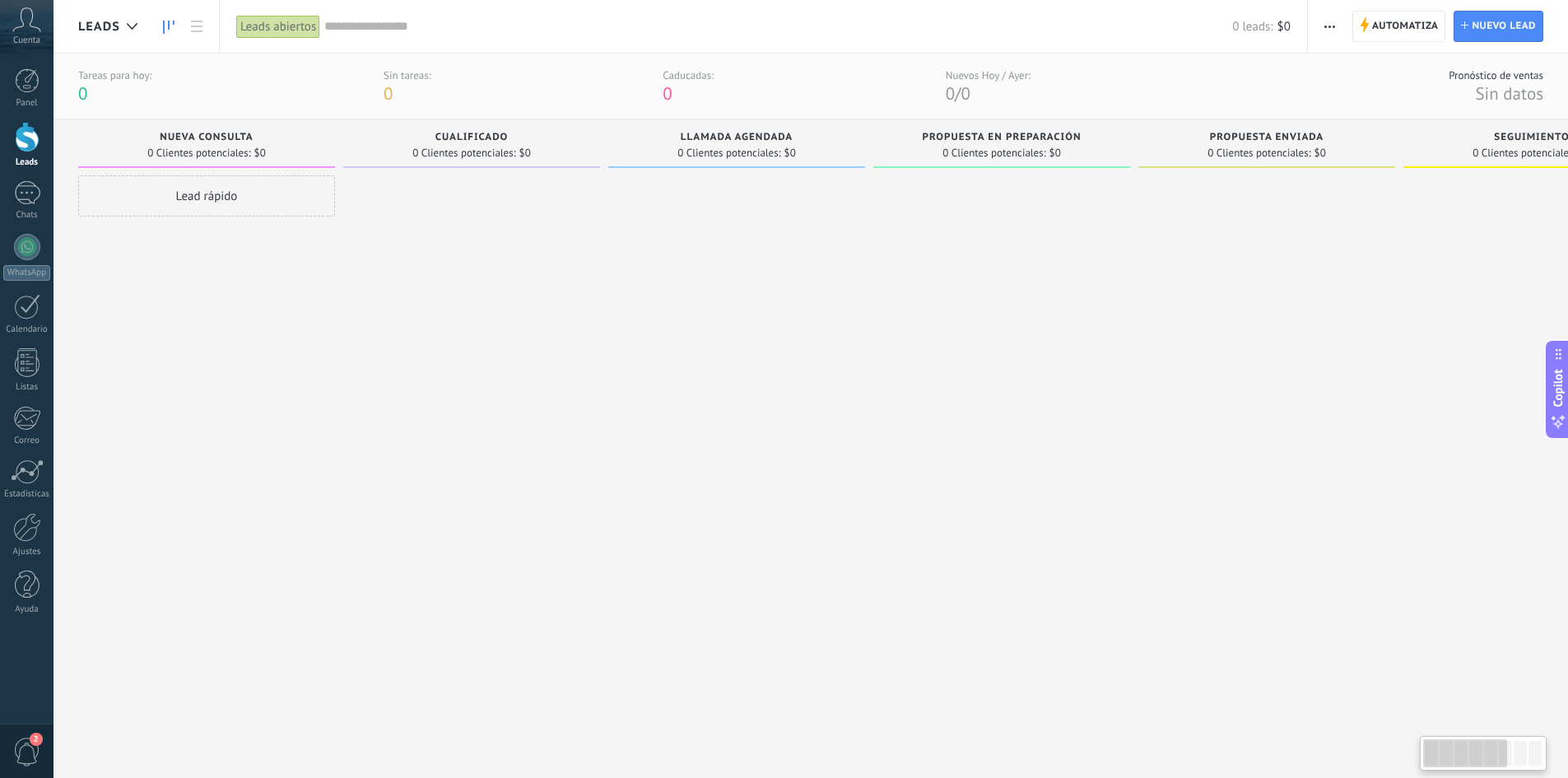
drag, startPoint x: 463, startPoint y: 157, endPoint x: 1303, endPoint y: 172, distance: 840.1
click at [1303, 172] on div "Leads Entrantes Solicitudes: 0 0 0 0 0 0 0 0 0 Nueva consulta 0 Clientes potenc…" at bounding box center [1146, 428] width 2136 height 619
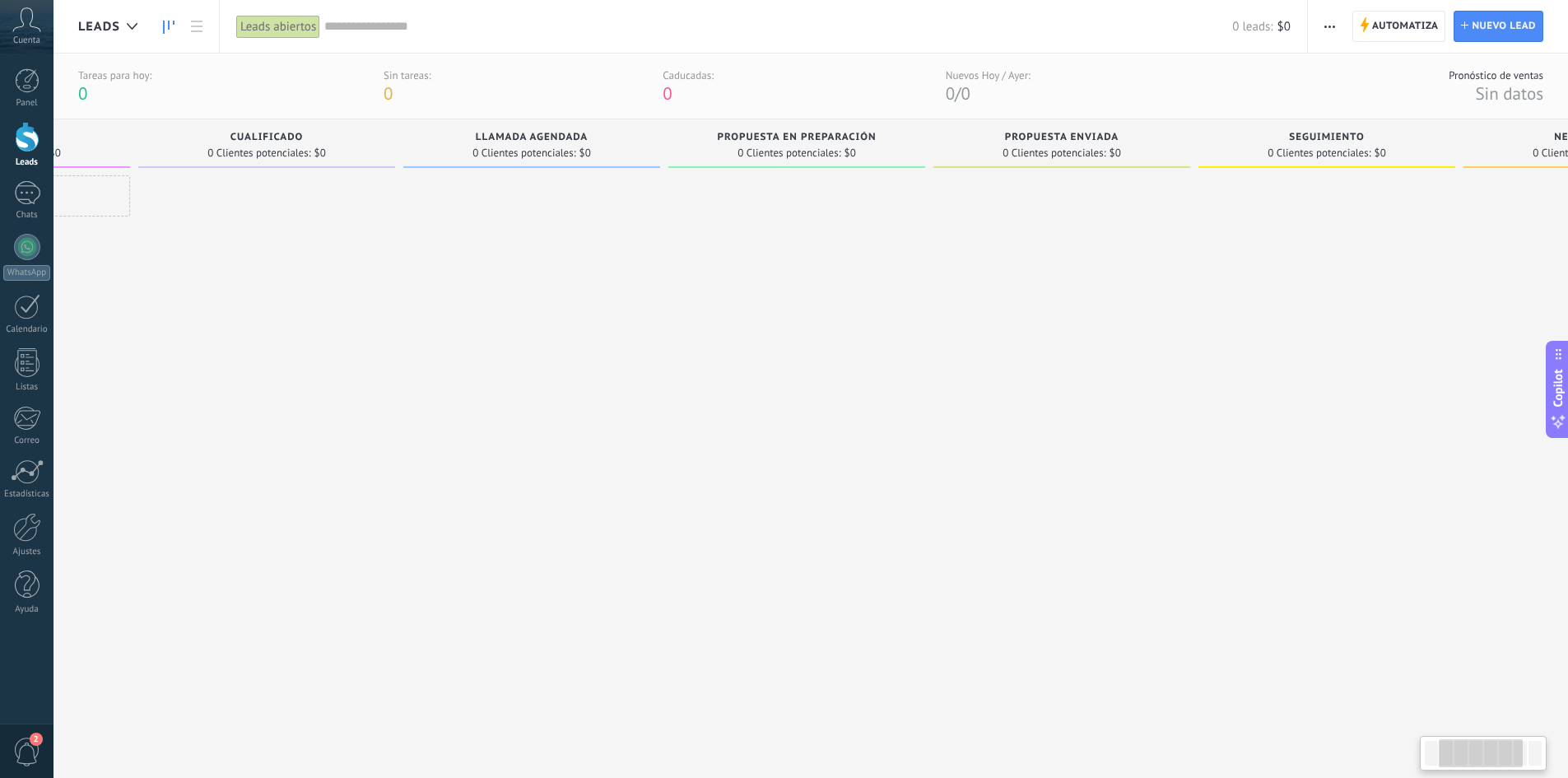
scroll to position [0, 311]
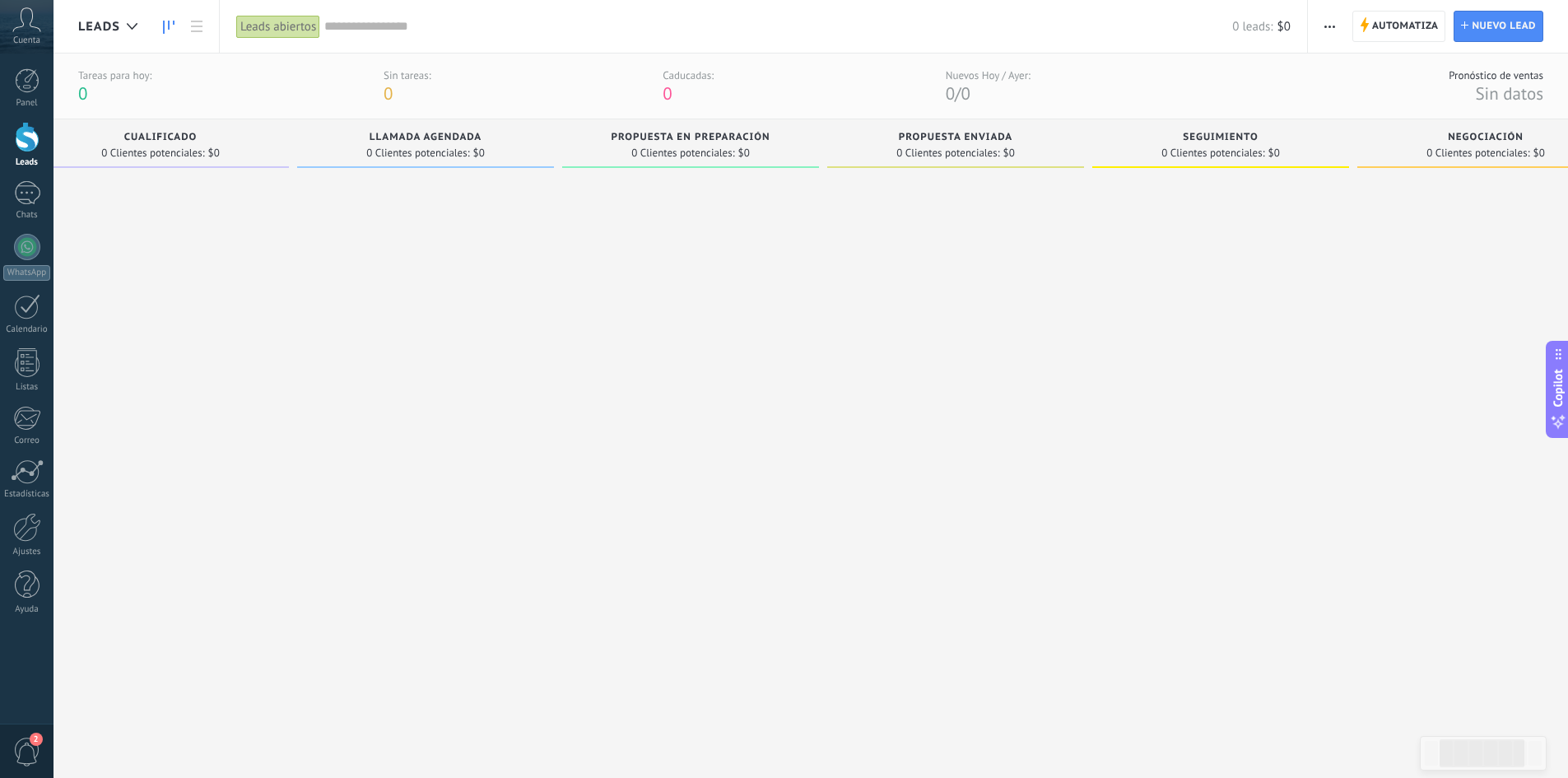
drag, startPoint x: 366, startPoint y: 145, endPoint x: 625, endPoint y: 125, distance: 259.8
click at [727, 105] on div "Tareas para [DATE]: 0 Sin tareas: 0 Caducadas: 0 Nuevos [DATE] / [DATE]: 0 / 0 …" at bounding box center [811, 429] width 1514 height 860
drag, startPoint x: 438, startPoint y: 146, endPoint x: 709, endPoint y: 149, distance: 271.0
click at [714, 145] on div "Leads Entrantes Solicitudes: 0 0 0 0 0 0 0 0 0 Nueva consulta 0 Clientes potenc…" at bounding box center [835, 428] width 2136 height 619
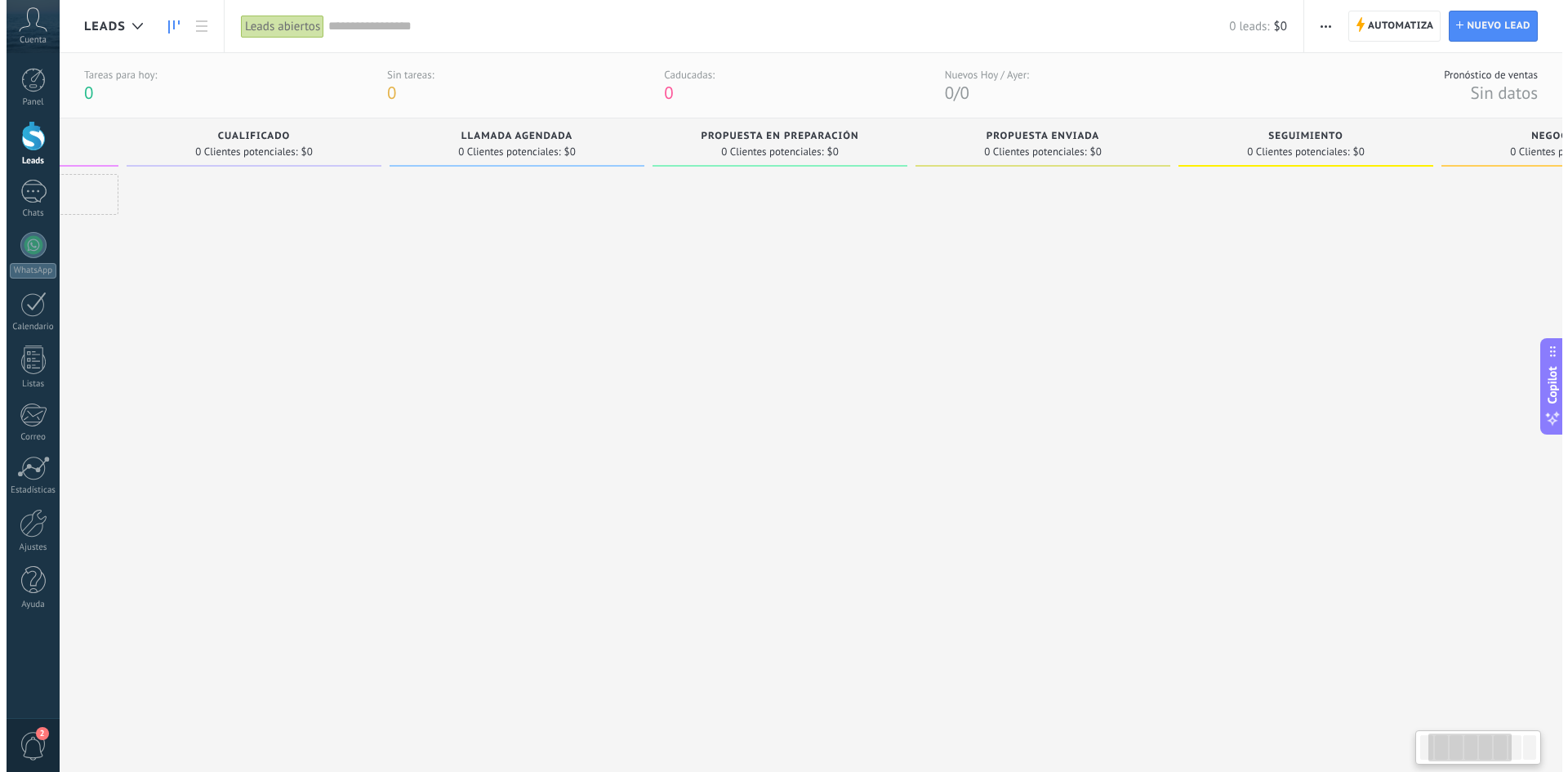
scroll to position [0, 0]
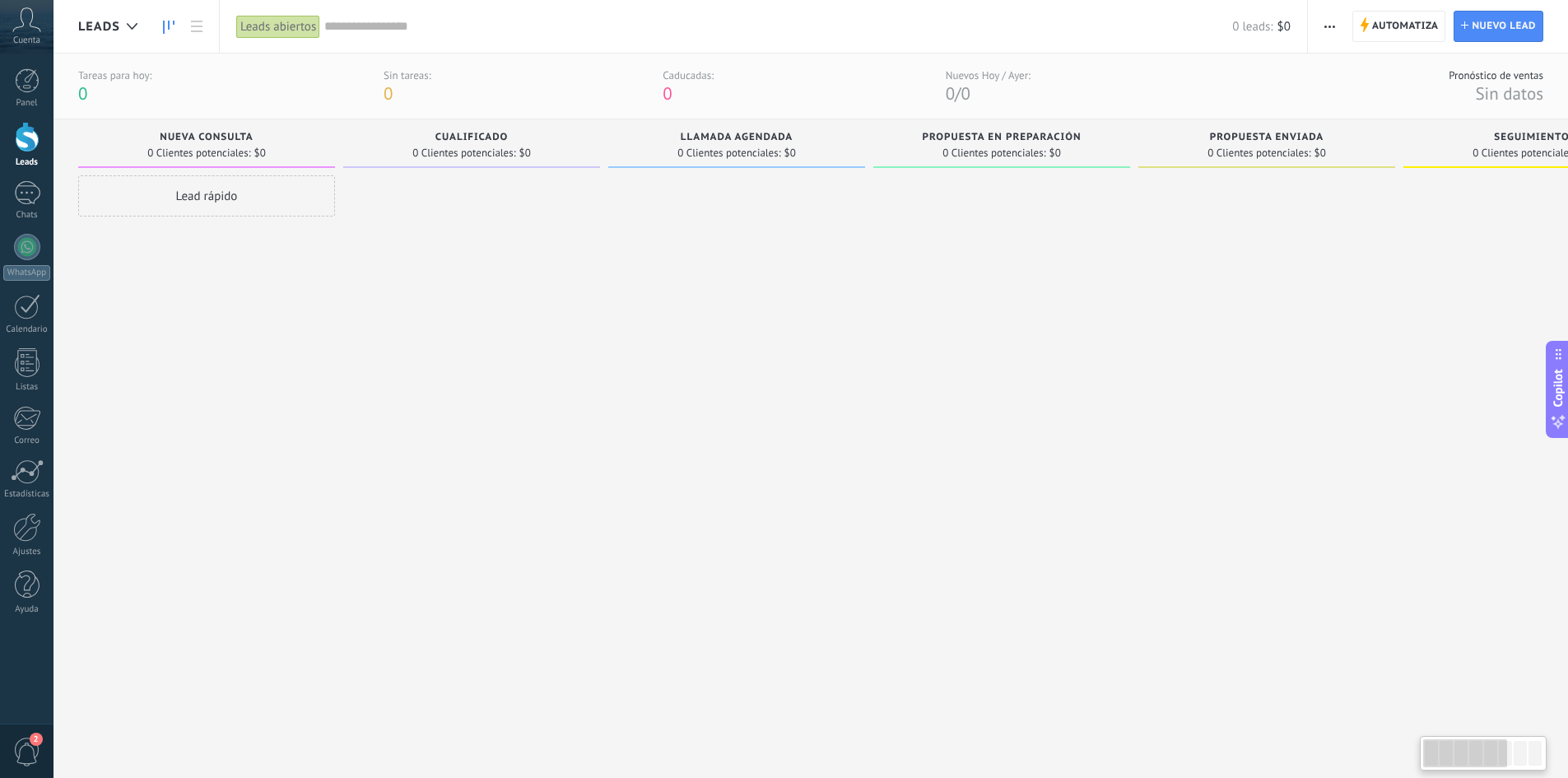
drag, startPoint x: 313, startPoint y: 142, endPoint x: 827, endPoint y: 151, distance: 514.1
click at [827, 151] on div "Llamada agendada 0 Clientes potenciales: $0" at bounding box center [737, 143] width 257 height 48
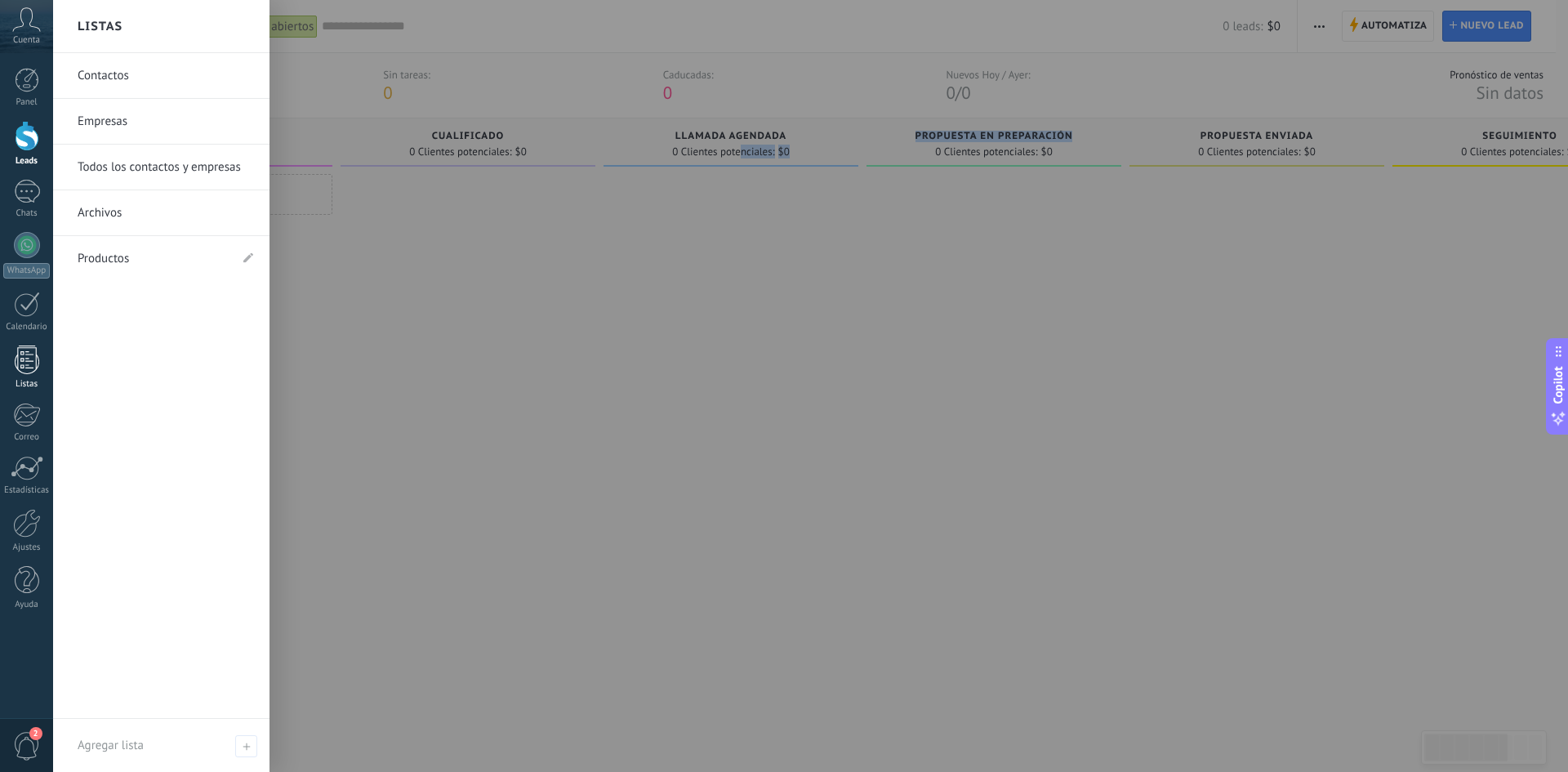
click at [29, 366] on div at bounding box center [28, 360] width 25 height 28
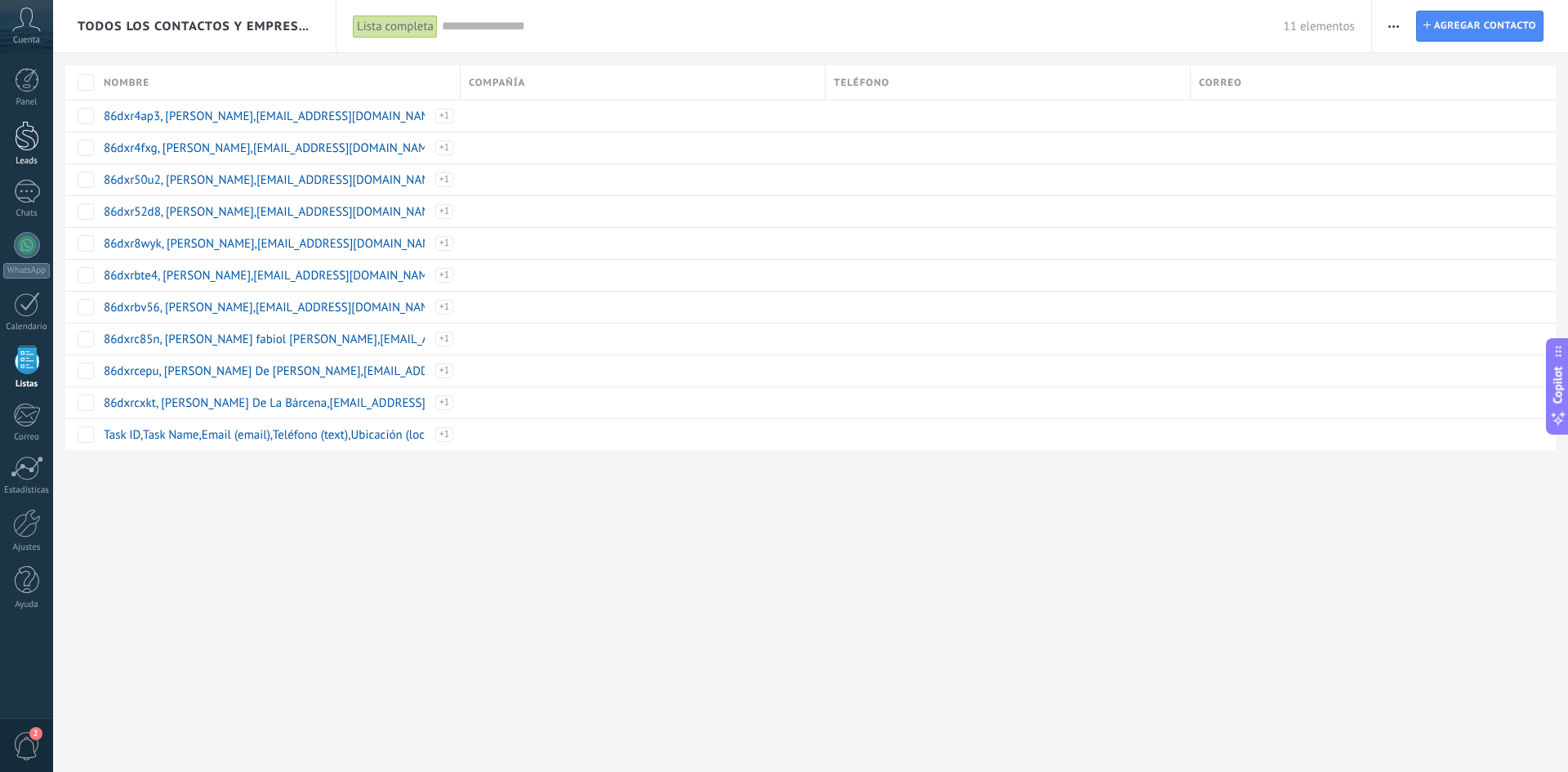
click at [20, 146] on div at bounding box center [28, 136] width 25 height 30
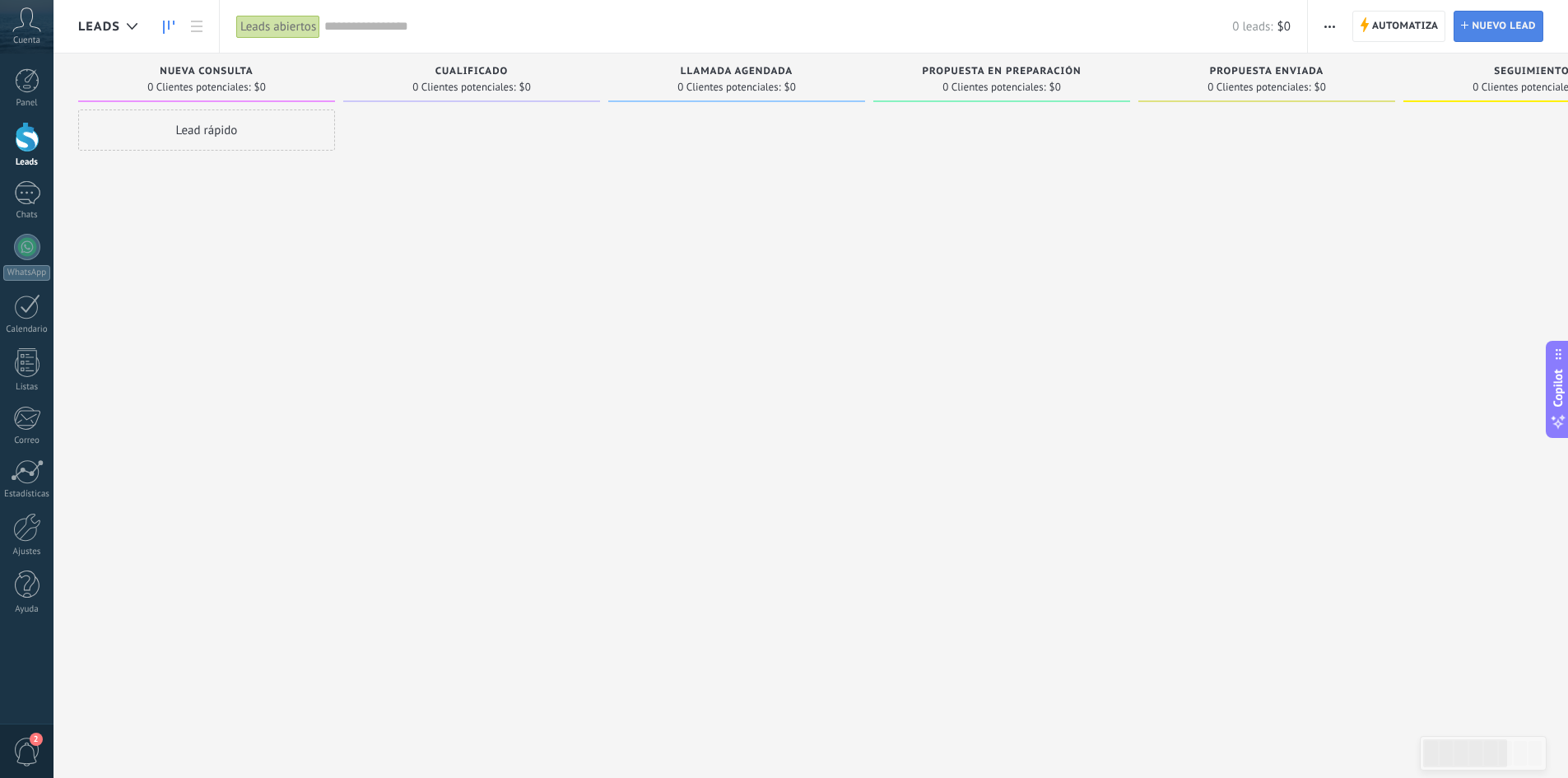
click at [1486, 21] on span "Nuevo lead" at bounding box center [1503, 26] width 65 height 30
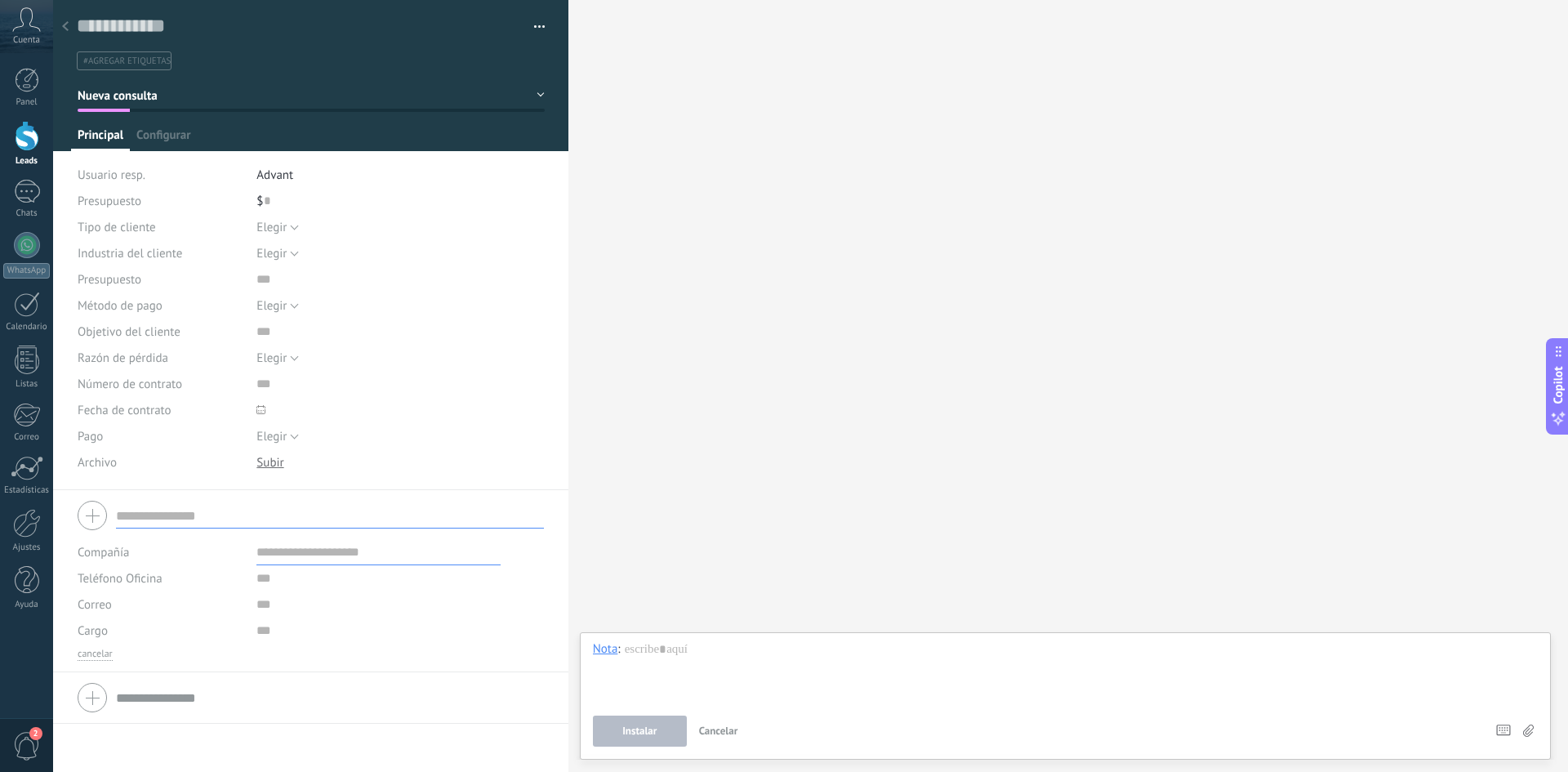
click at [532, 28] on button "button" at bounding box center [533, 28] width 24 height 25
click at [440, 62] on span "Administrar etiquetas" at bounding box center [476, 55] width 113 height 33
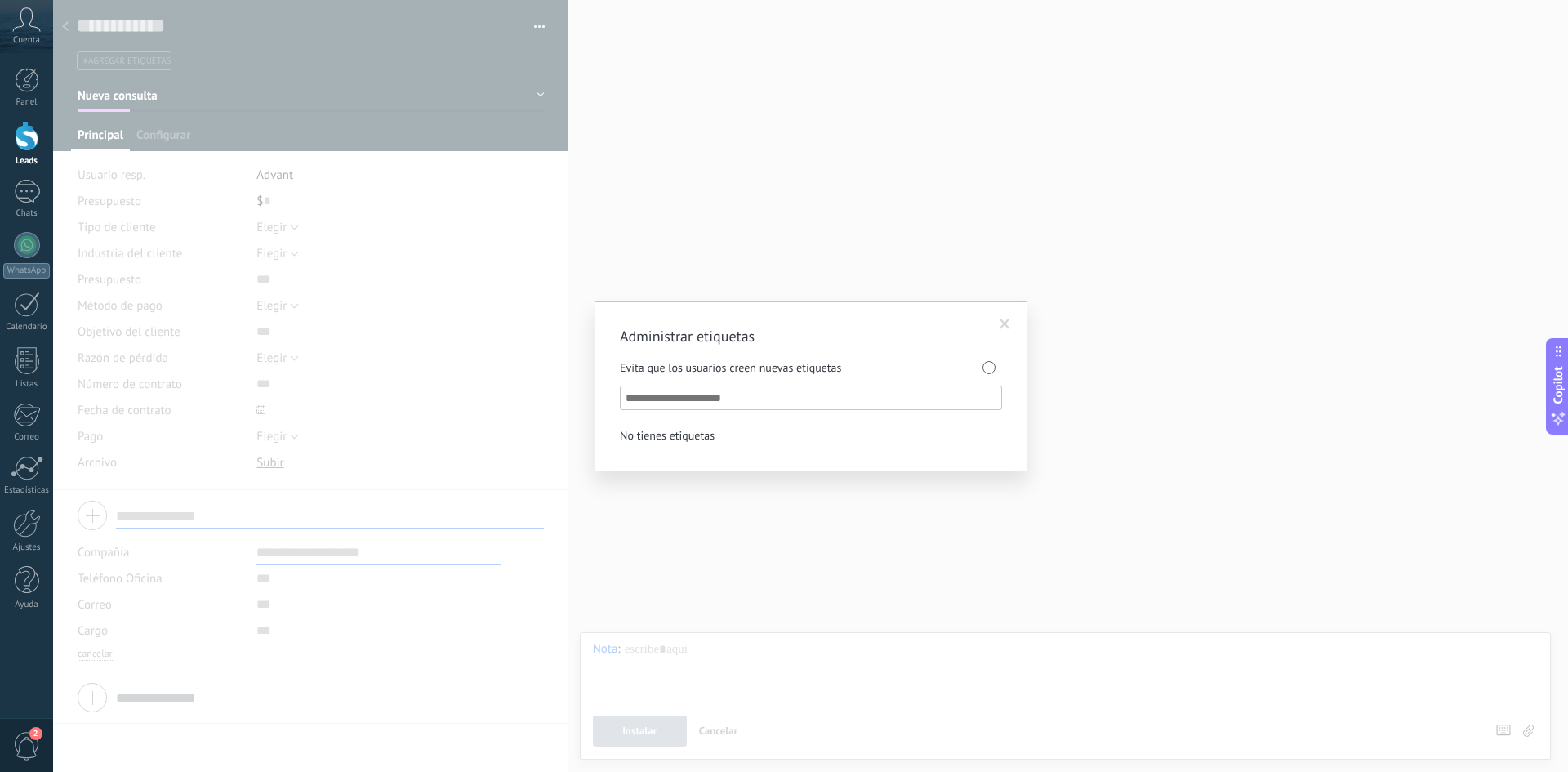
click at [1002, 323] on span at bounding box center [1004, 324] width 11 height 12
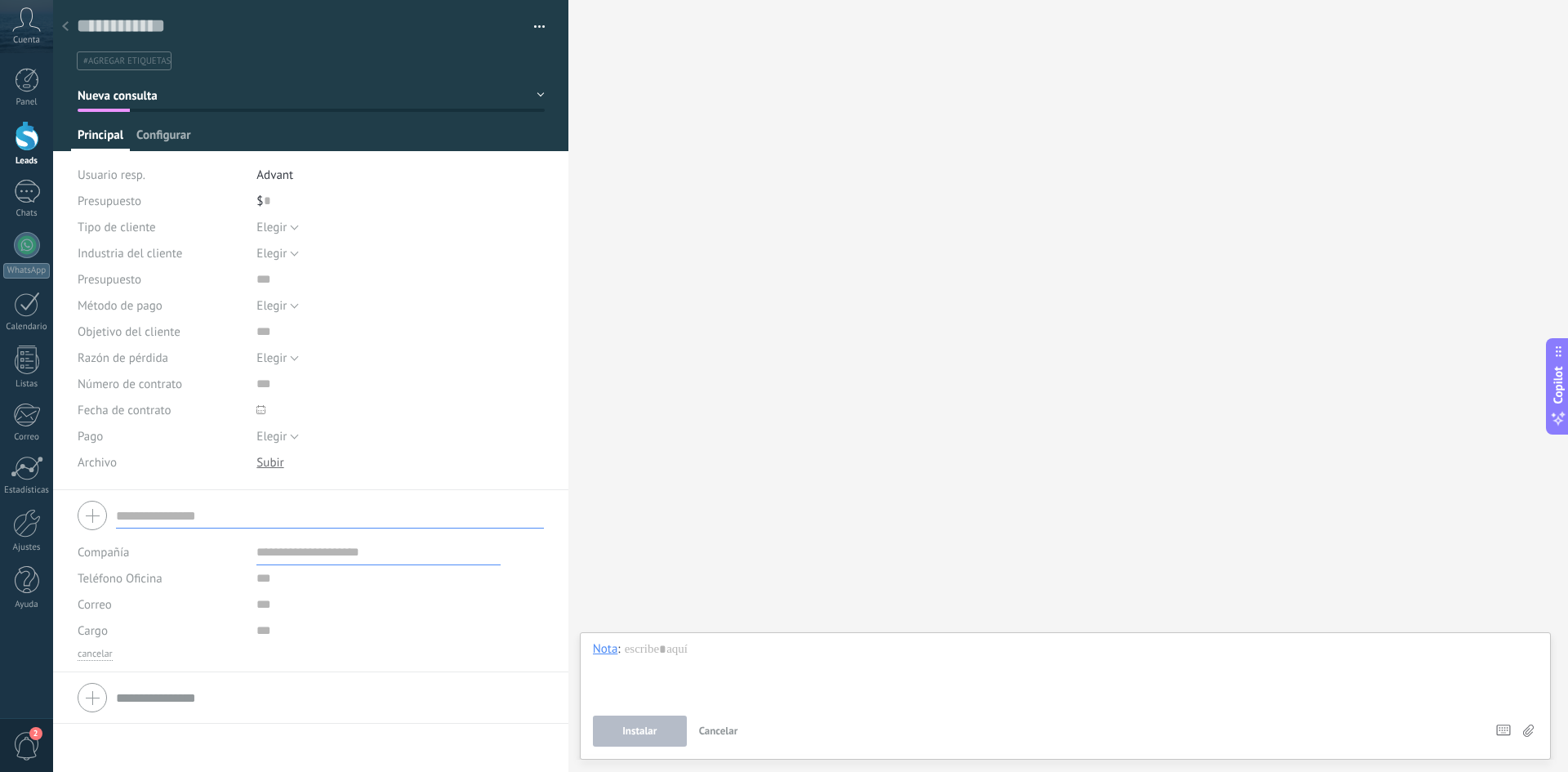
click at [156, 132] on span "Configurar" at bounding box center [163, 139] width 54 height 24
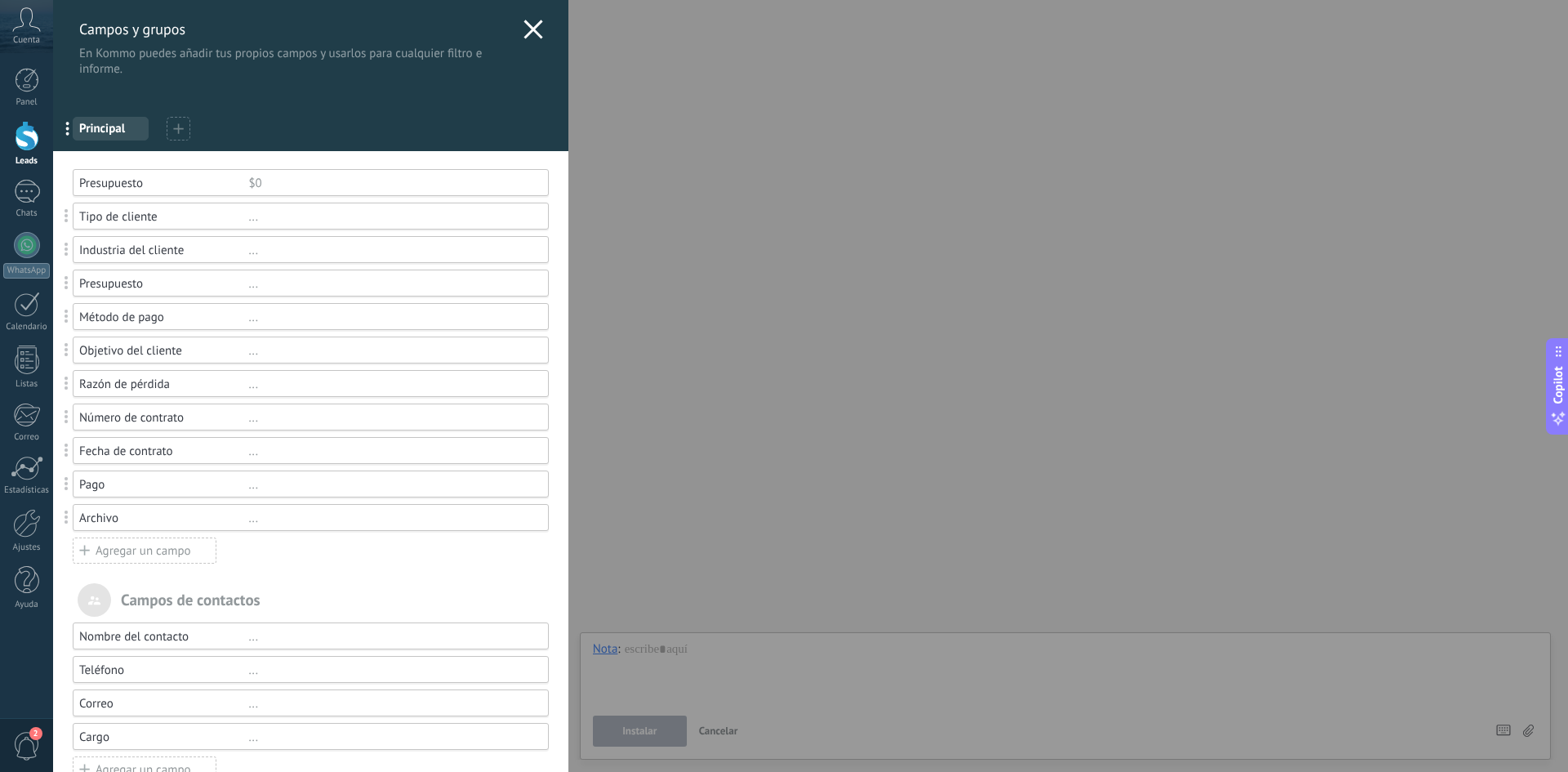
click at [524, 24] on use at bounding box center [532, 28] width 19 height 19
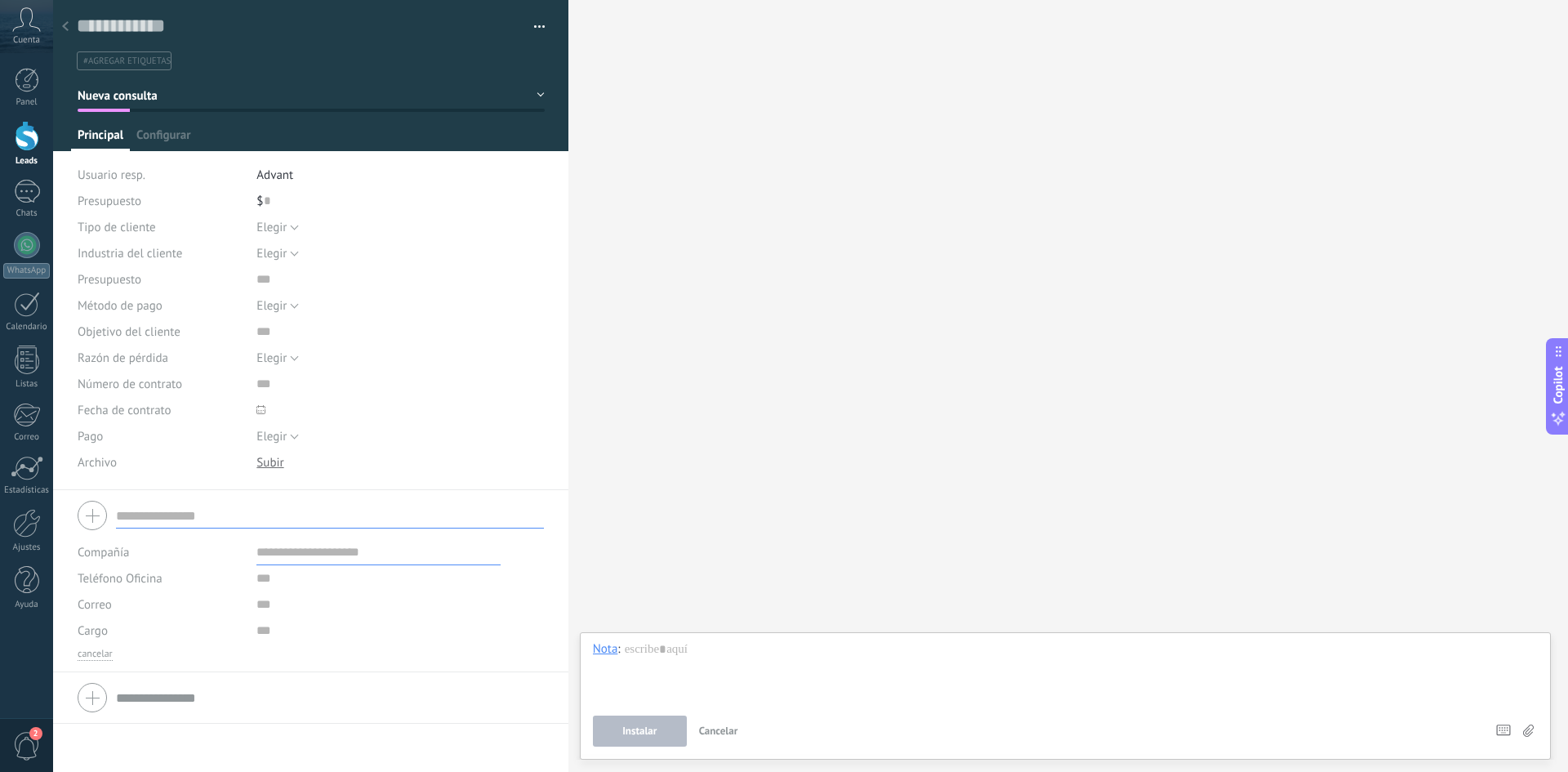
click at [90, 513] on div at bounding box center [310, 516] width 466 height 41
click at [179, 516] on input "text" at bounding box center [329, 515] width 428 height 26
type input "**********"
click at [90, 743] on span "Guardar" at bounding box center [105, 746] width 38 height 12
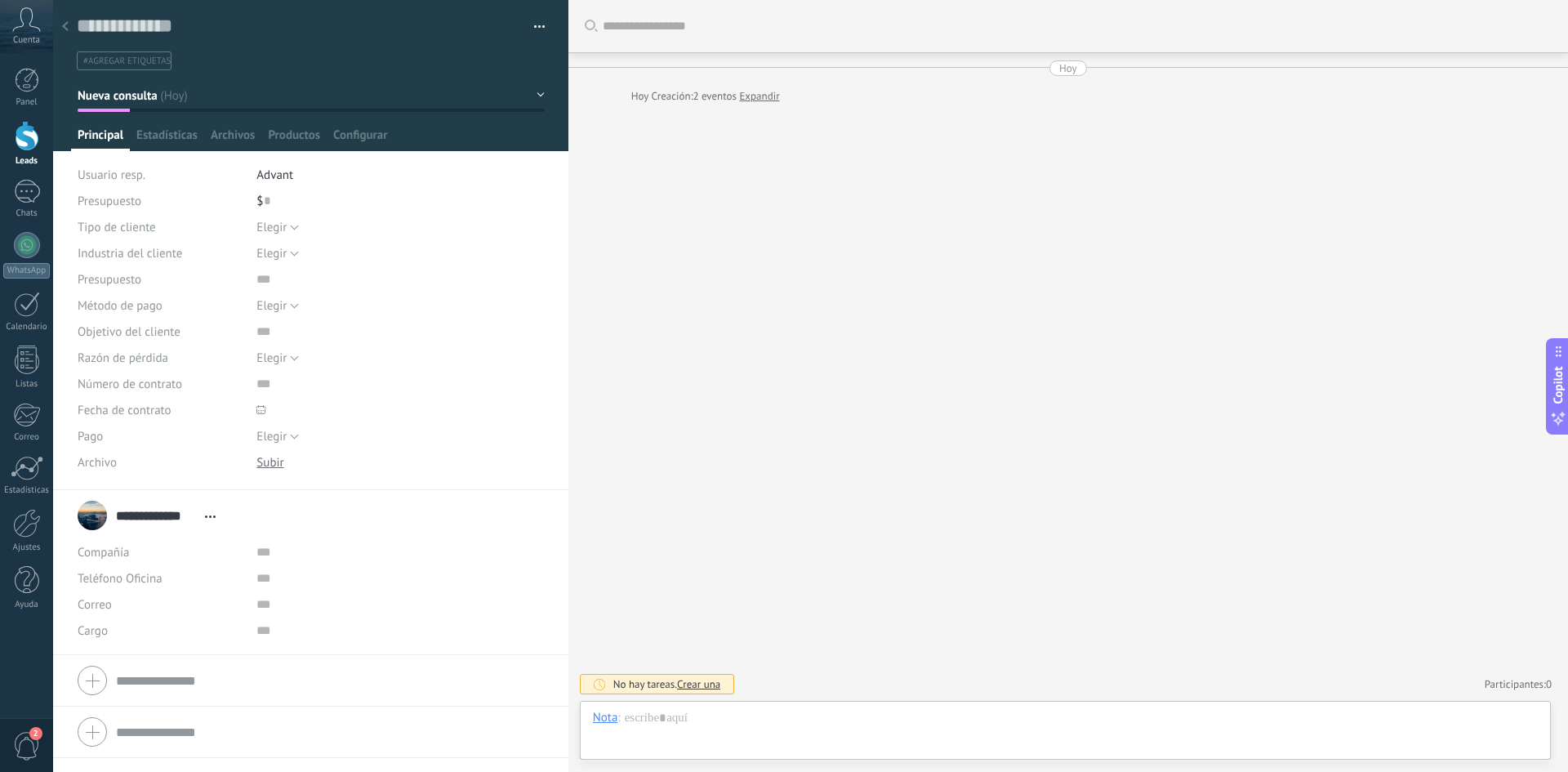
scroll to position [25, 0]
click at [533, 24] on button "button" at bounding box center [533, 28] width 24 height 25
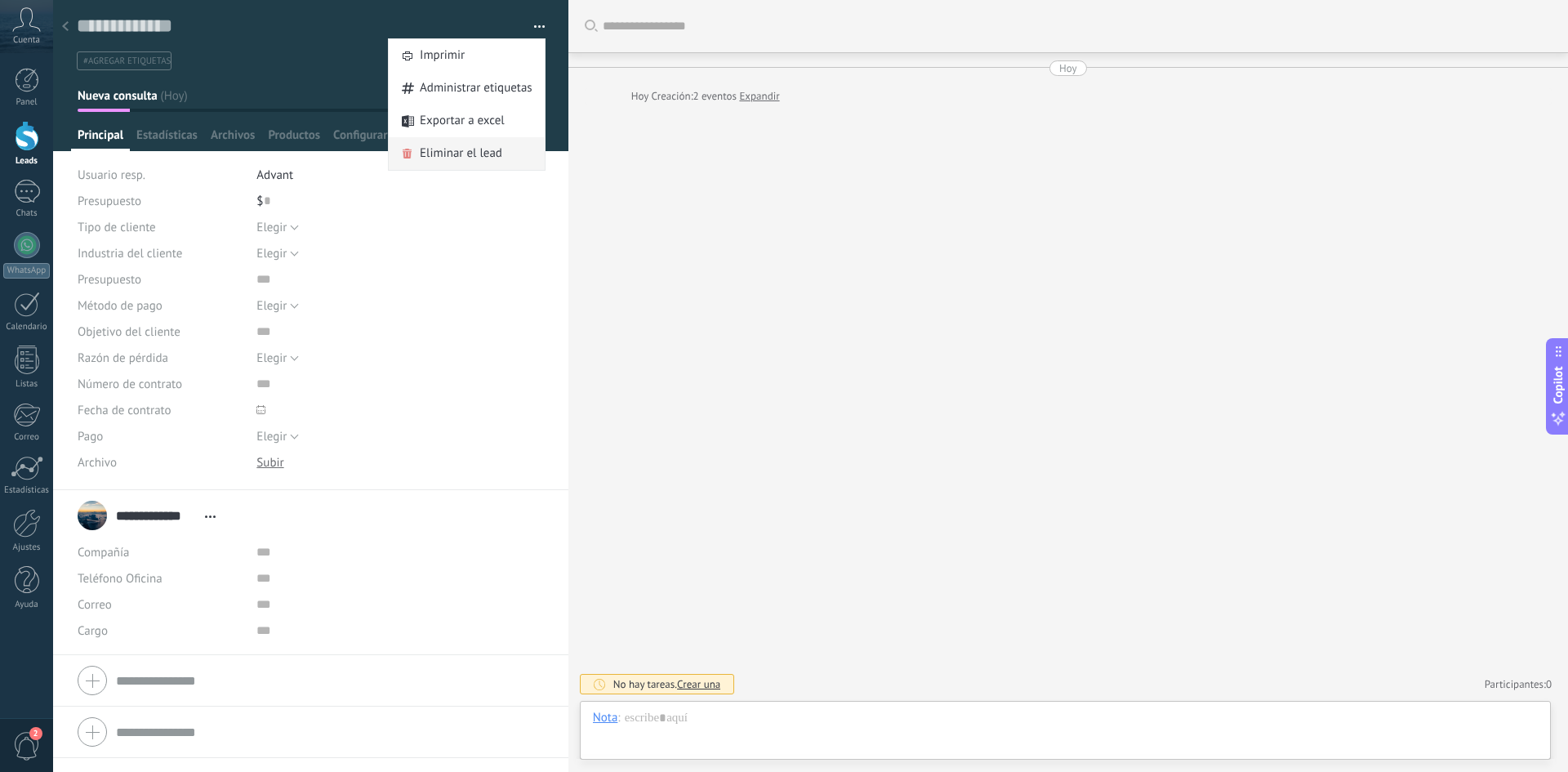
click at [467, 146] on span "Eliminar el lead" at bounding box center [460, 153] width 83 height 33
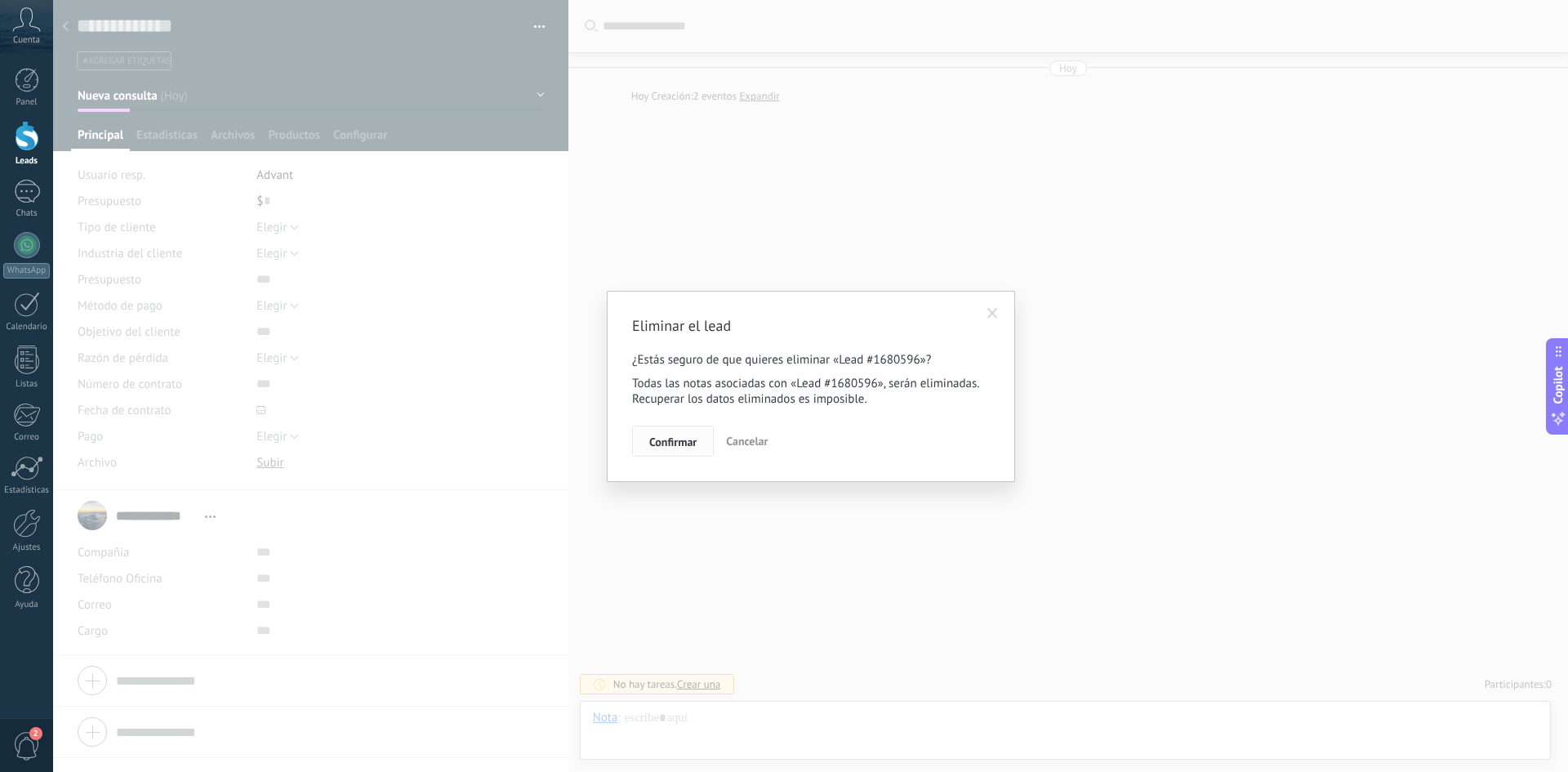
click at [673, 447] on span "Confirmar" at bounding box center [672, 441] width 47 height 12
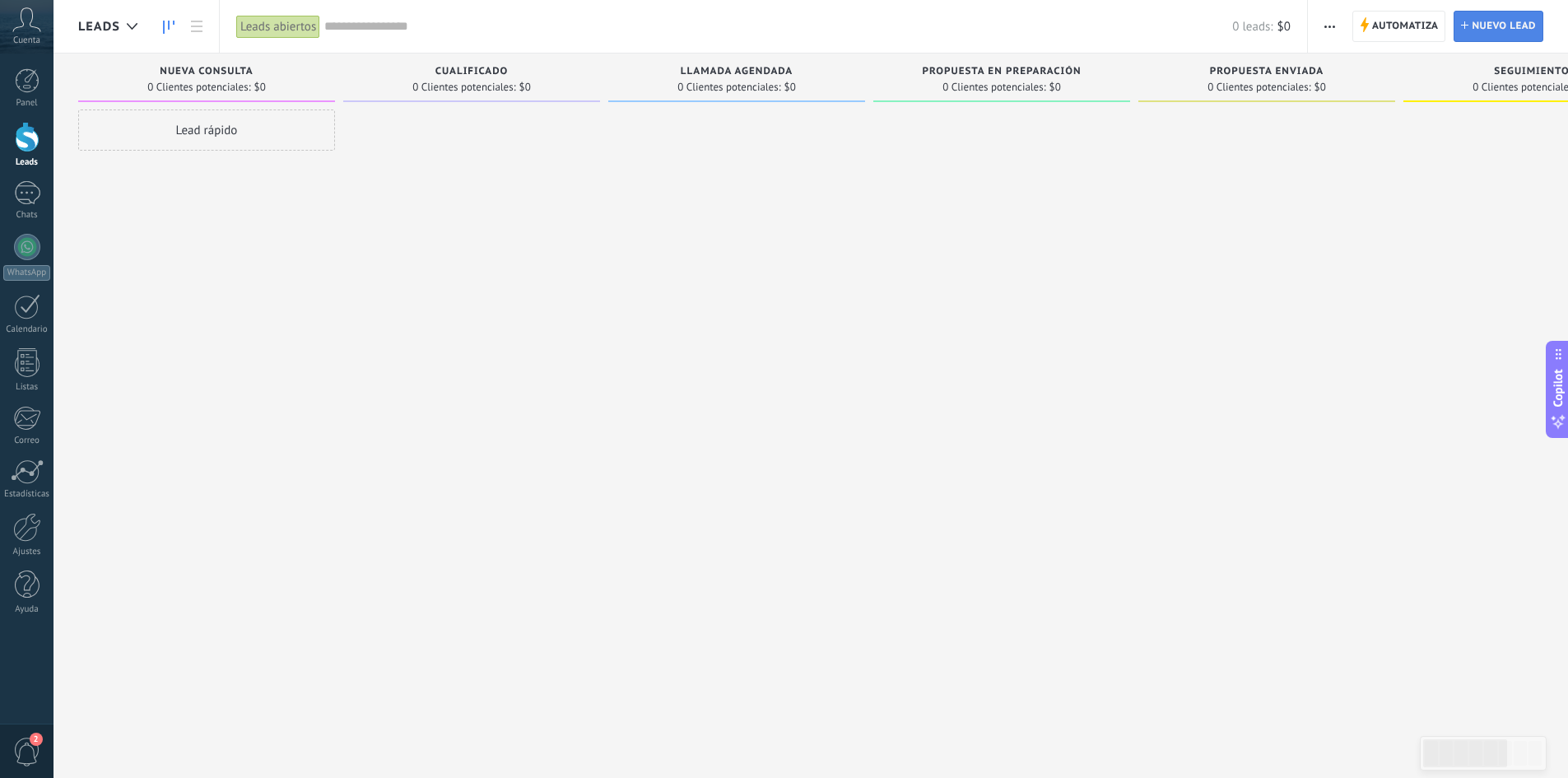
click at [1485, 17] on span "Nuevo lead" at bounding box center [1503, 26] width 65 height 30
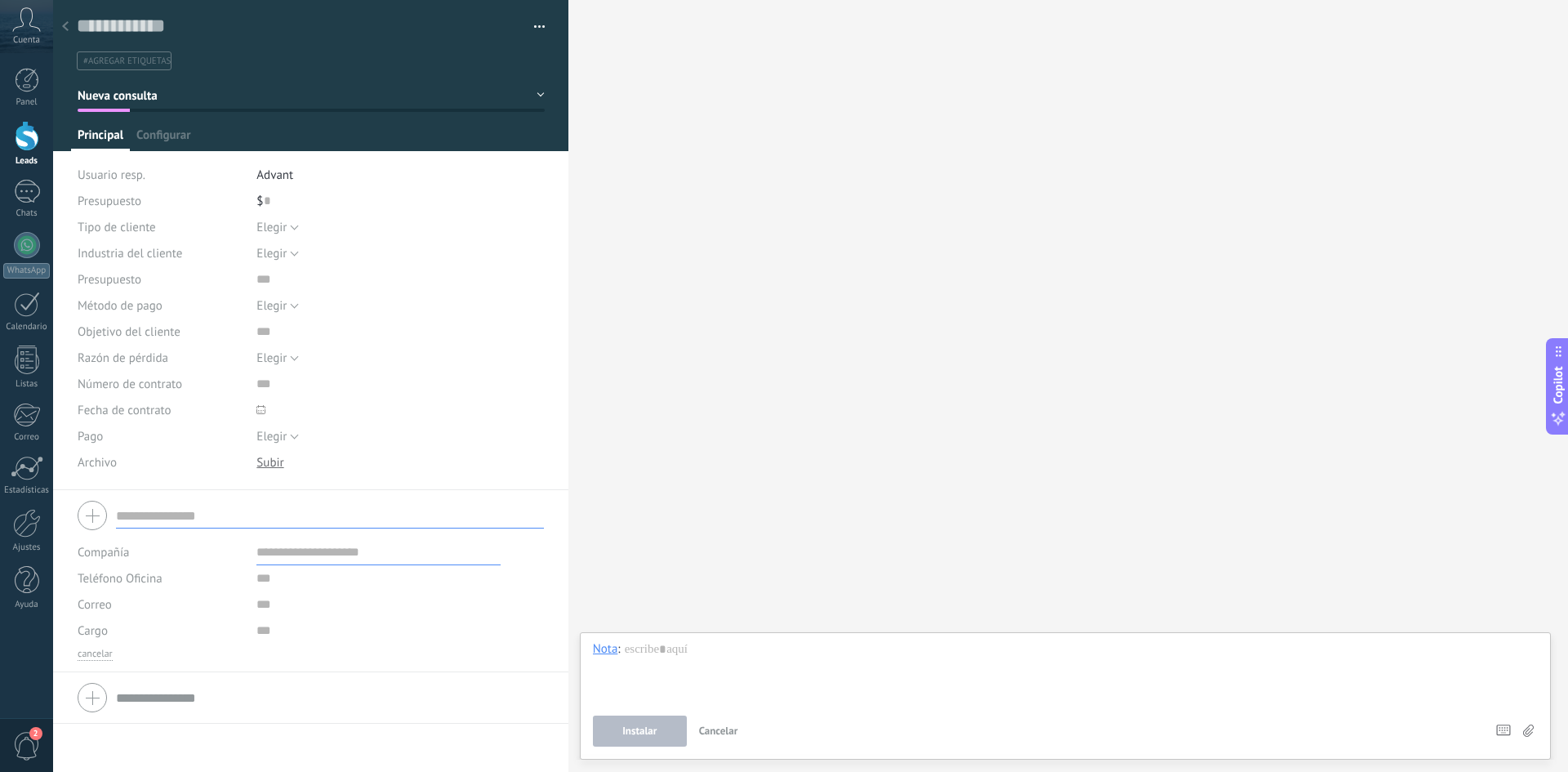
click at [532, 13] on div "Guardar y crear Administrar etiquetas #agregar etiquetas" at bounding box center [311, 35] width 516 height 70
click at [532, 19] on button "button" at bounding box center [533, 28] width 24 height 25
click at [530, 95] on button "Nueva consulta" at bounding box center [310, 95] width 467 height 29
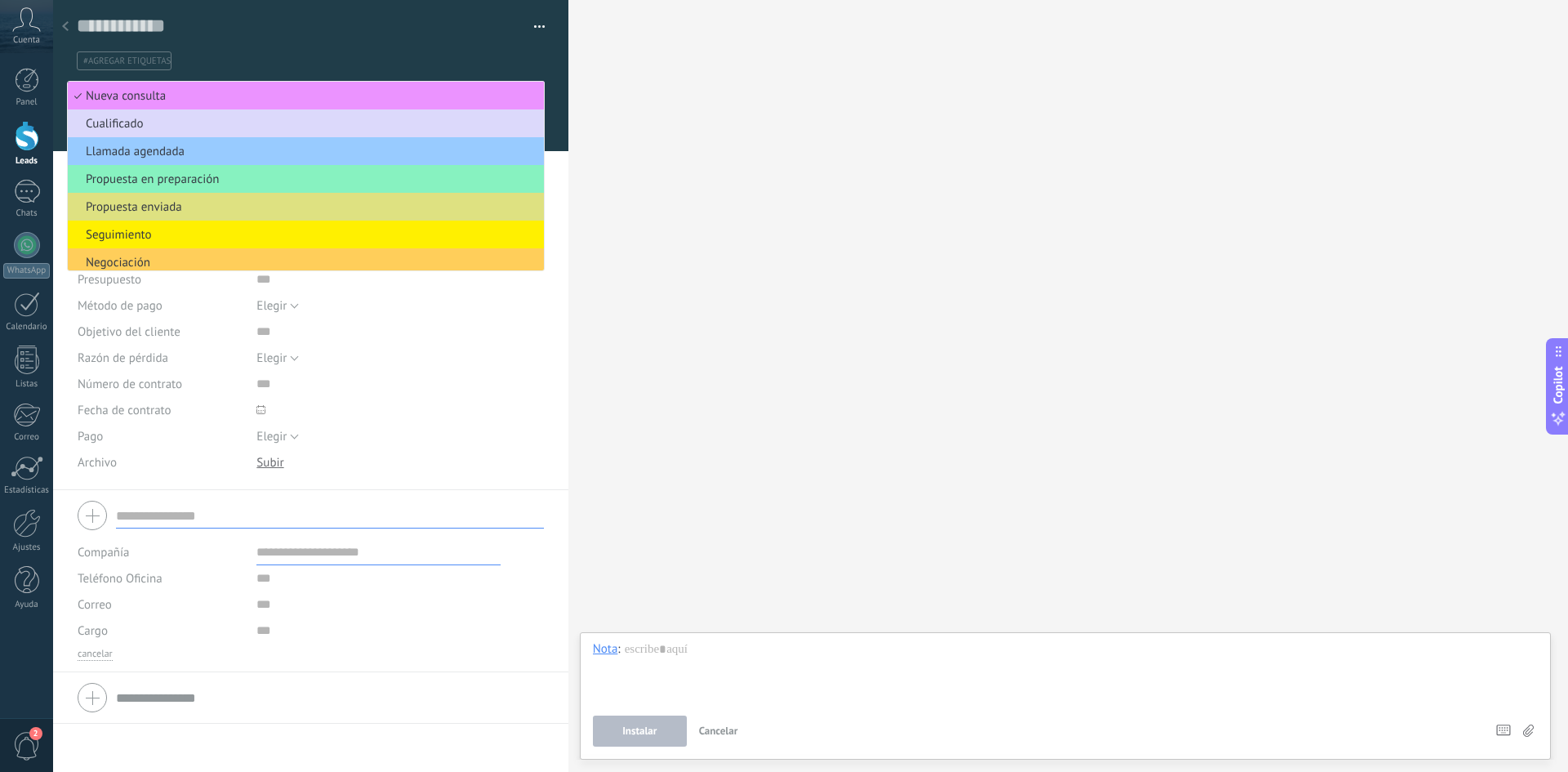
click at [323, 125] on span "Cualificado" at bounding box center [303, 123] width 471 height 15
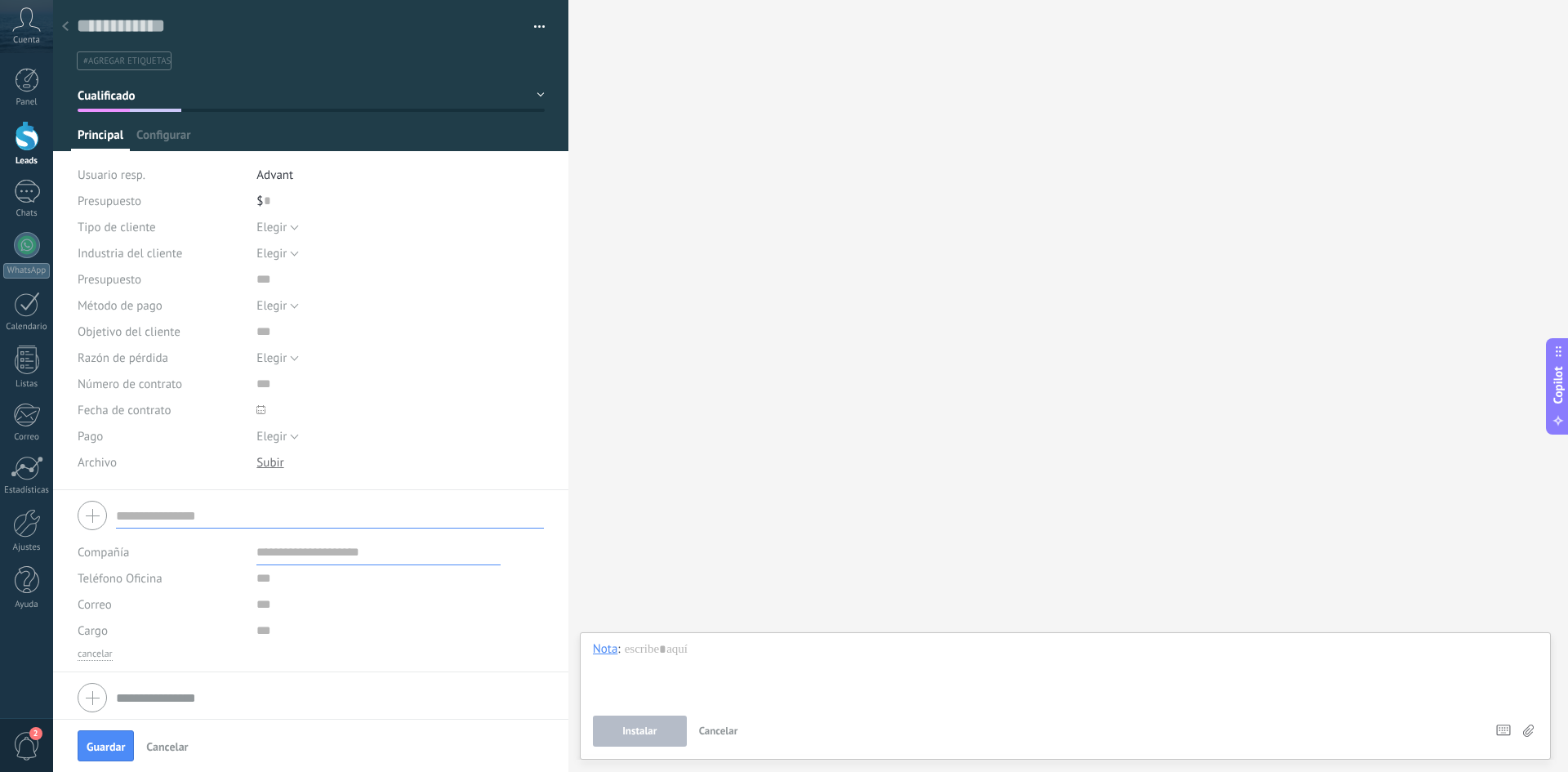
click at [527, 92] on button "Cualificado" at bounding box center [310, 95] width 467 height 29
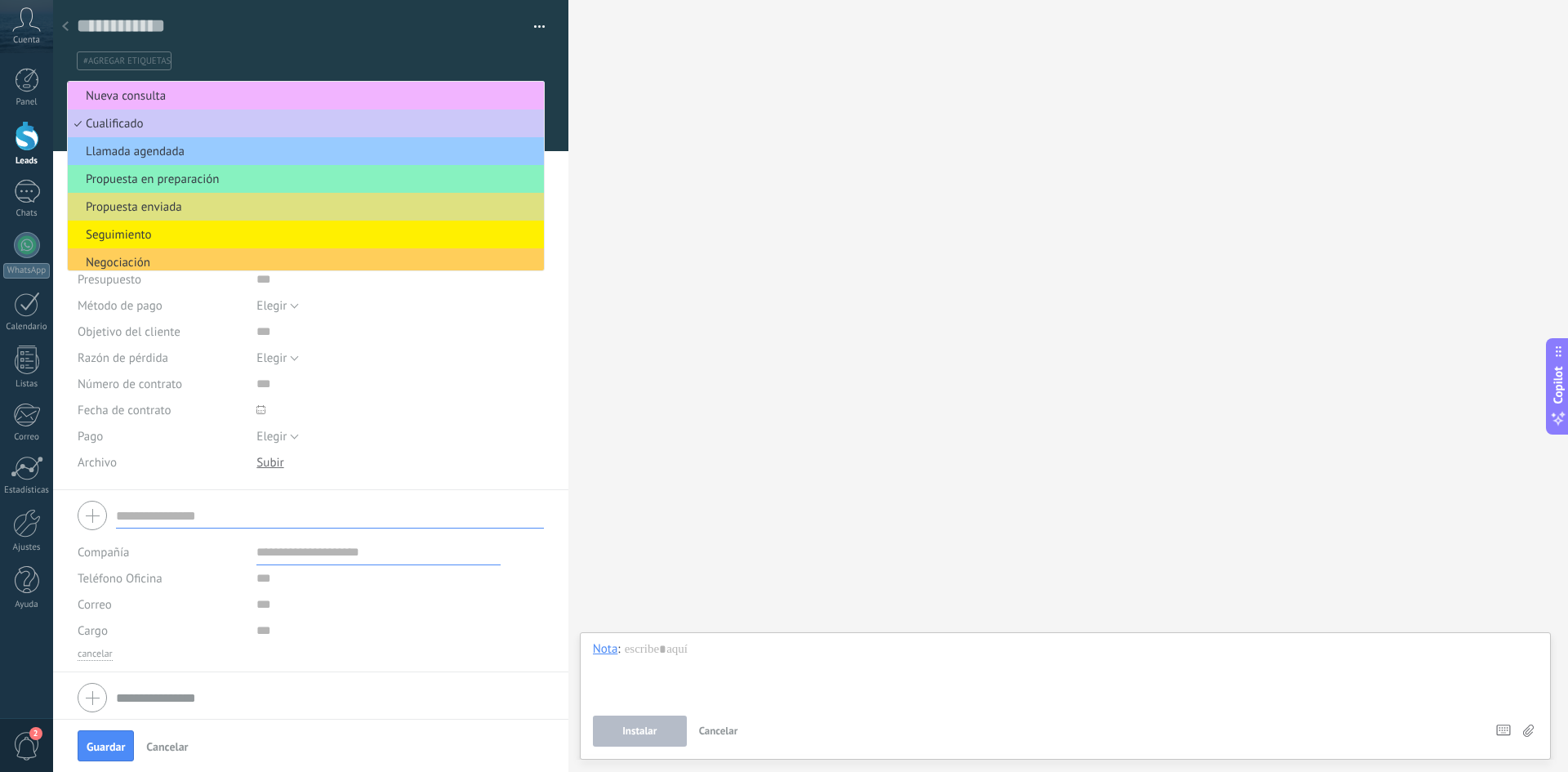
click at [233, 96] on span "Nueva consulta" at bounding box center [303, 95] width 471 height 15
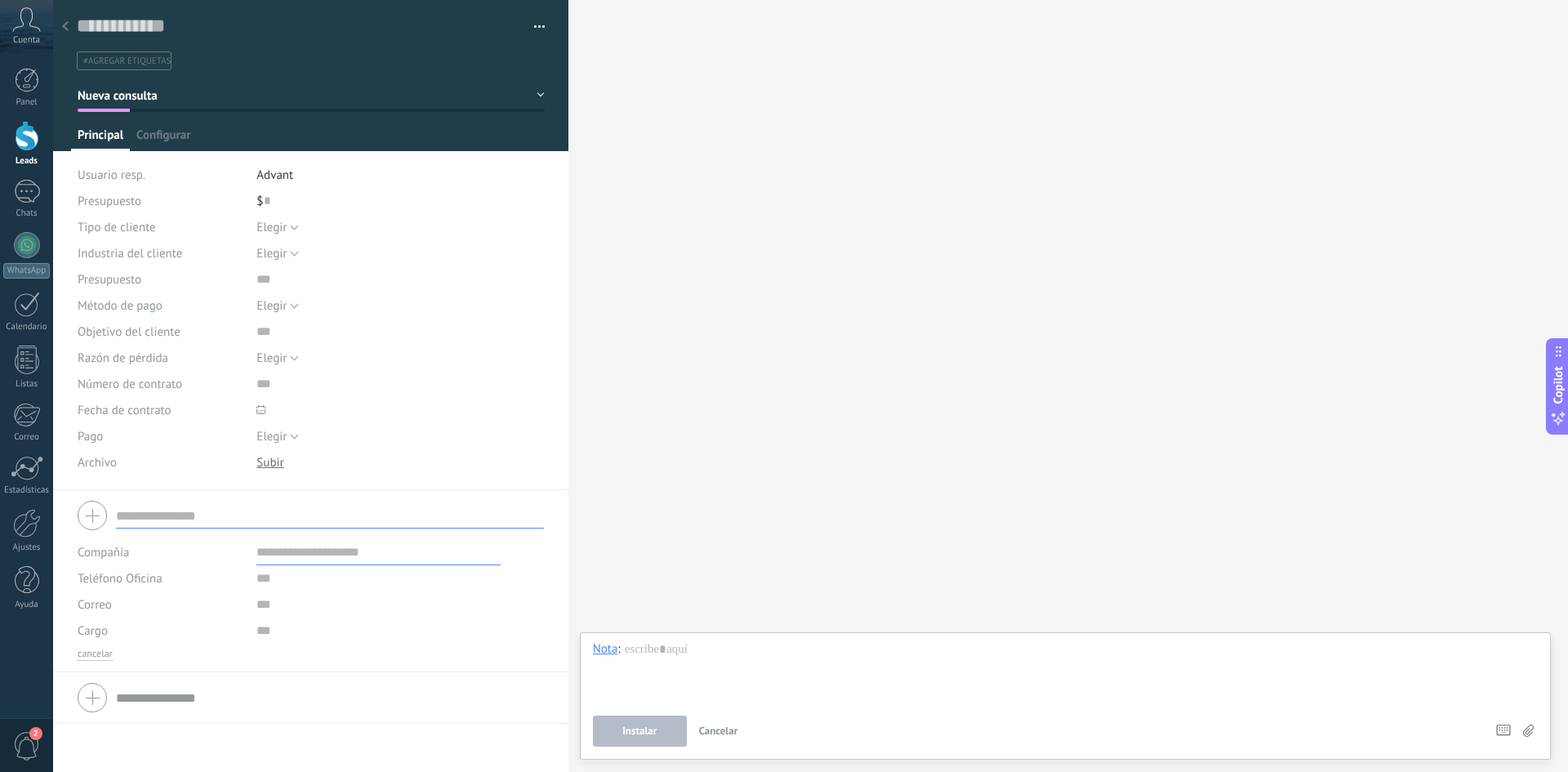
click at [546, 23] on div "Guardar y crear Administrar etiquetas #agregar etiquetas" at bounding box center [311, 35] width 516 height 70
click at [533, 25] on button "button" at bounding box center [533, 28] width 24 height 25
click at [307, 125] on div at bounding box center [311, 76] width 516 height 151
click at [828, 438] on div "Buscar Carga más Participantes: 0 Agregar usuario Bots: 0" at bounding box center [1068, 386] width 999 height 772
click at [251, 26] on input "text" at bounding box center [299, 27] width 445 height 25
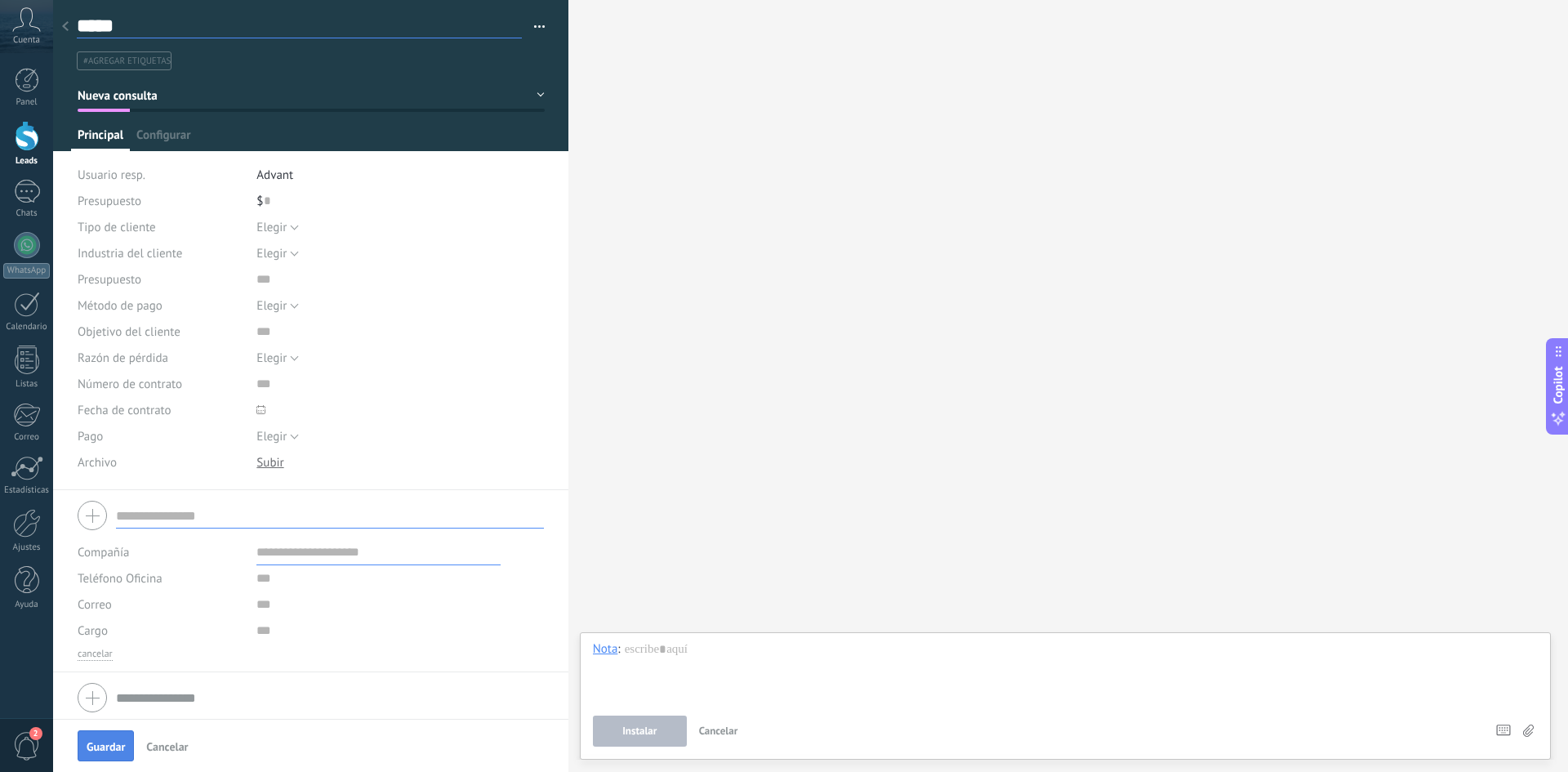
type input "****"
click at [105, 736] on button "Guardar" at bounding box center [105, 745] width 56 height 31
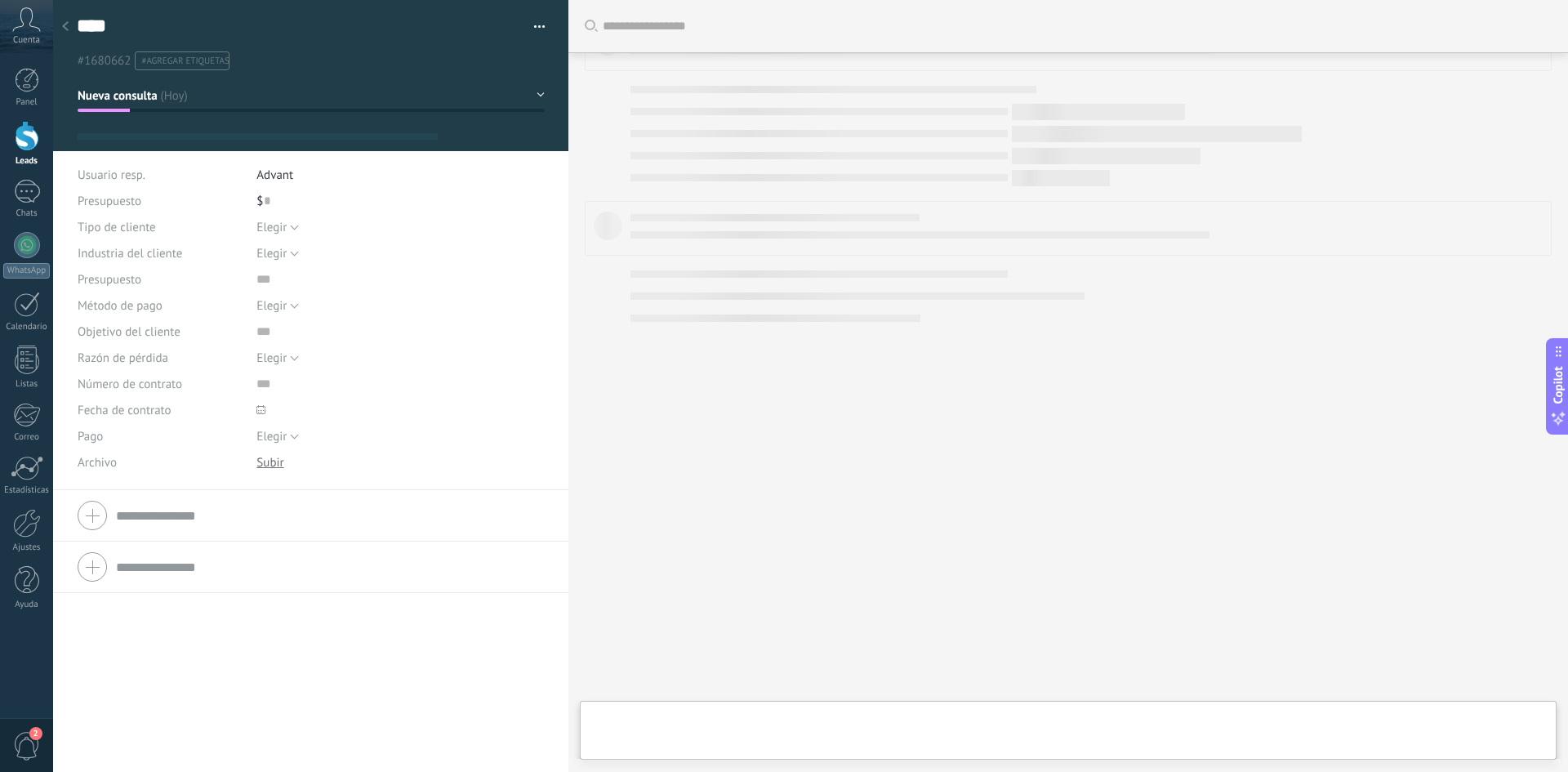
scroll to position [25, 0]
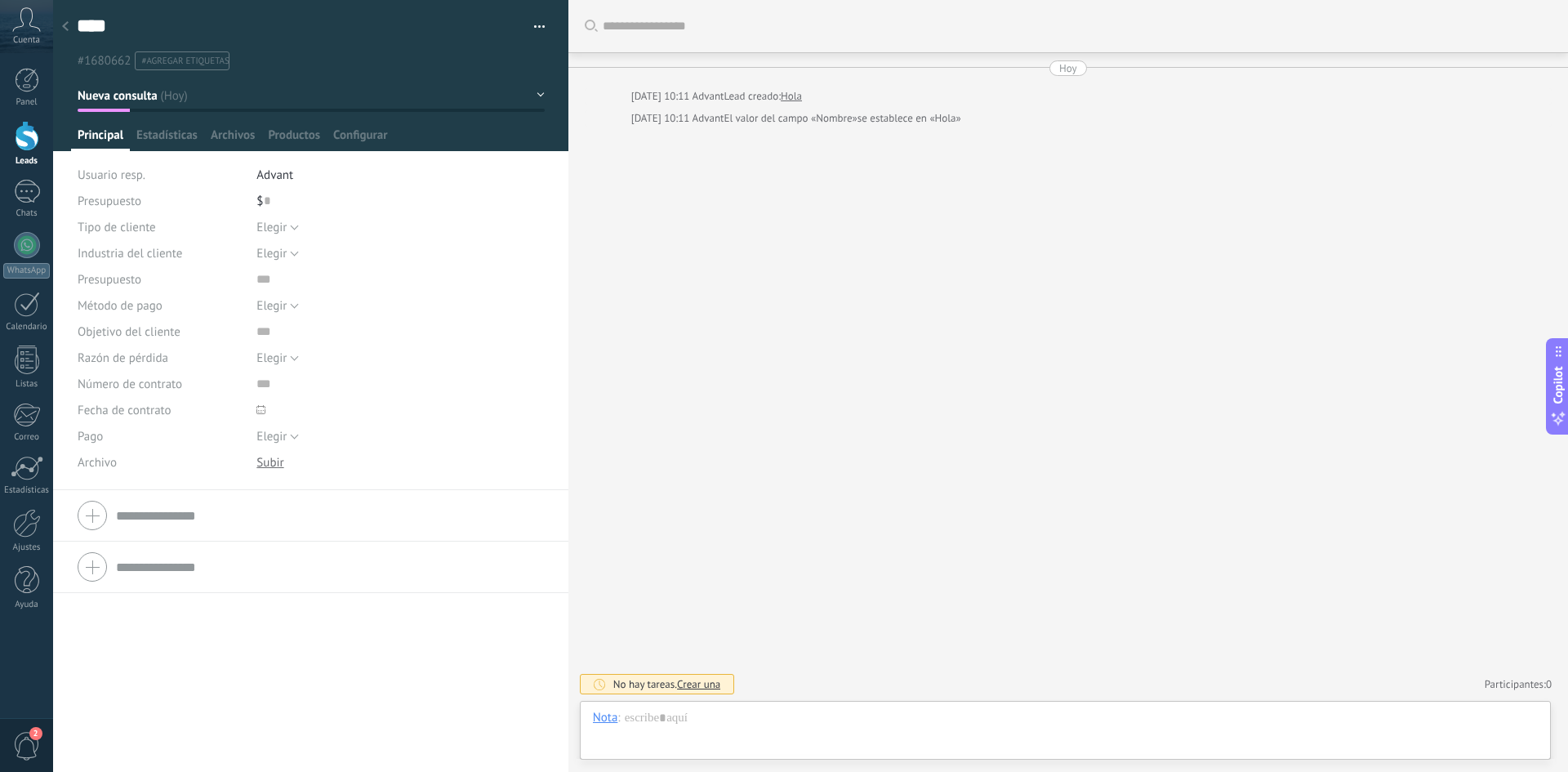
click at [525, 28] on button "button" at bounding box center [533, 28] width 24 height 25
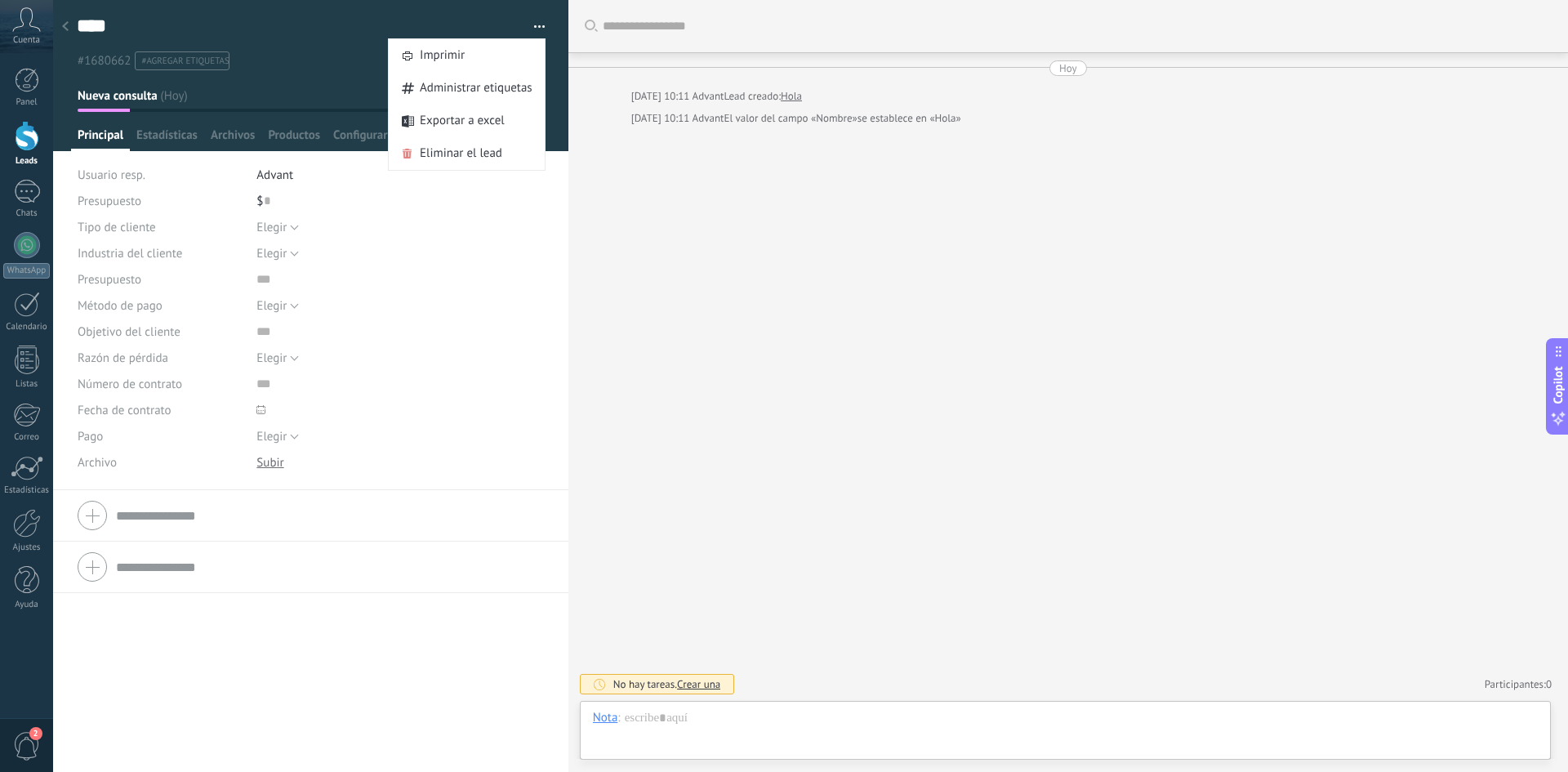
click at [817, 276] on div "Buscar Carga más [DATE] [DATE] 10:11 Advant Lead creado: Hola [DATE] 10:11 Adva…" at bounding box center [1068, 386] width 999 height 772
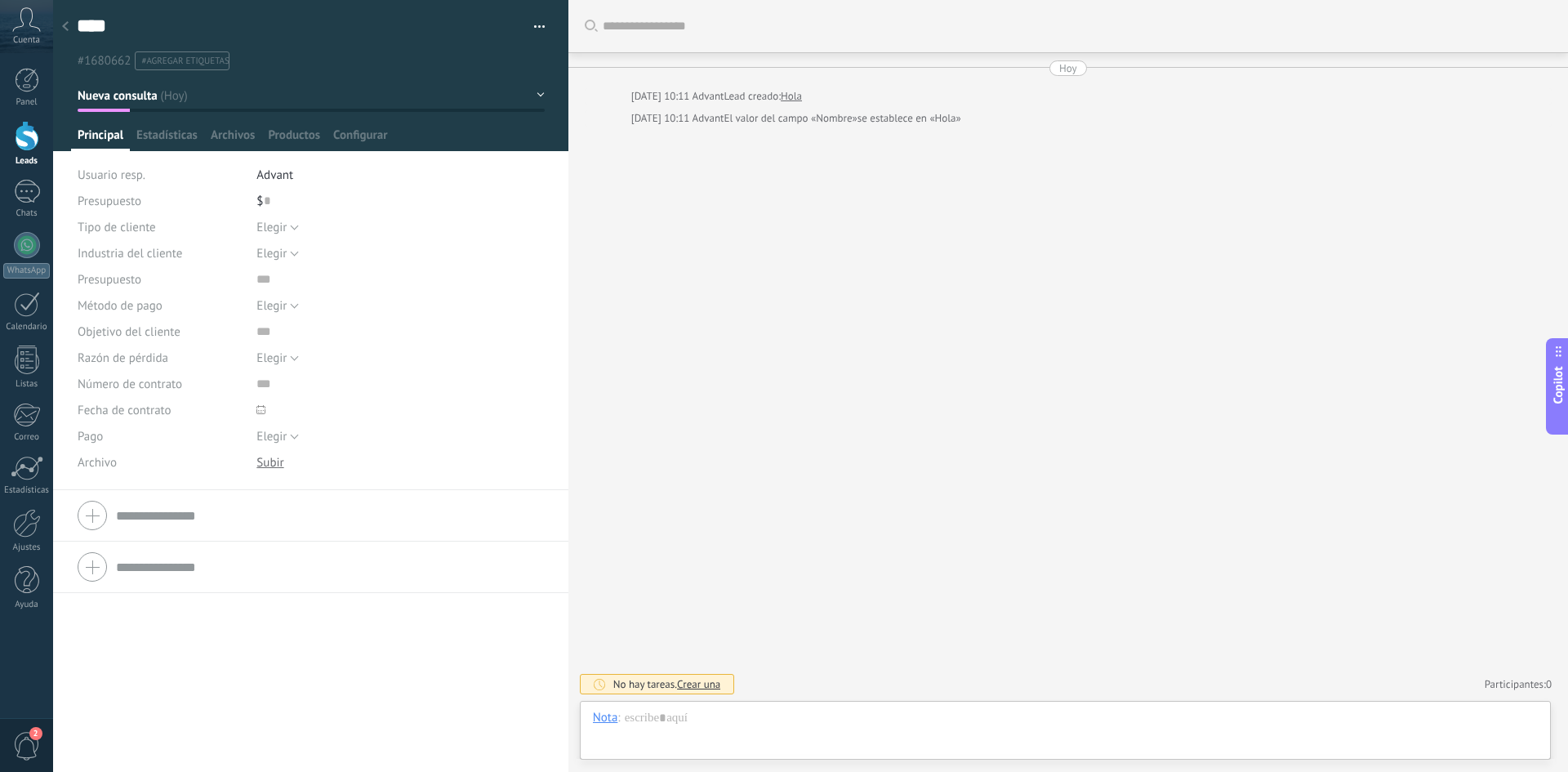
click at [64, 24] on icon at bounding box center [65, 26] width 6 height 10
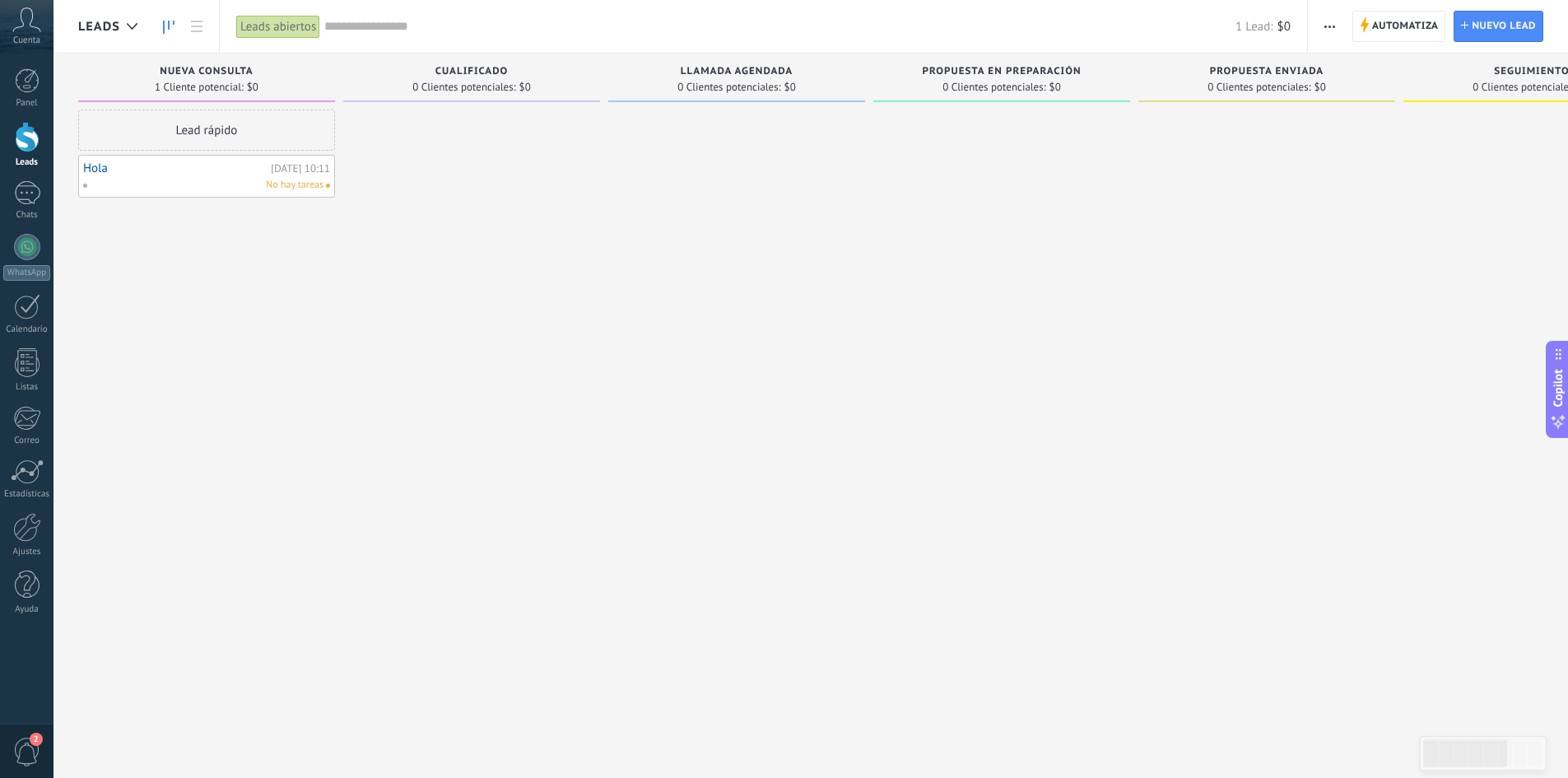
click at [247, 182] on div "No hay tareas" at bounding box center [202, 185] width 241 height 15
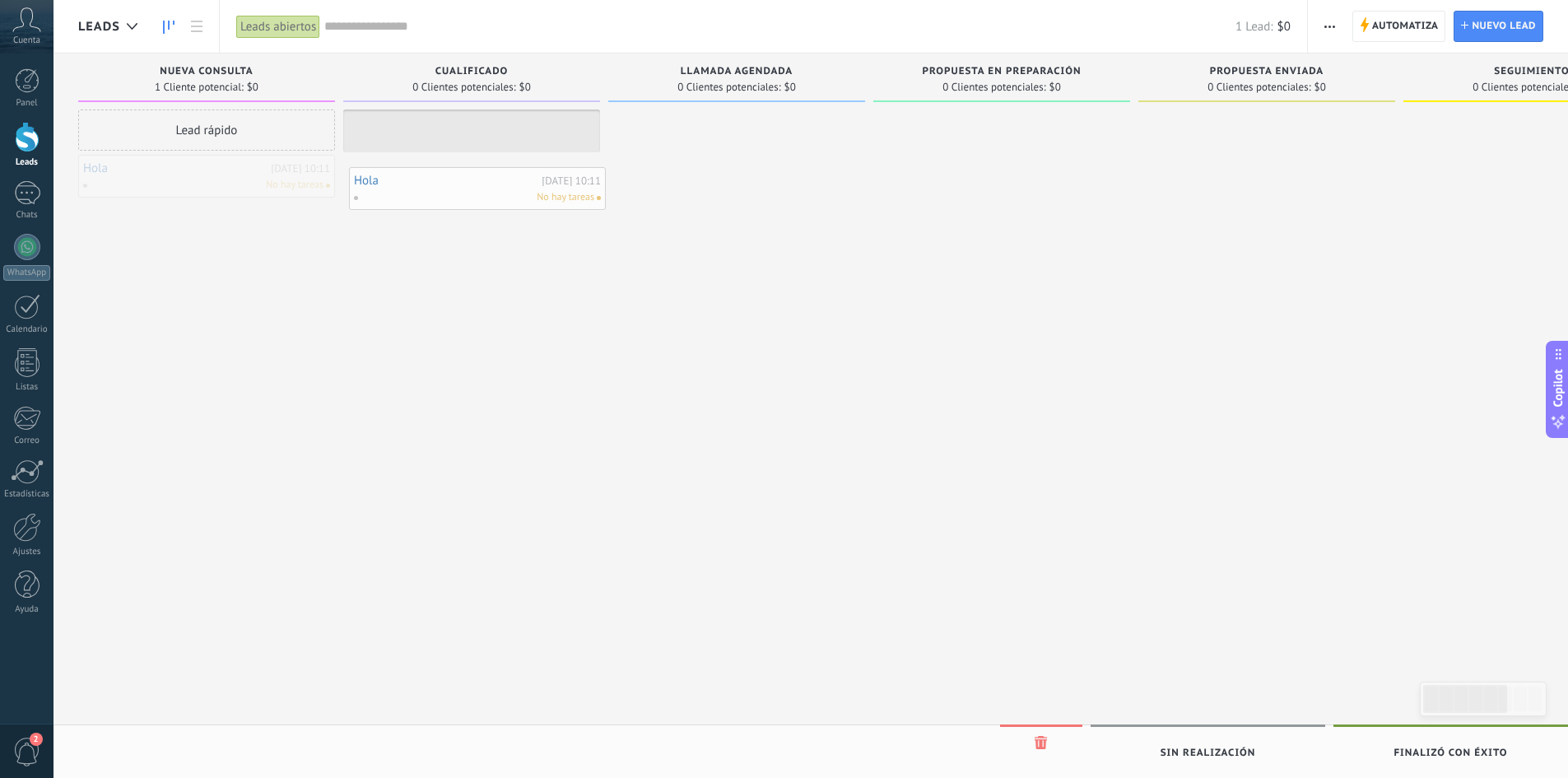
drag, startPoint x: 259, startPoint y: 183, endPoint x: 530, endPoint y: 195, distance: 271.3
drag, startPoint x: 510, startPoint y: 122, endPoint x: 234, endPoint y: 176, distance: 281.2
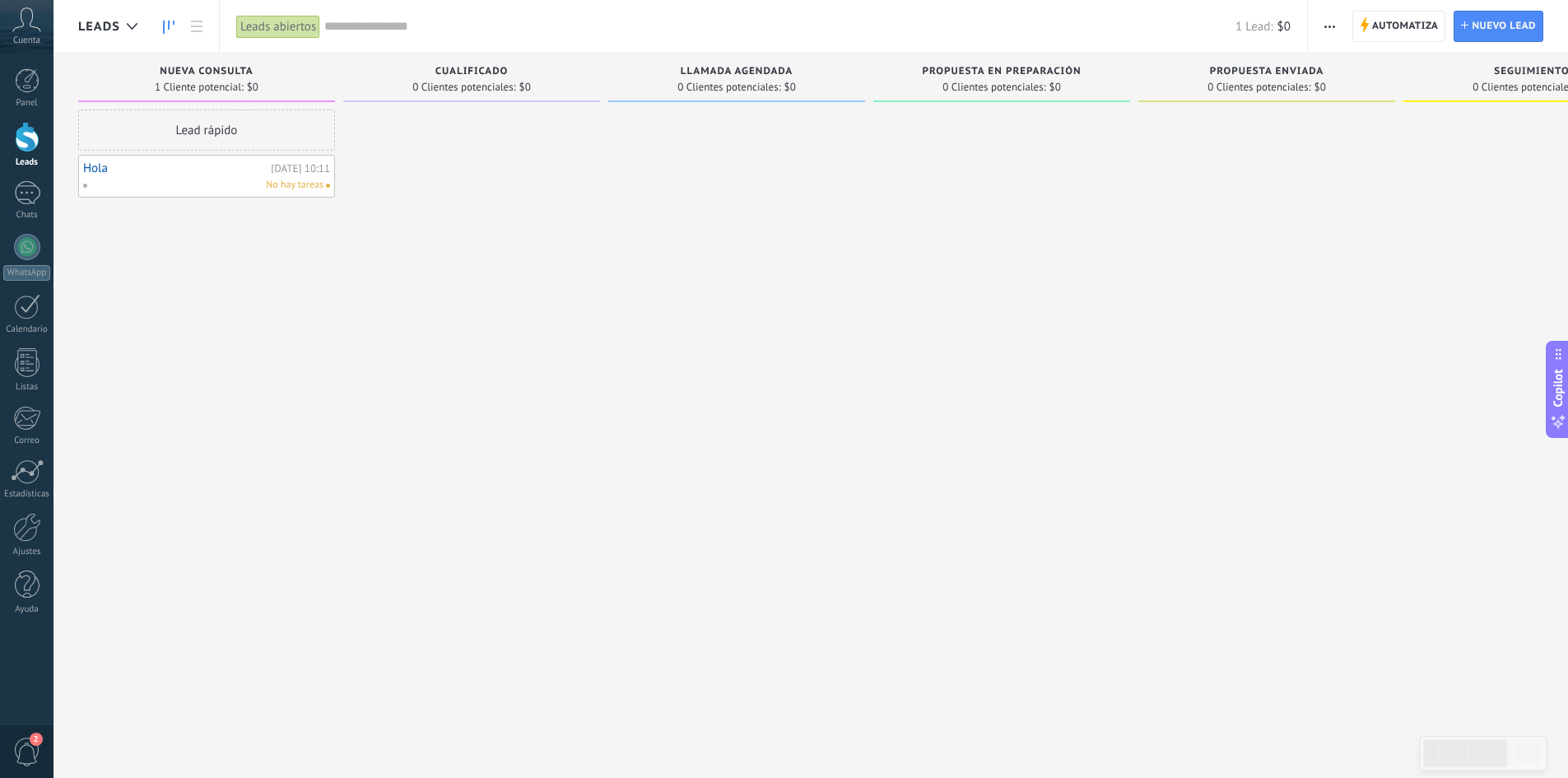
click at [222, 178] on div "No hay tareas" at bounding box center [202, 185] width 241 height 15
click at [96, 173] on link "Hola" at bounding box center [175, 169] width 184 height 14
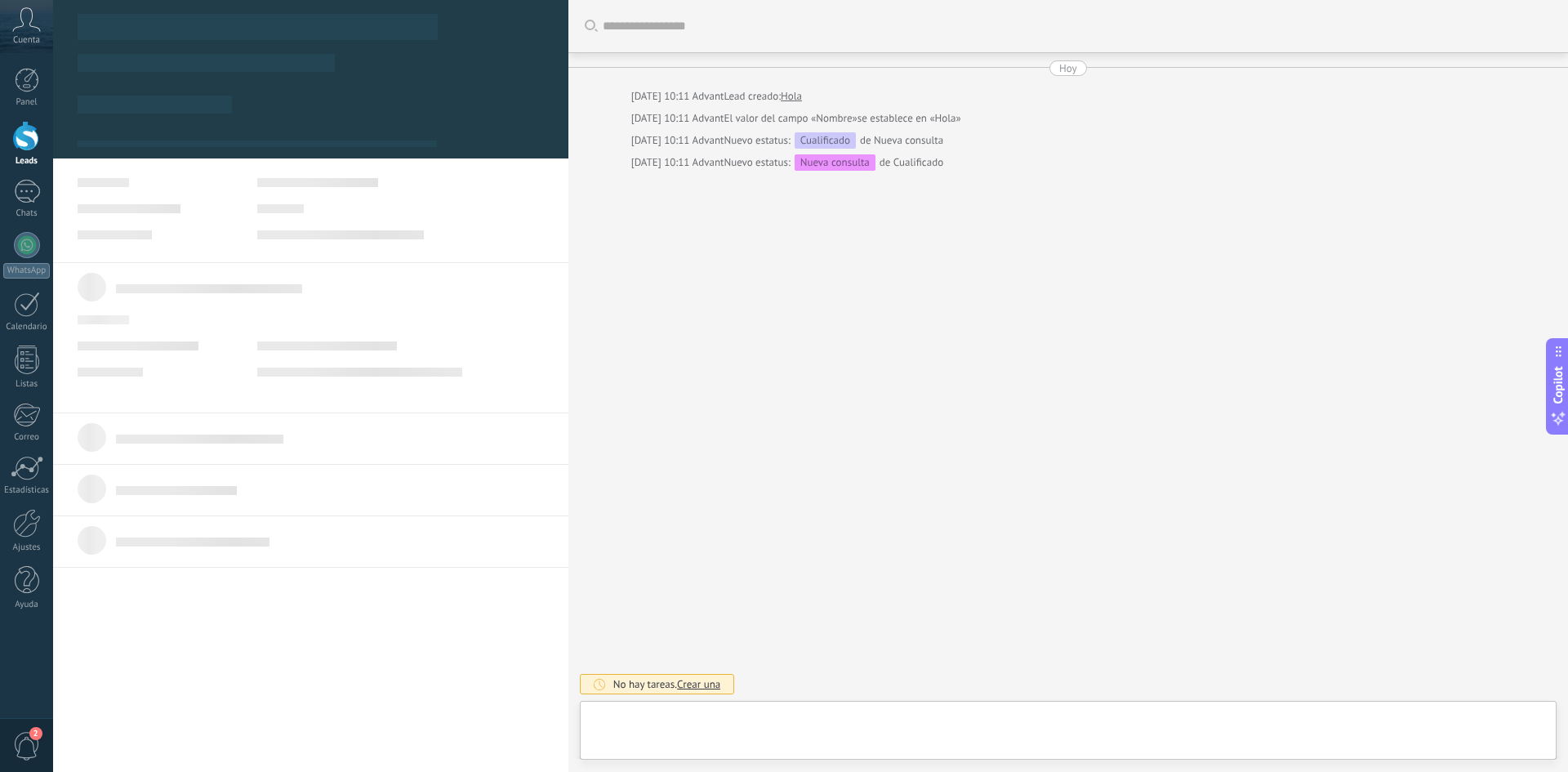
type textarea "****"
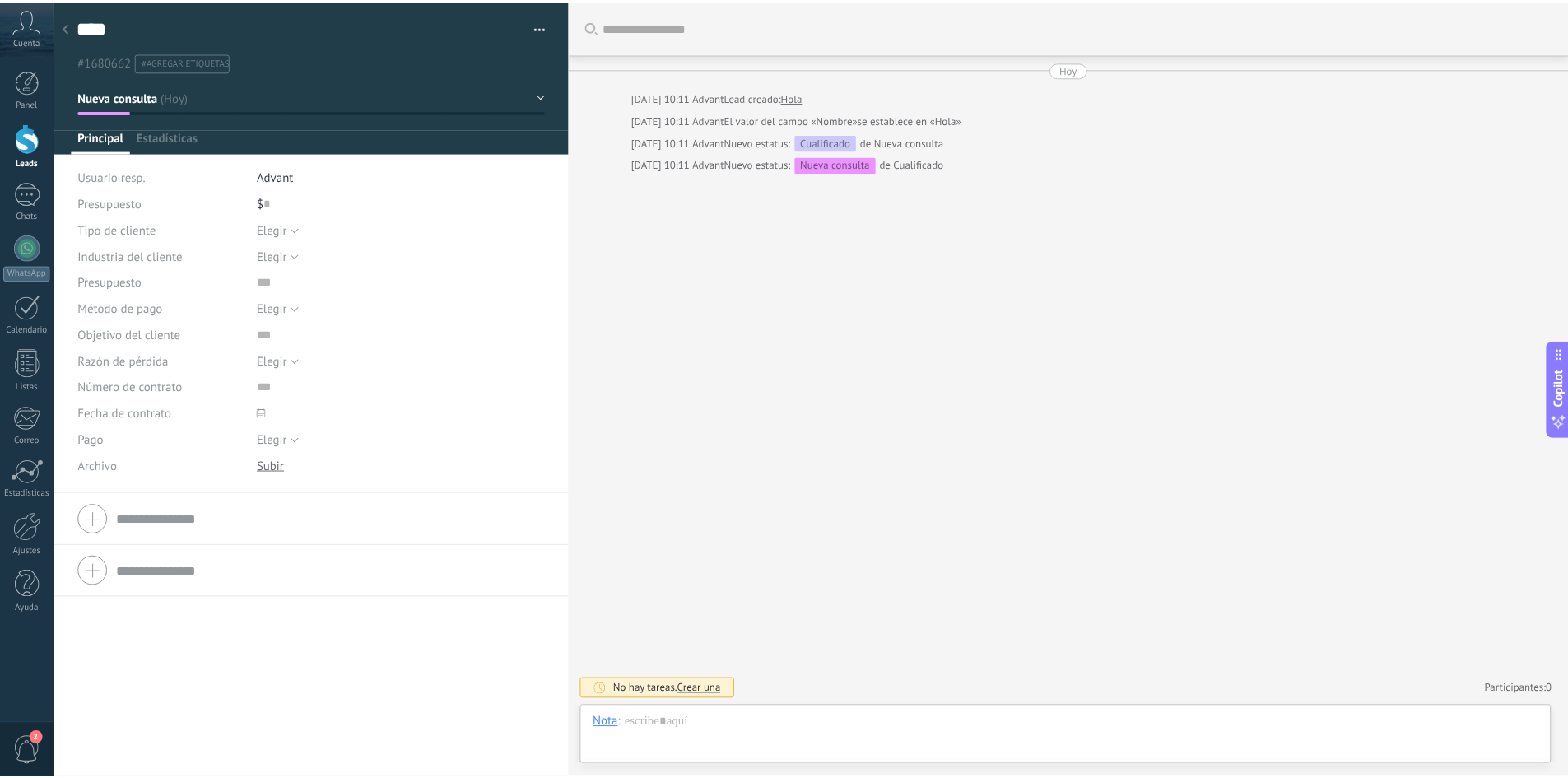
scroll to position [25, 0]
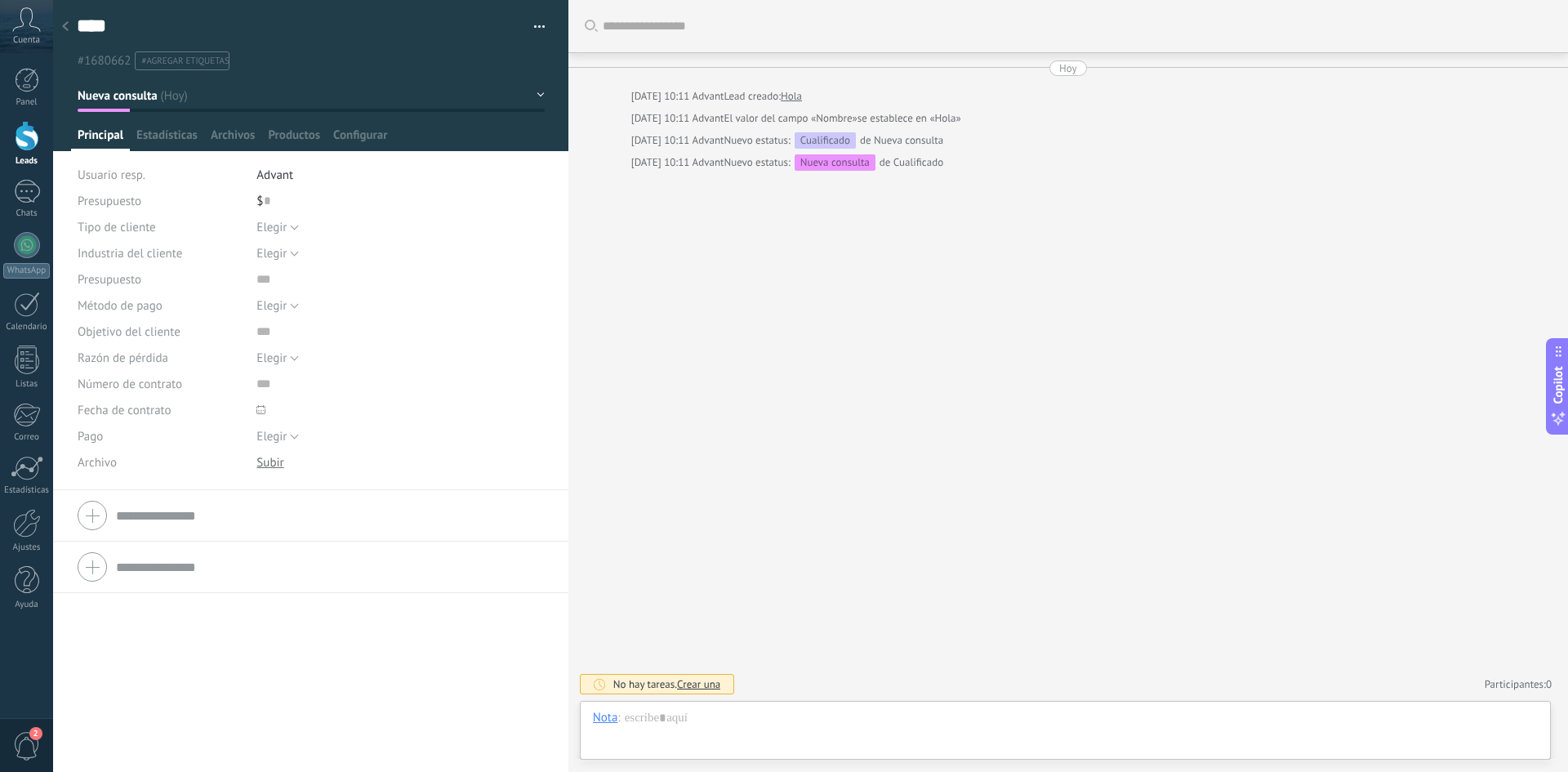
click at [524, 29] on button "button" at bounding box center [533, 28] width 24 height 25
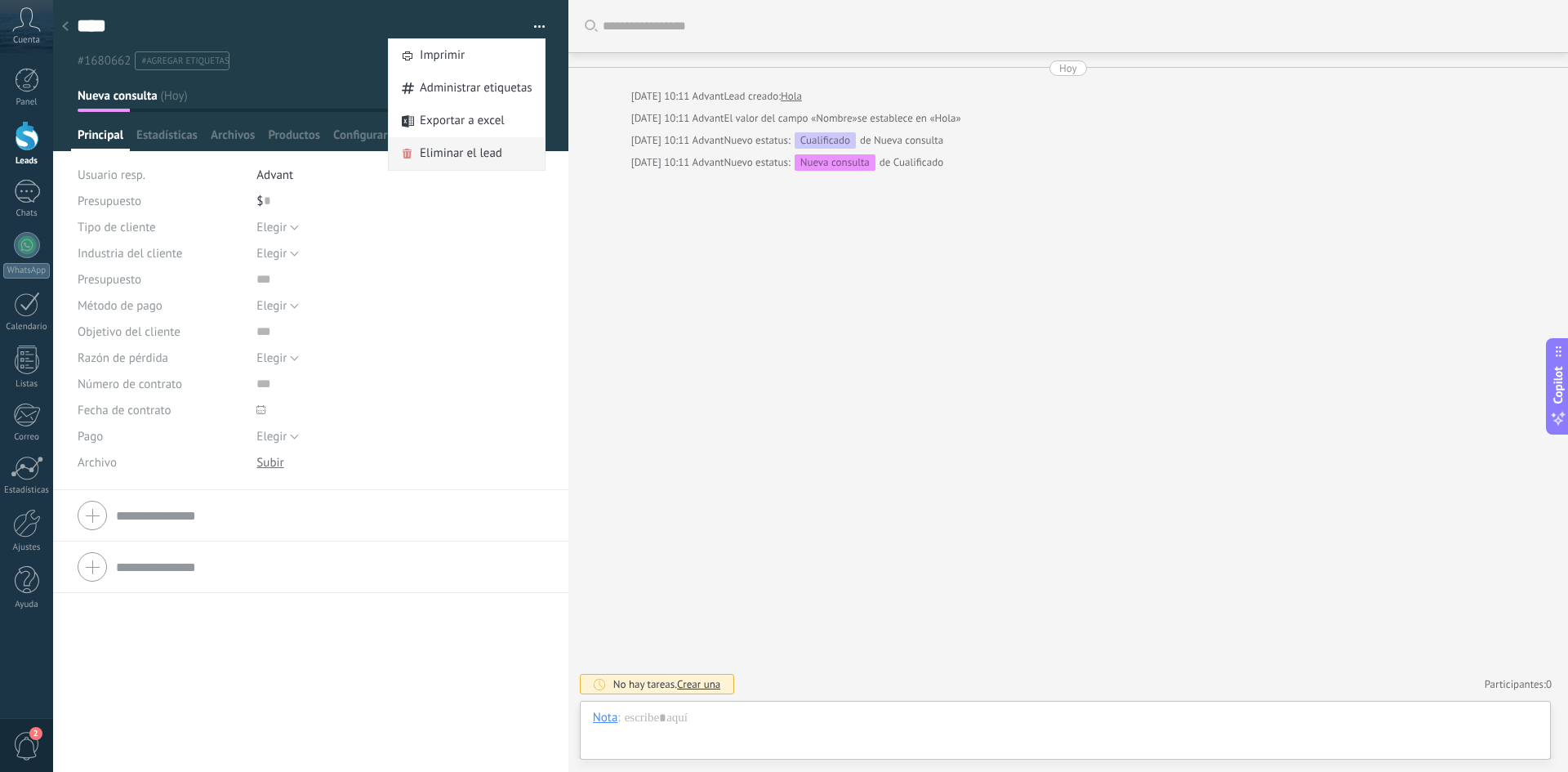
click at [470, 152] on span "Eliminar el lead" at bounding box center [460, 153] width 83 height 33
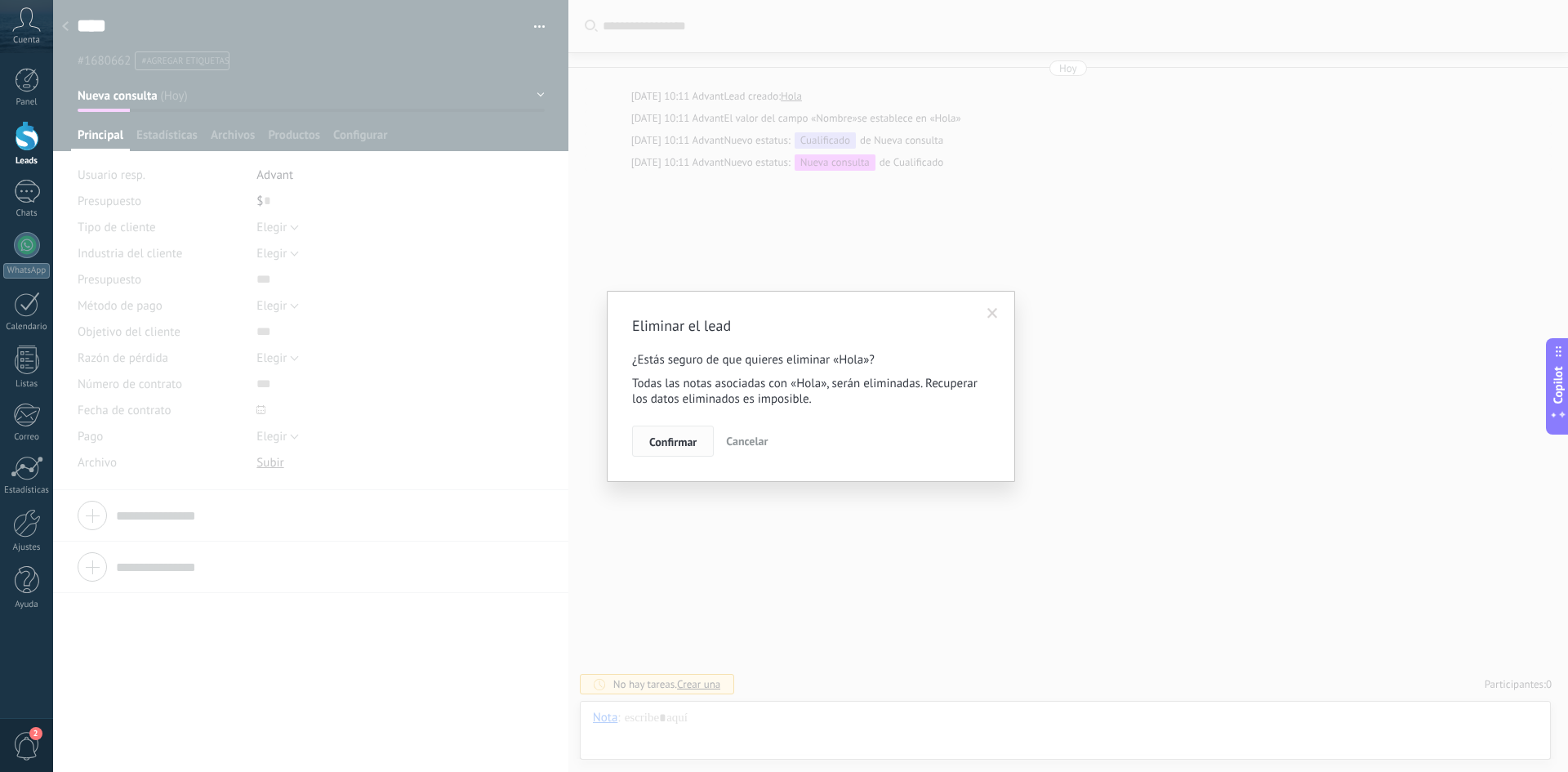
click at [683, 444] on span "Confirmar" at bounding box center [672, 441] width 47 height 12
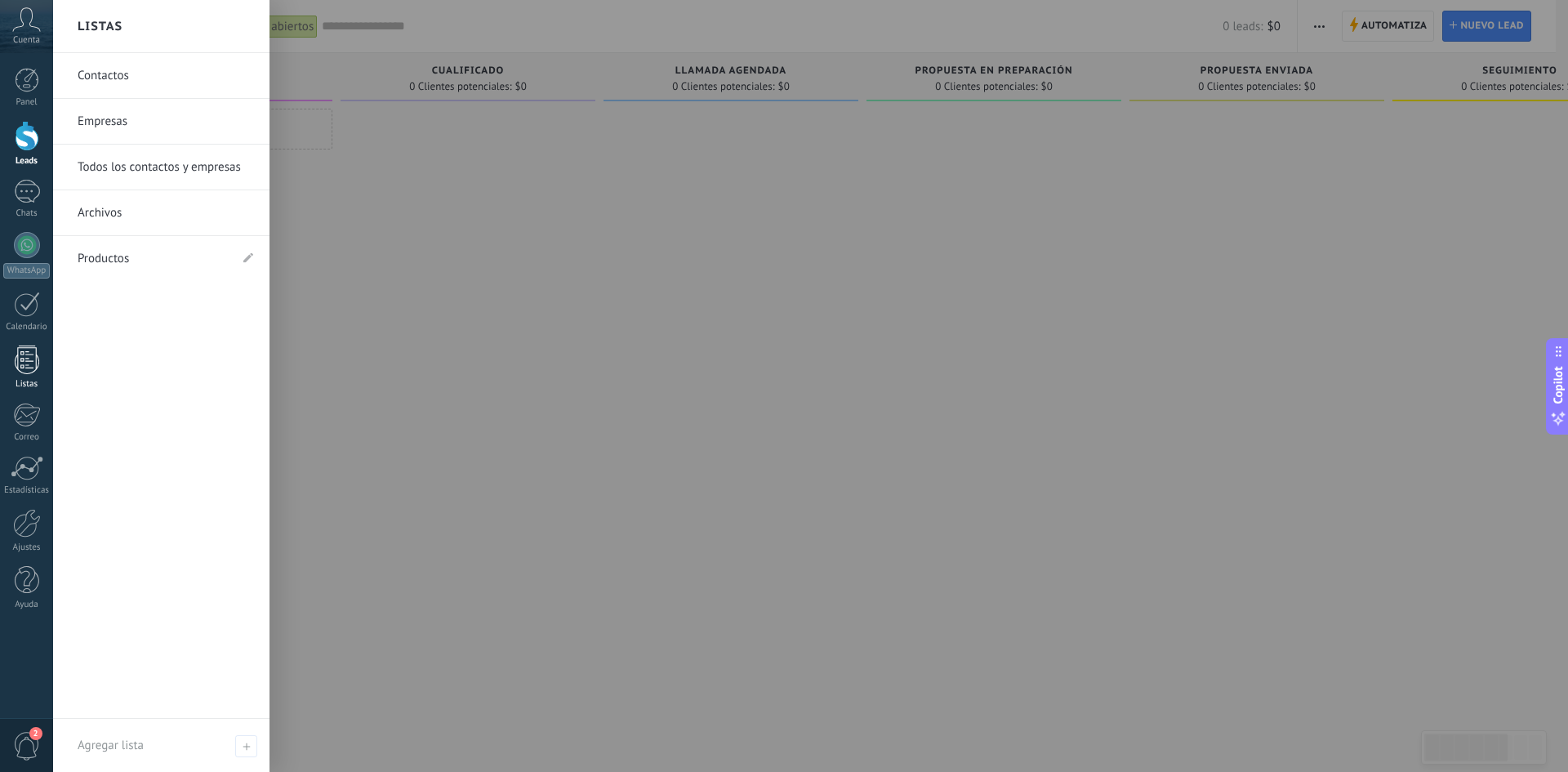
click at [21, 361] on div at bounding box center [28, 360] width 25 height 28
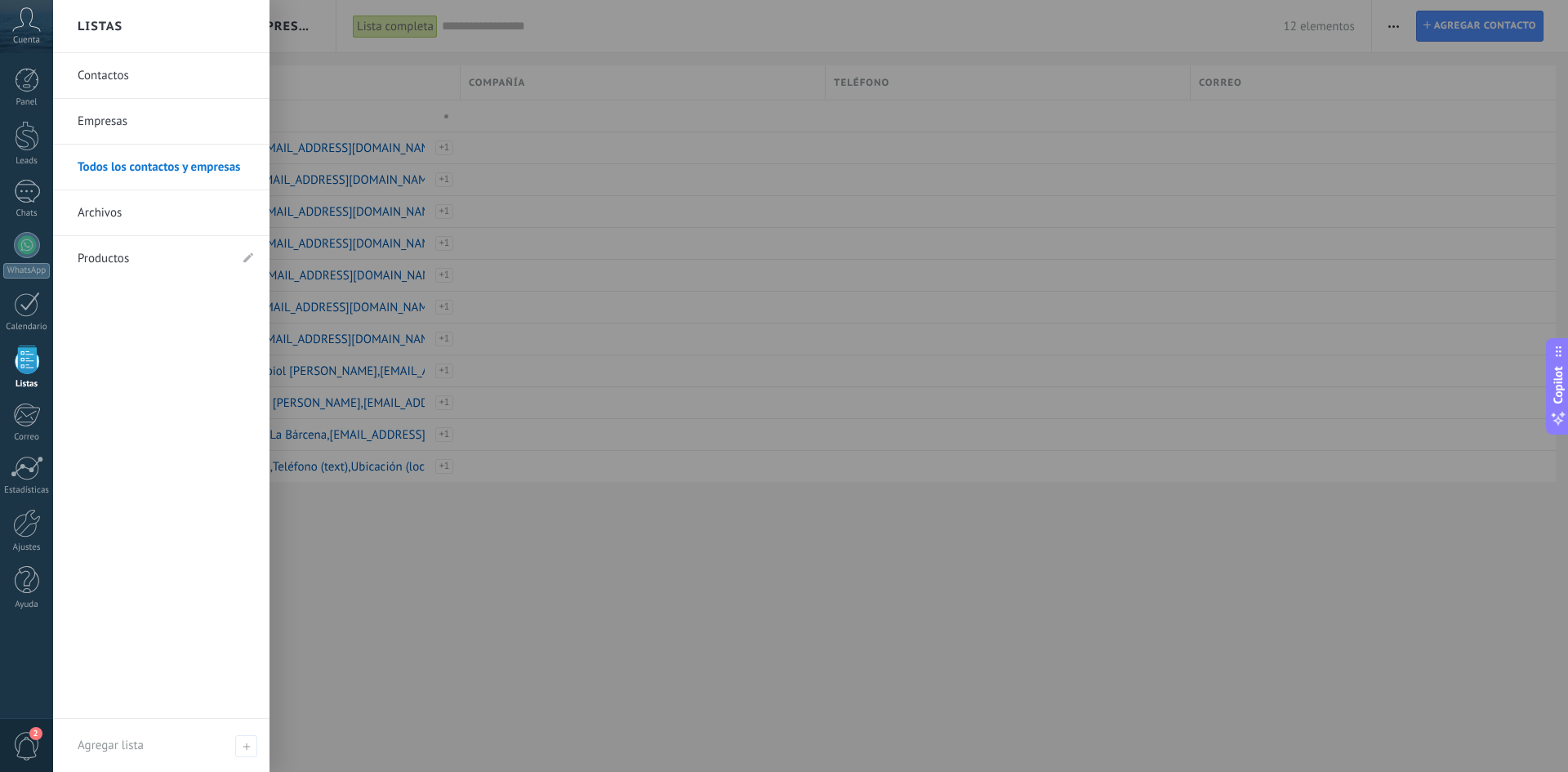
click at [140, 68] on link "Contactos" at bounding box center [164, 76] width 175 height 45
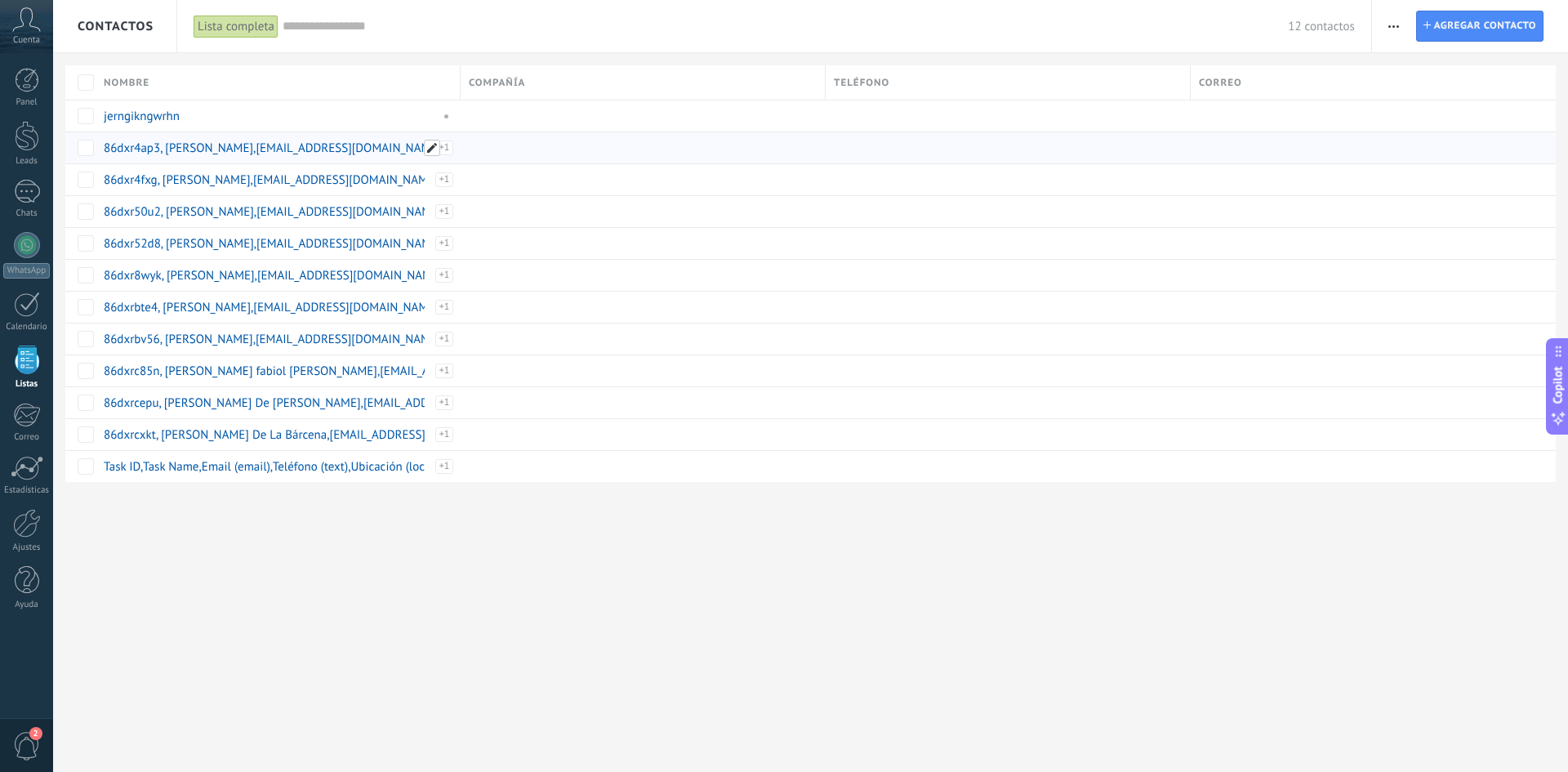
click at [429, 151] on span at bounding box center [432, 148] width 16 height 16
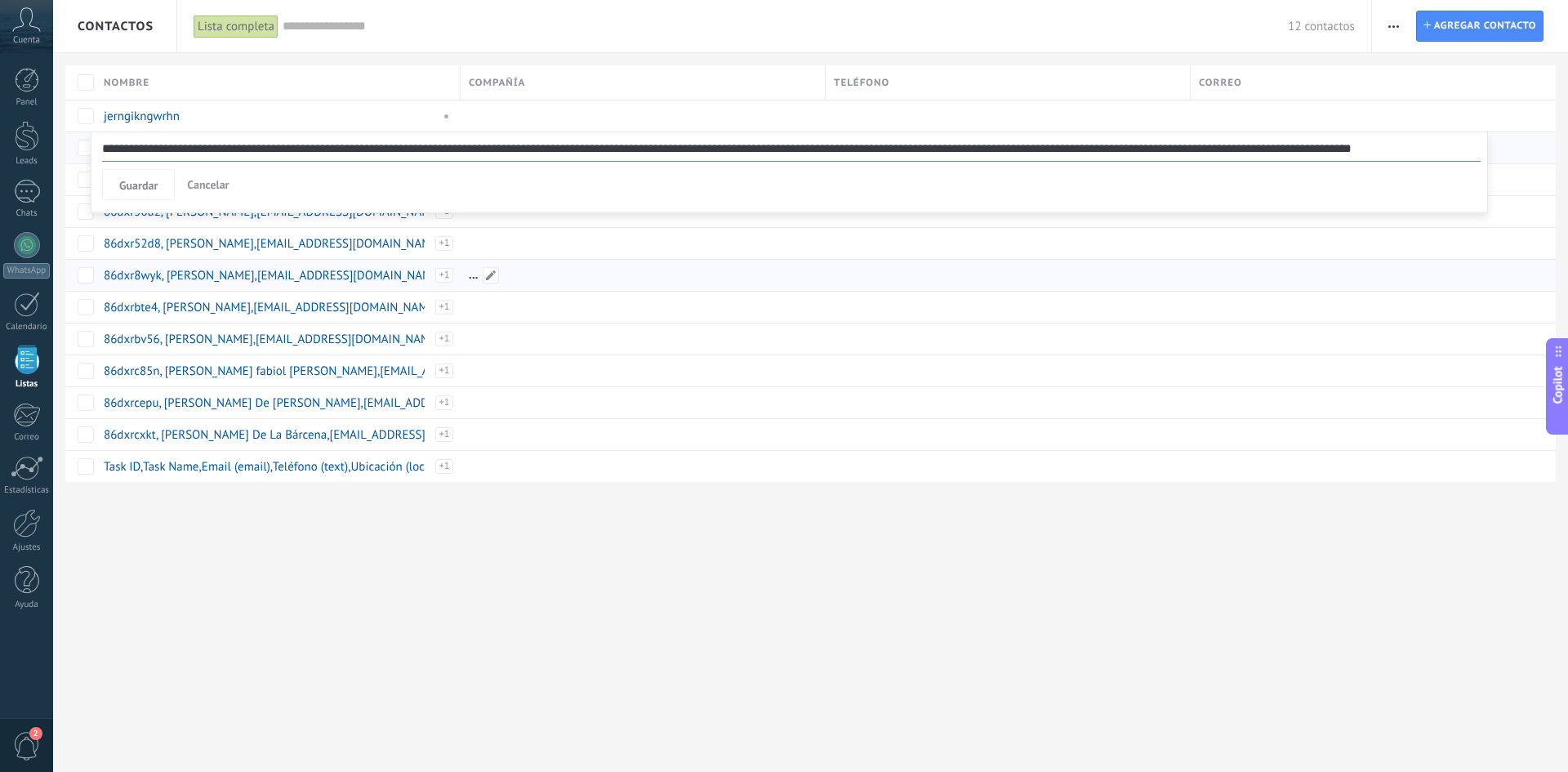
click at [551, 288] on div at bounding box center [638, 275] width 356 height 31
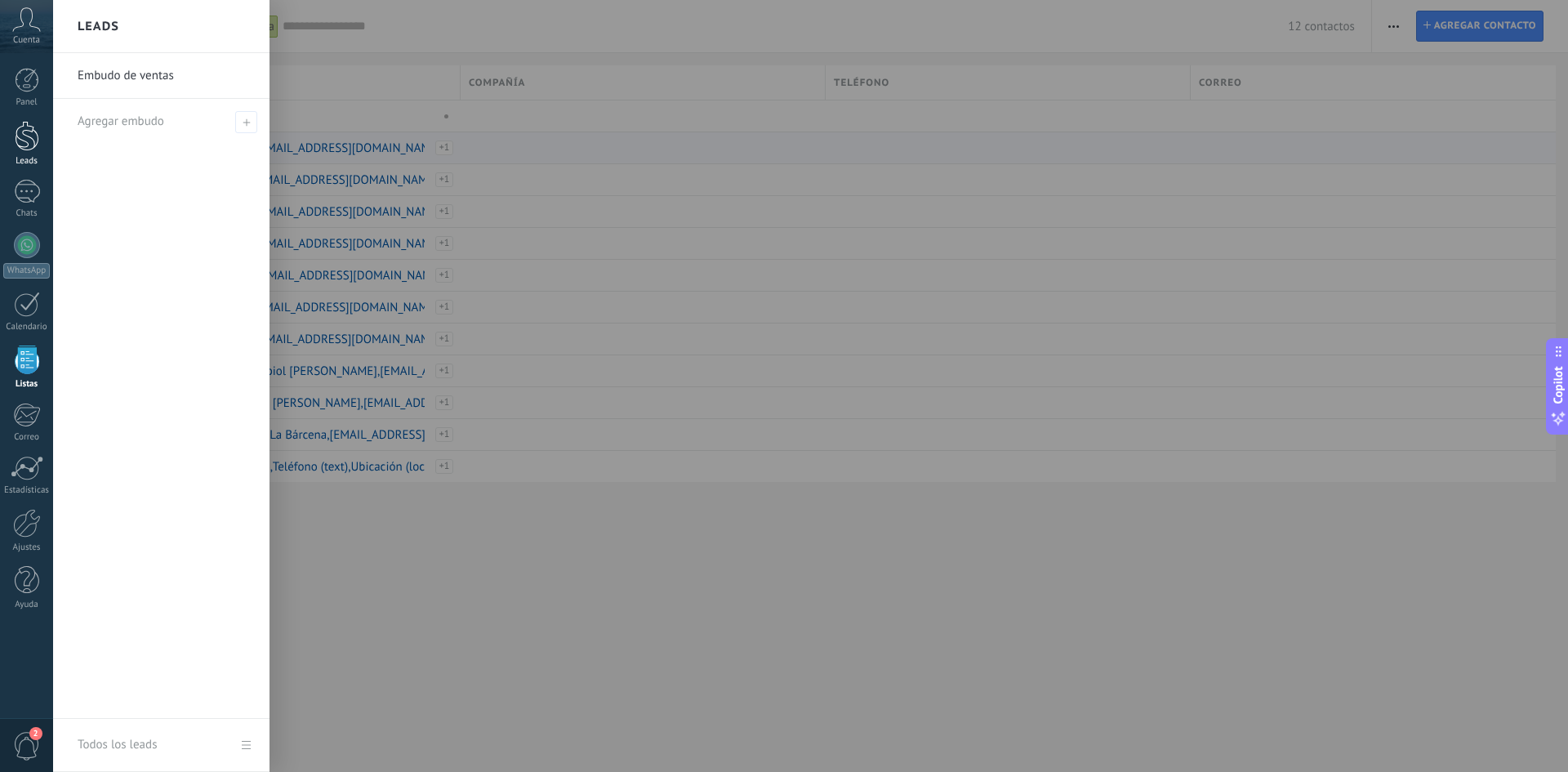
click at [34, 151] on link "Leads" at bounding box center [27, 143] width 53 height 45
